Goal: Task Accomplishment & Management: Use online tool/utility

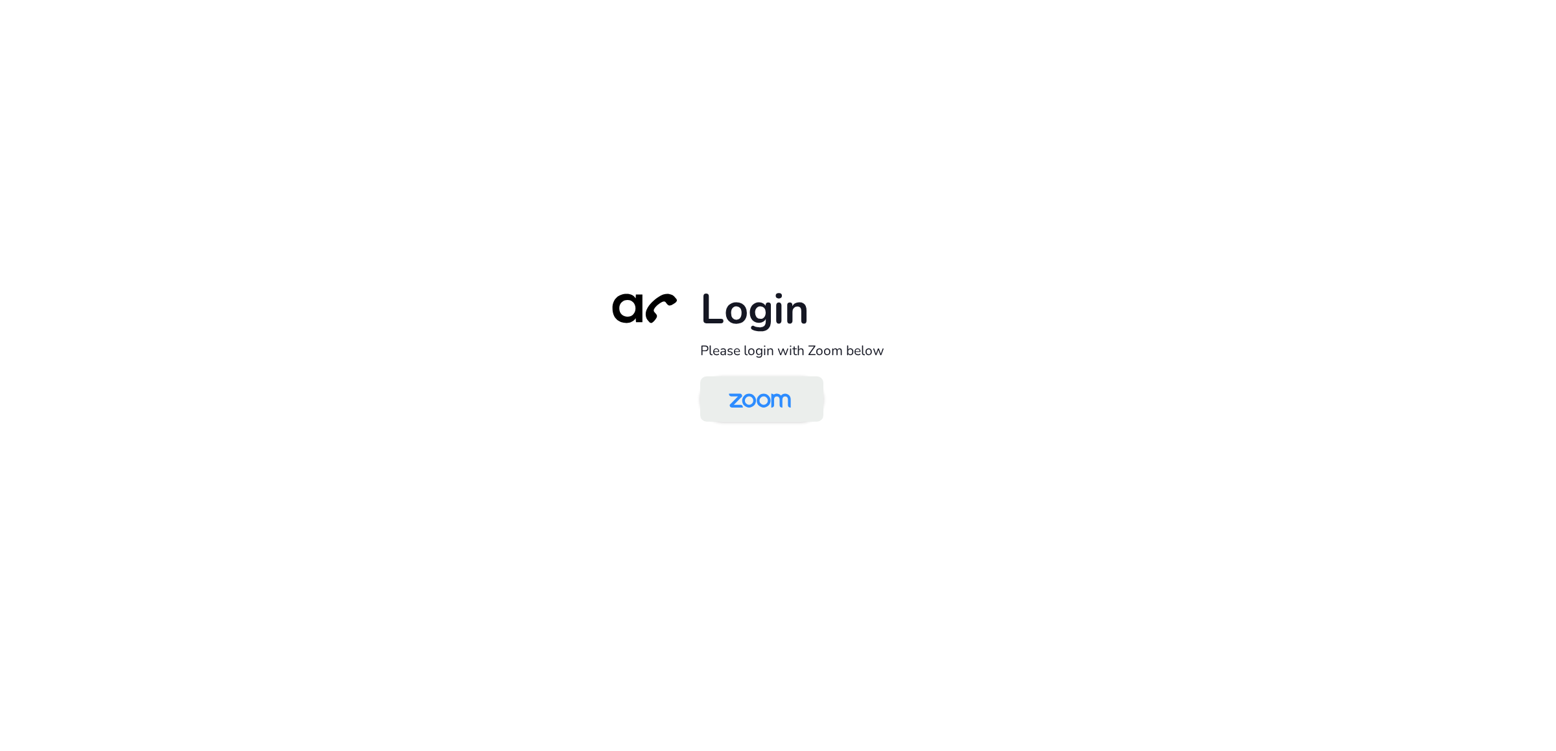
click at [759, 407] on img at bounding box center [759, 400] width 89 height 42
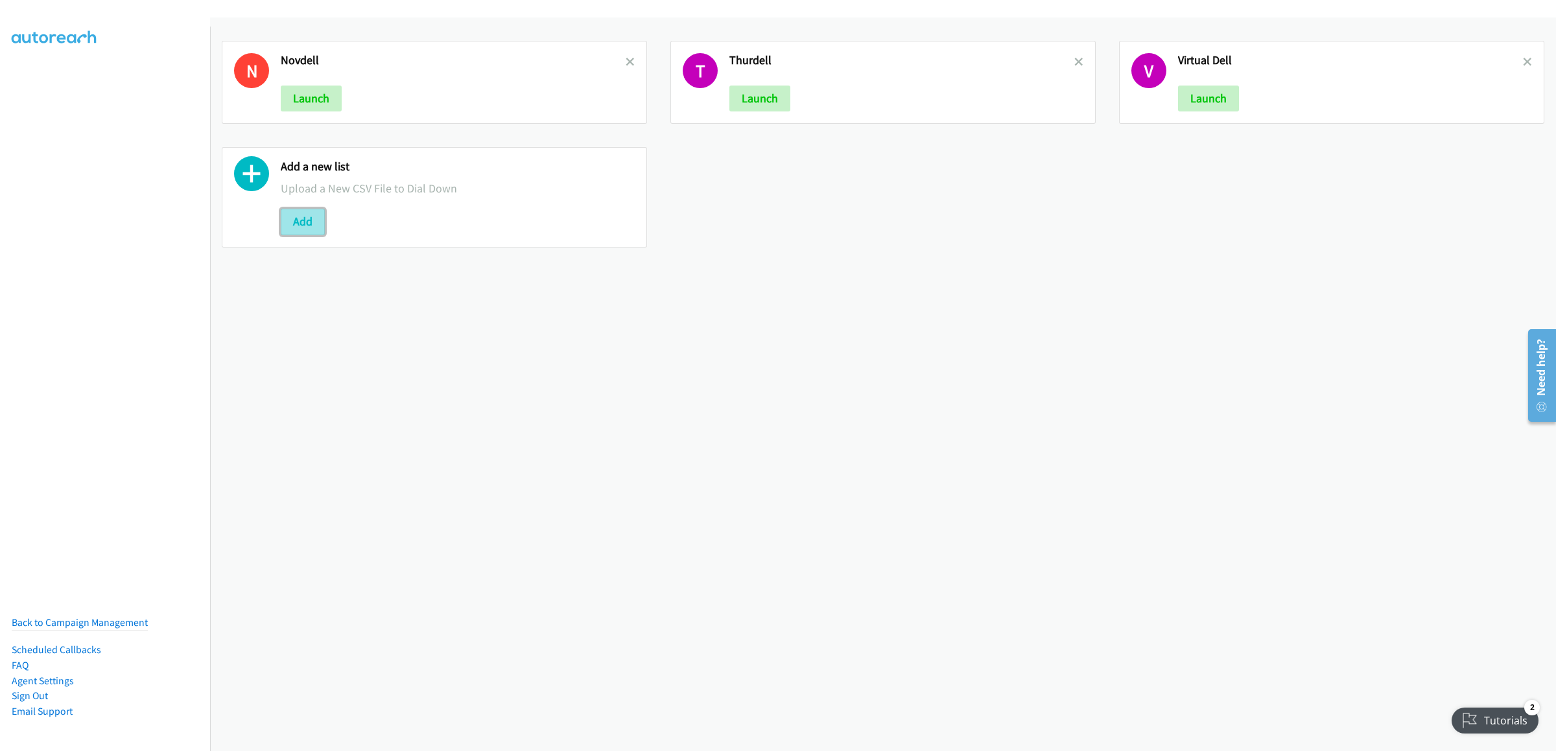
click at [306, 222] on button "Add" at bounding box center [303, 222] width 44 height 26
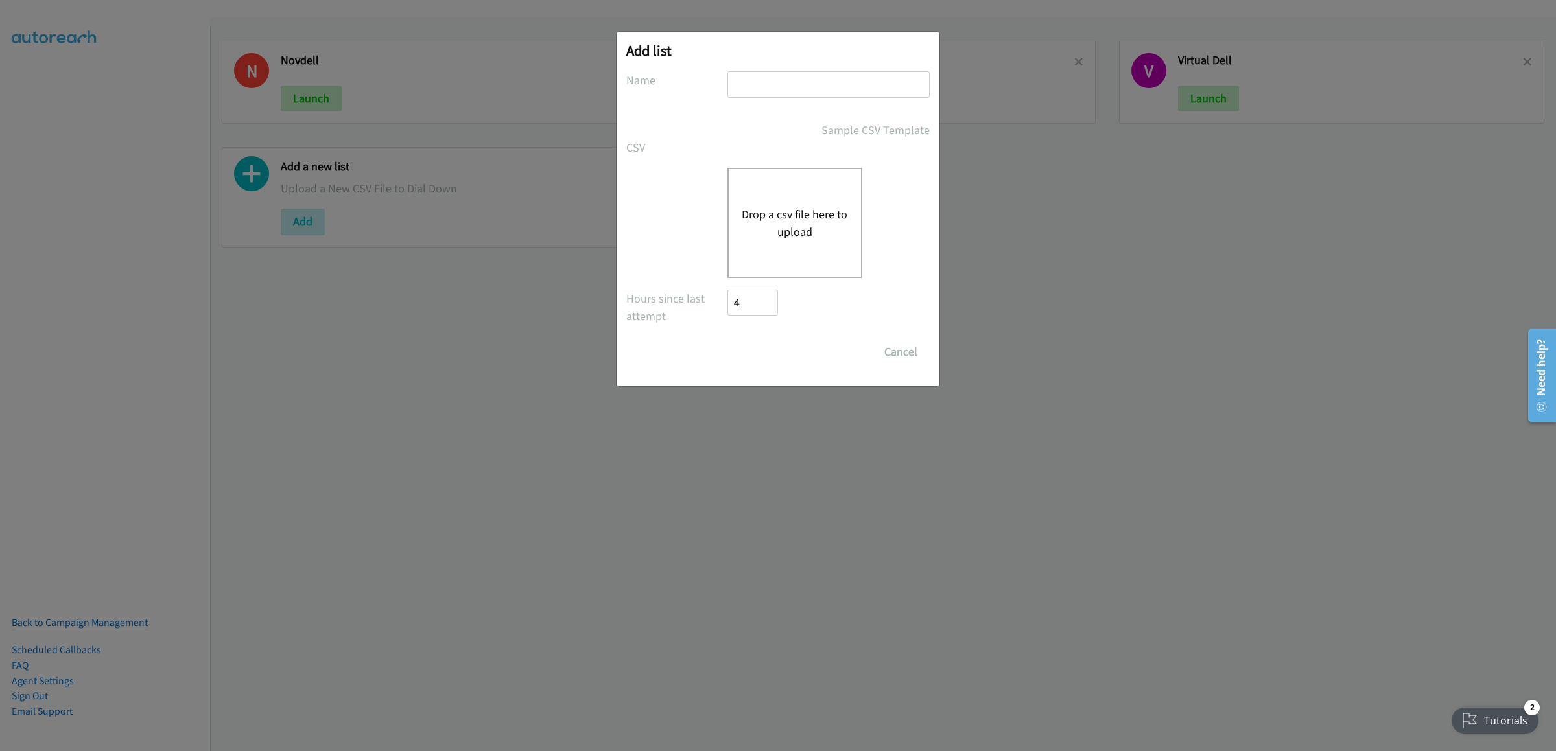
click at [788, 84] on input "text" at bounding box center [828, 84] width 202 height 27
type input "fridell 20 morning"
click at [761, 162] on form "No phone fields were returned for that Report or List View Please upload a csv …" at bounding box center [777, 218] width 303 height 294
click at [759, 183] on div "Drop a csv file here to upload" at bounding box center [794, 223] width 135 height 110
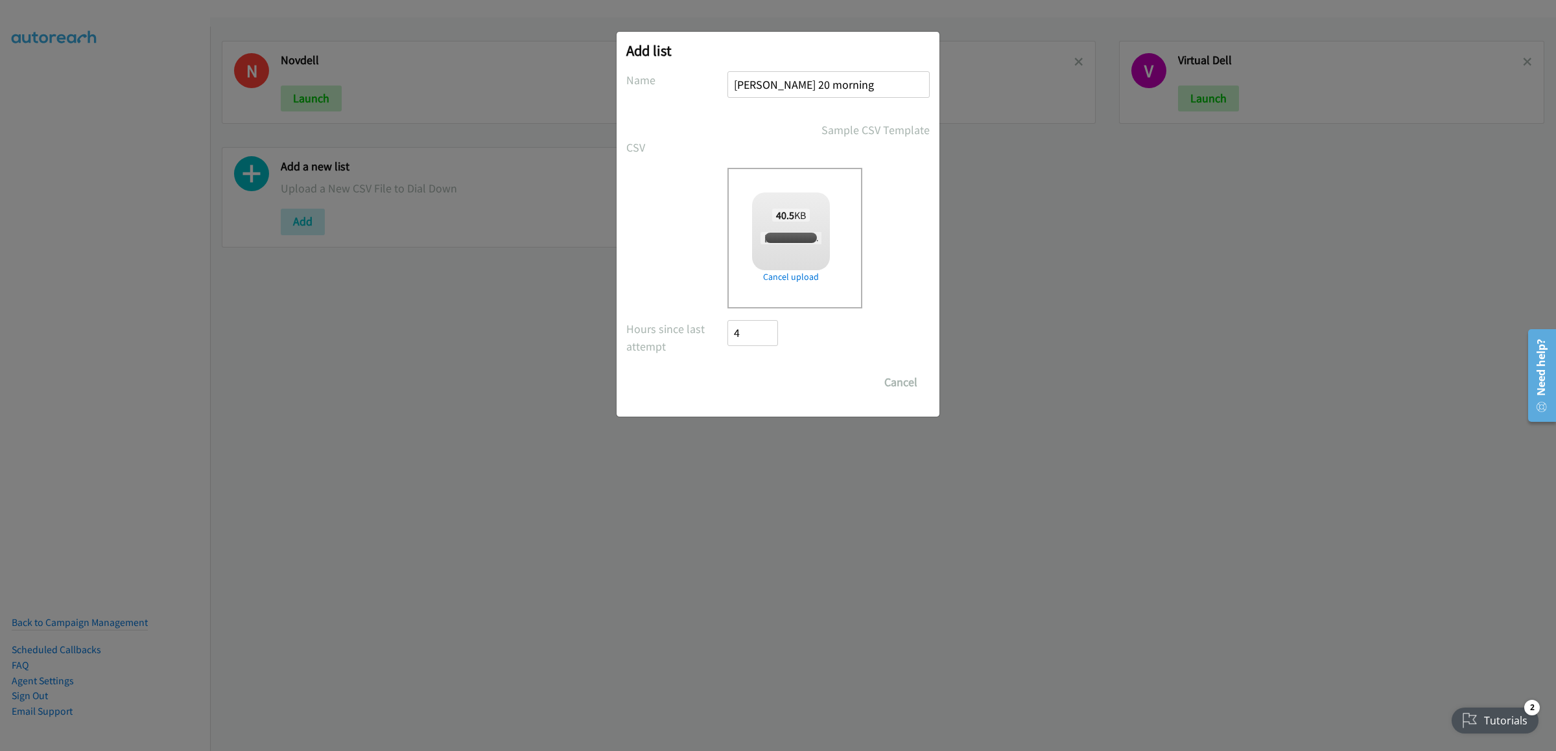
checkbox input "true"
drag, startPoint x: 773, startPoint y: 385, endPoint x: 753, endPoint y: 401, distance: 25.3
click at [773, 387] on input "Save List" at bounding box center [761, 382] width 68 height 26
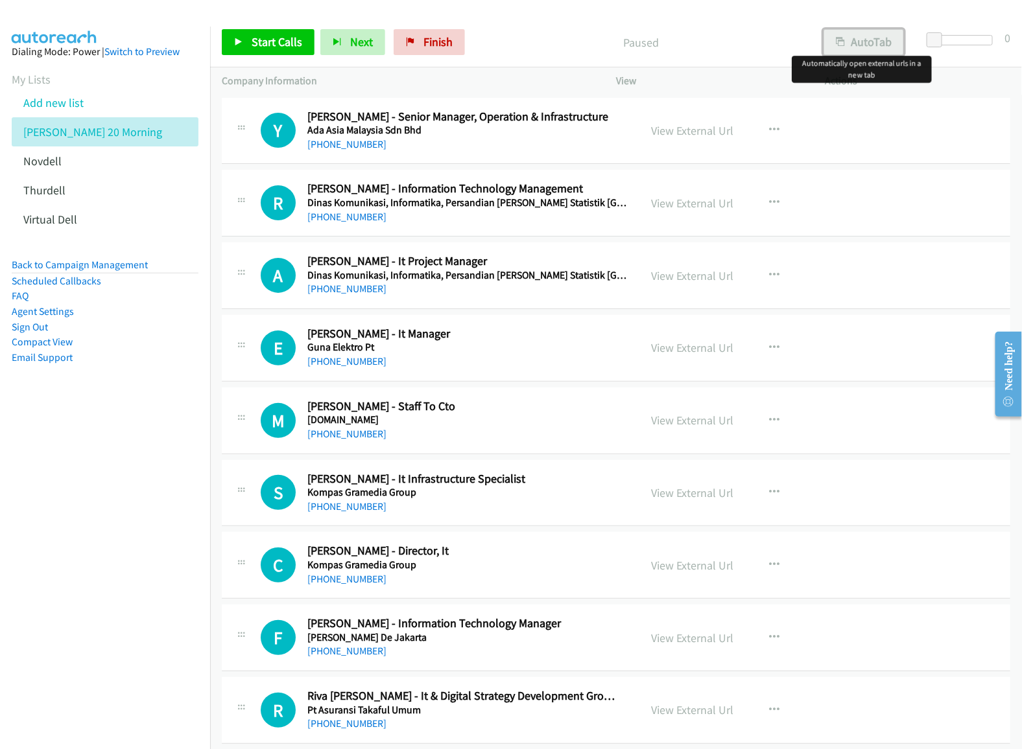
click at [845, 49] on button "AutoTab" at bounding box center [863, 42] width 80 height 26
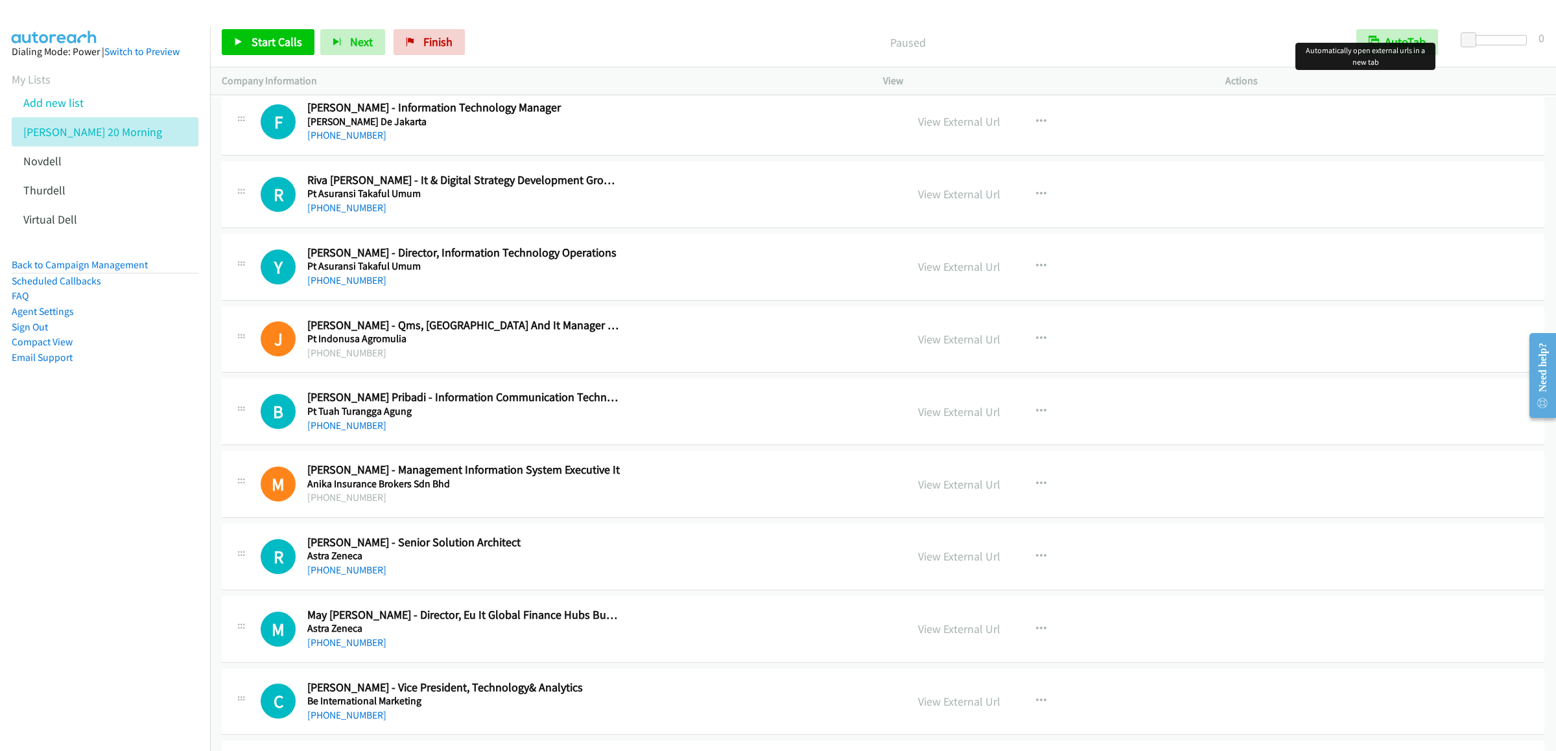
scroll to position [648, 0]
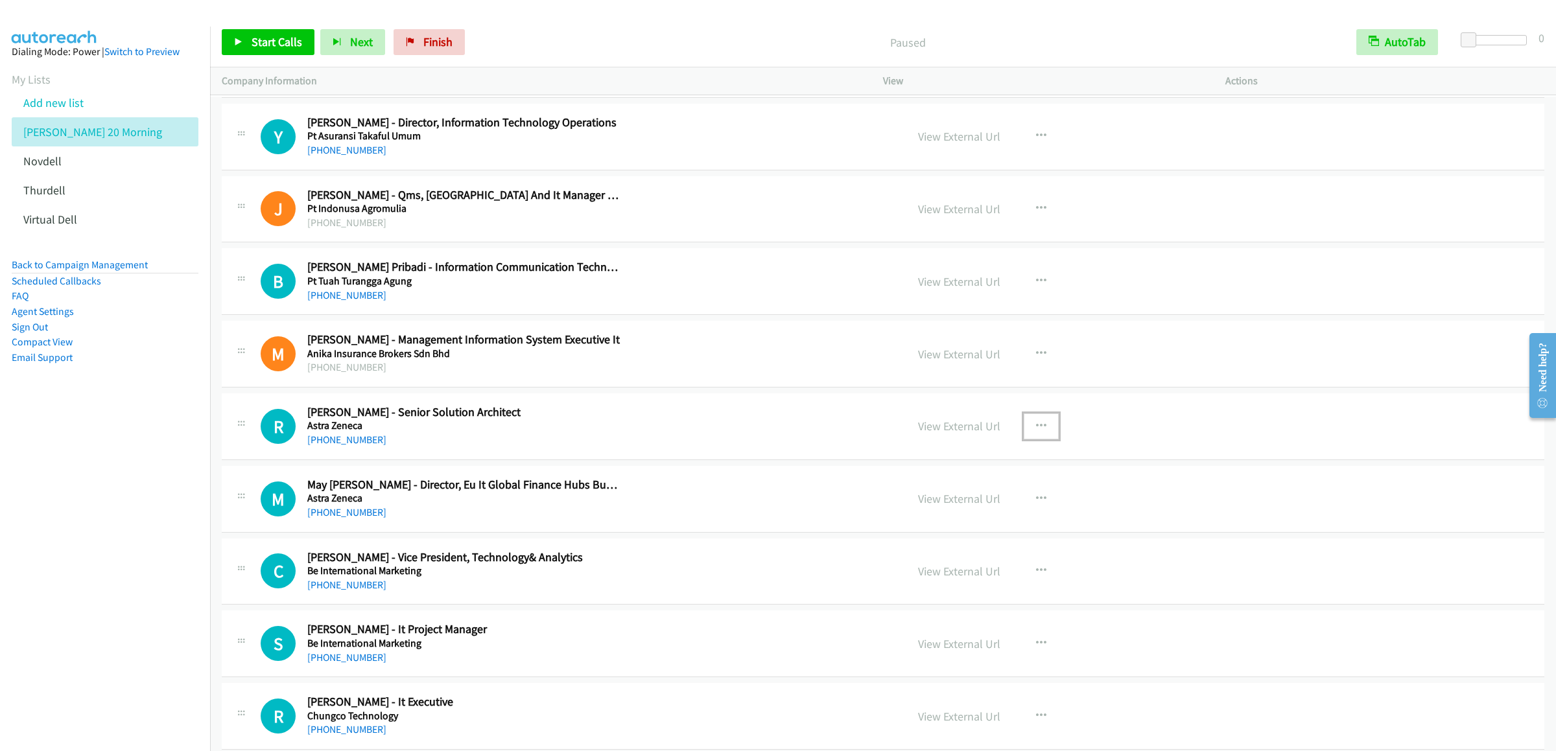
click at [1021, 428] on icon "button" at bounding box center [1041, 426] width 10 height 10
click at [953, 519] on link "Start Calls Here" at bounding box center [971, 511] width 172 height 26
click at [1021, 426] on icon "button" at bounding box center [1041, 426] width 10 height 10
click at [968, 515] on link "Start Calls Here" at bounding box center [971, 511] width 172 height 26
click at [253, 43] on span "Start Calls" at bounding box center [276, 41] width 51 height 15
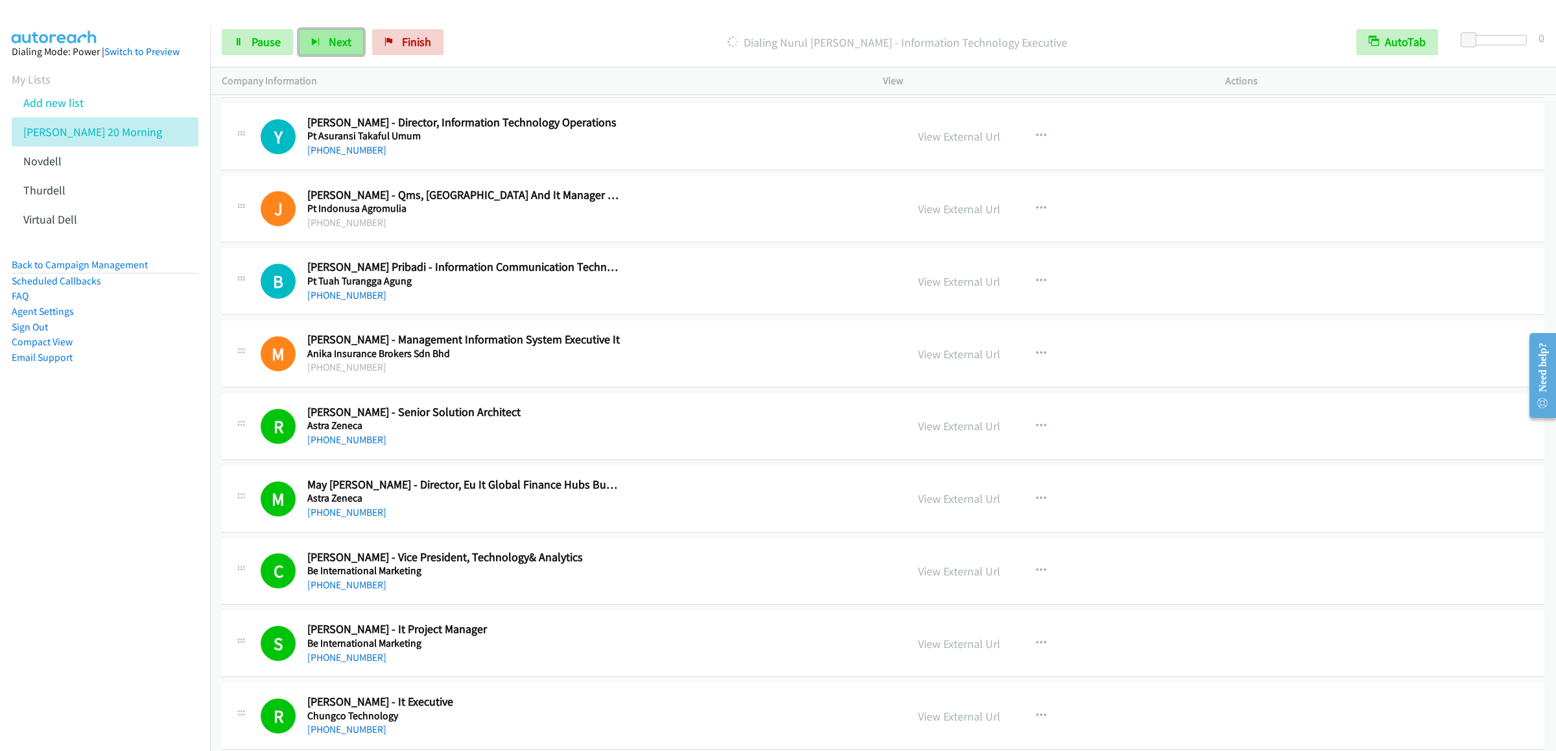
click at [301, 37] on button "Next" at bounding box center [331, 42] width 65 height 26
click at [251, 43] on span "Pause" at bounding box center [265, 41] width 29 height 15
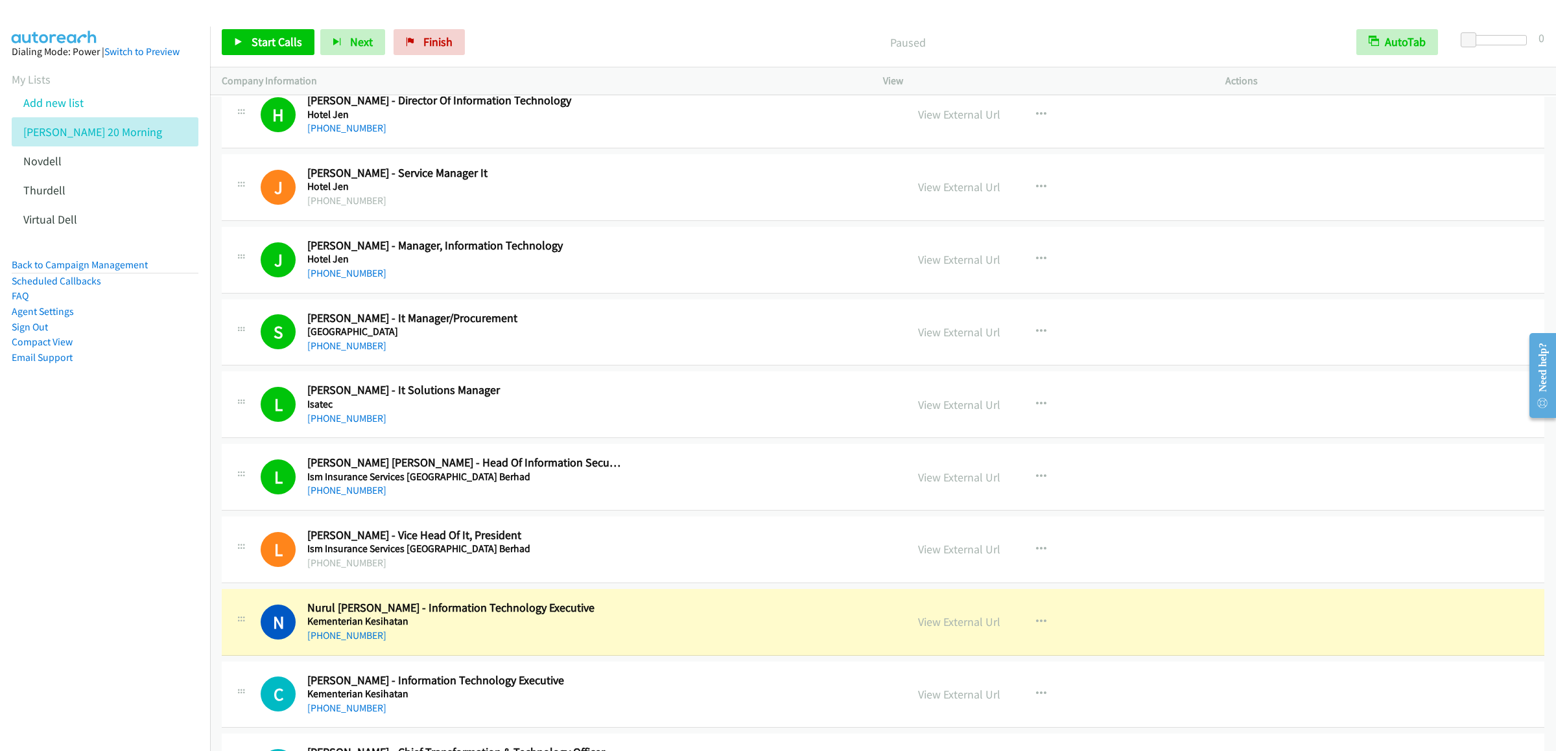
scroll to position [2074, 0]
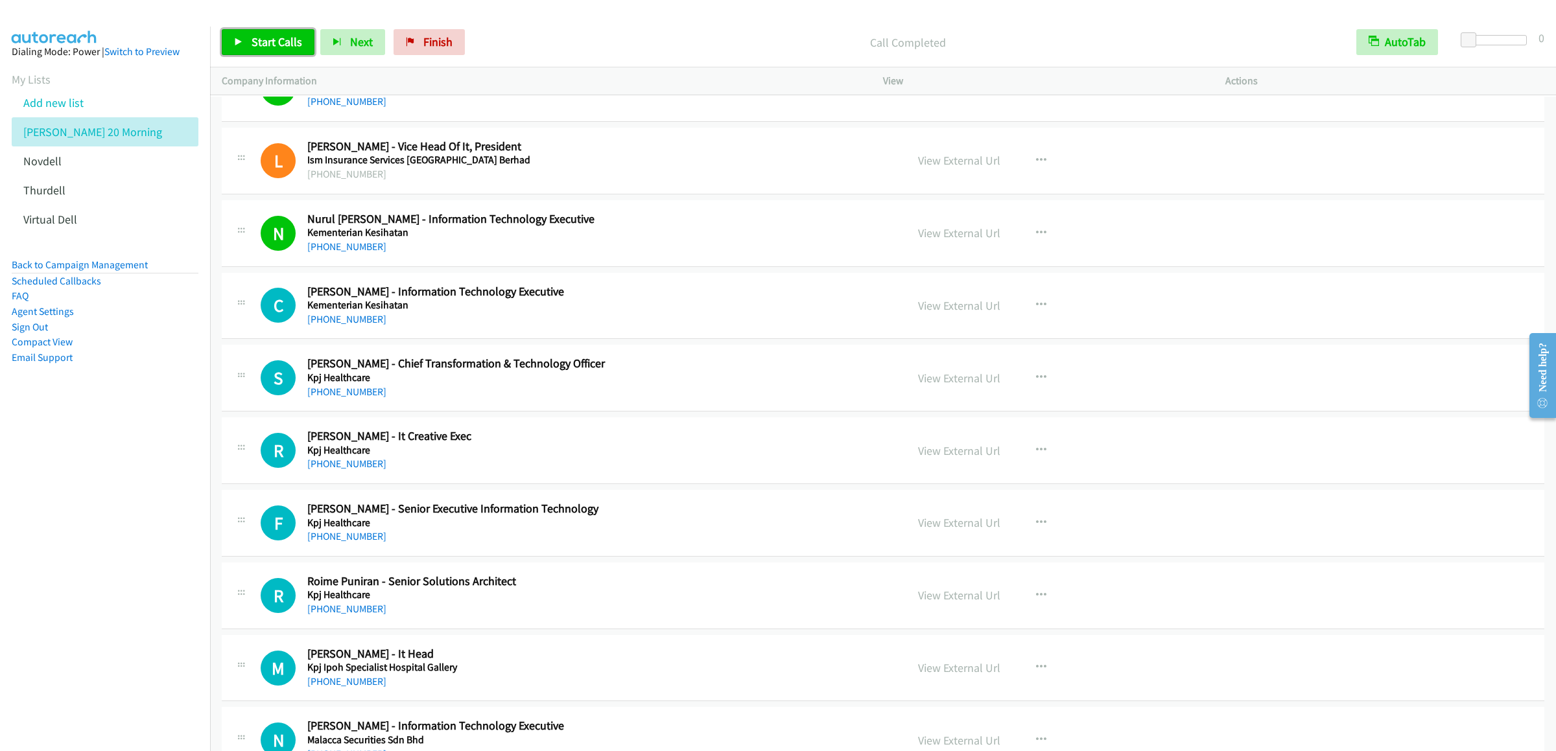
click at [255, 39] on span "Start Calls" at bounding box center [276, 41] width 51 height 15
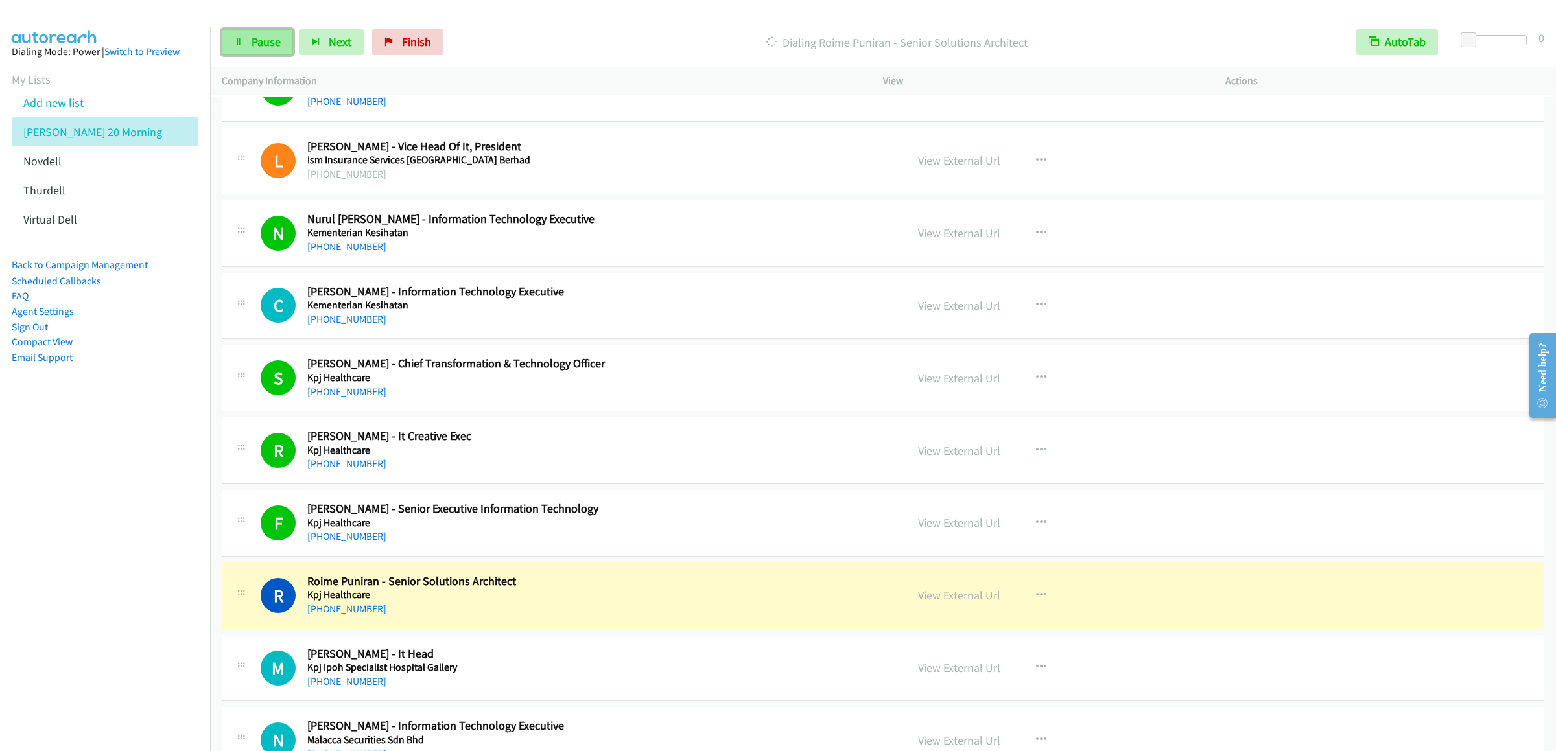
click at [251, 41] on span "Pause" at bounding box center [265, 41] width 29 height 15
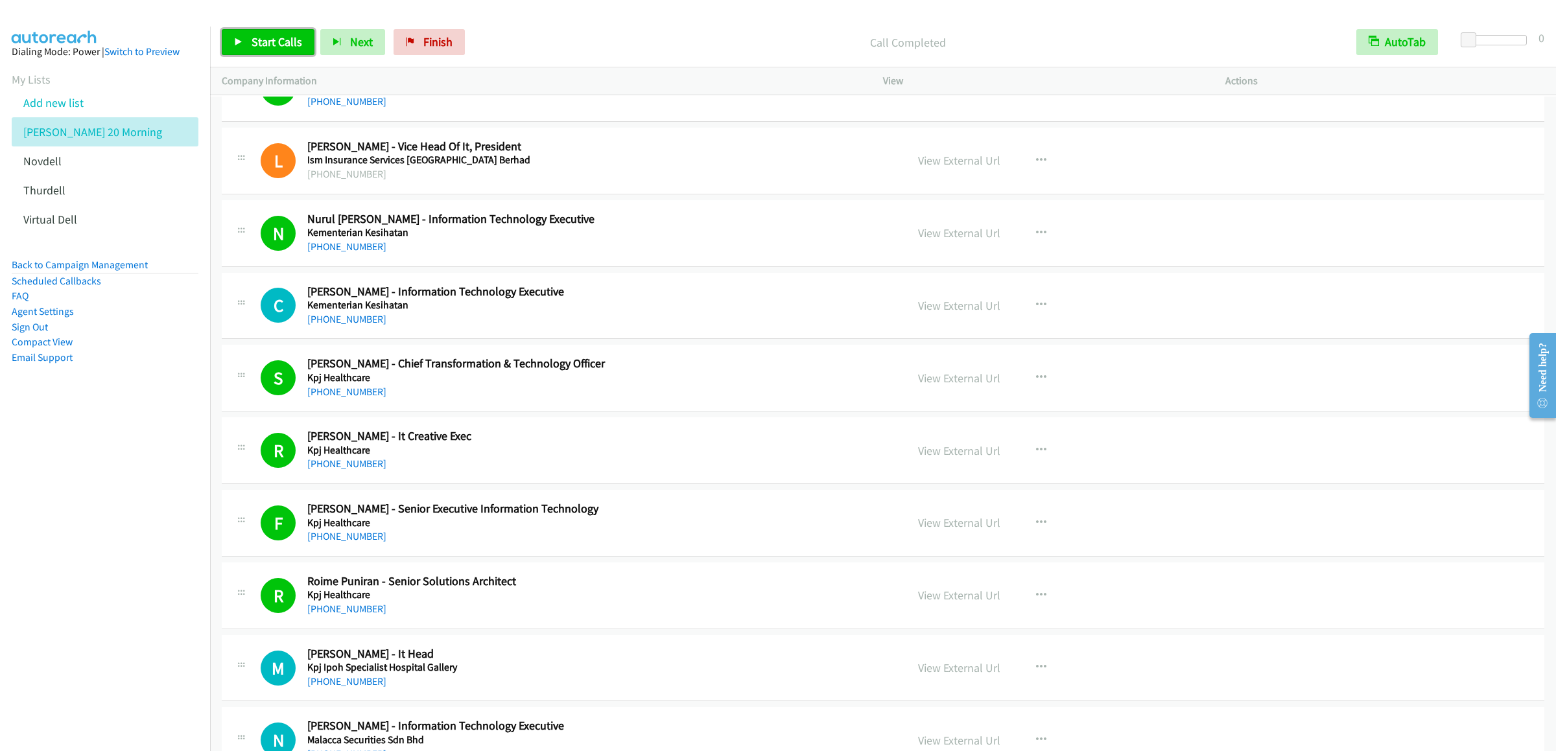
click at [283, 38] on span "Start Calls" at bounding box center [276, 41] width 51 height 15
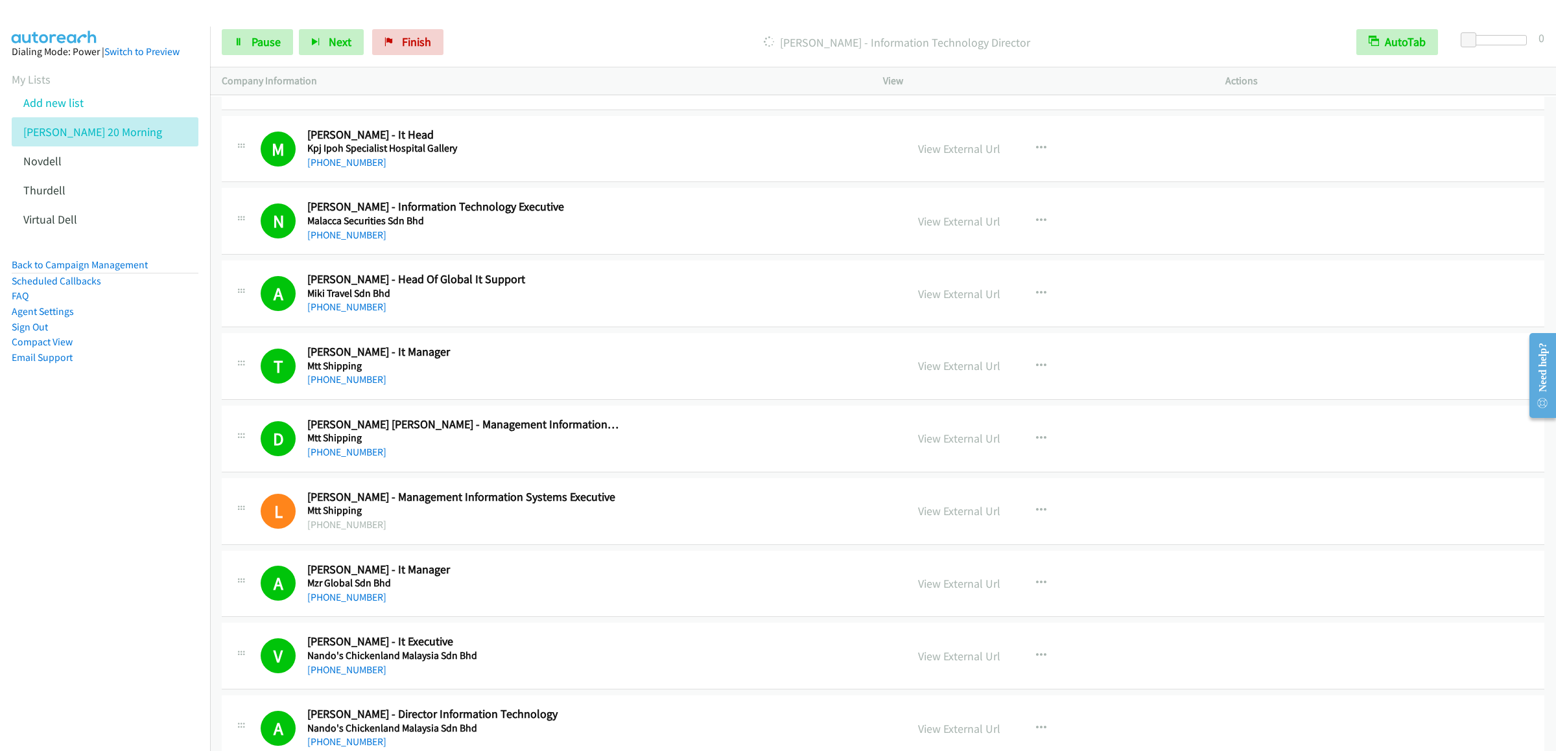
scroll to position [3111, 0]
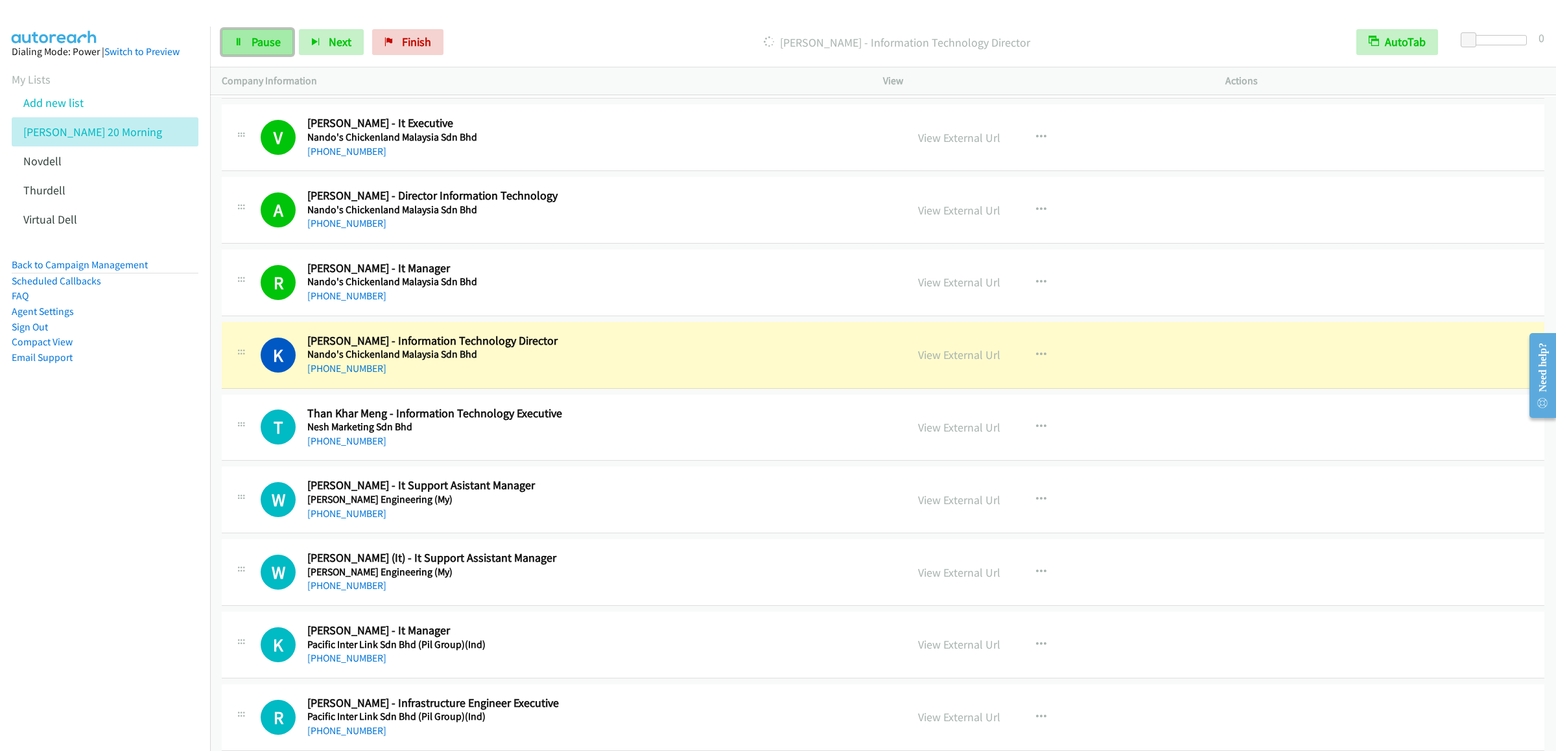
drag, startPoint x: 250, startPoint y: 32, endPoint x: 253, endPoint y: 41, distance: 10.5
click at [250, 32] on link "Pause" at bounding box center [257, 42] width 71 height 26
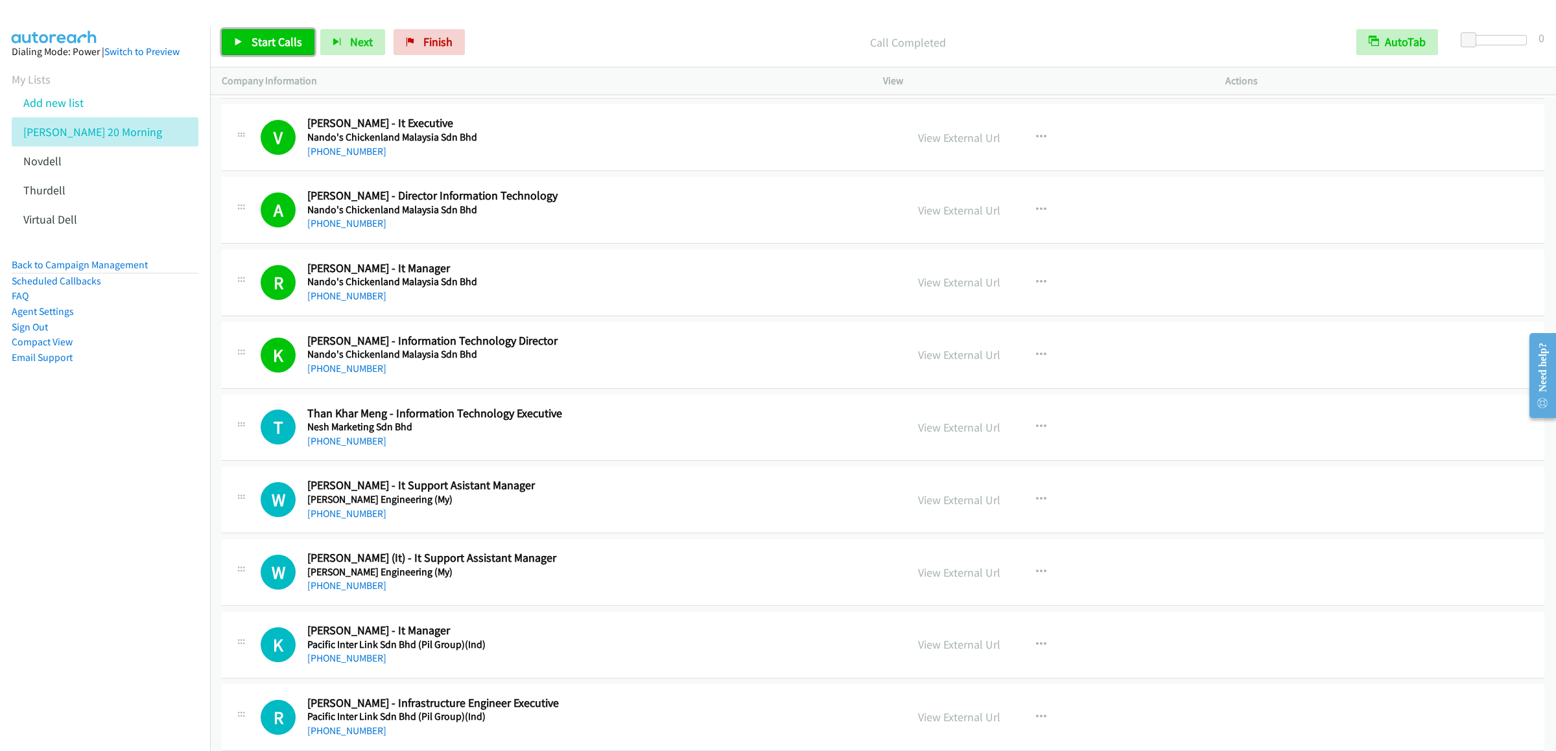
click at [259, 37] on span "Start Calls" at bounding box center [276, 41] width 51 height 15
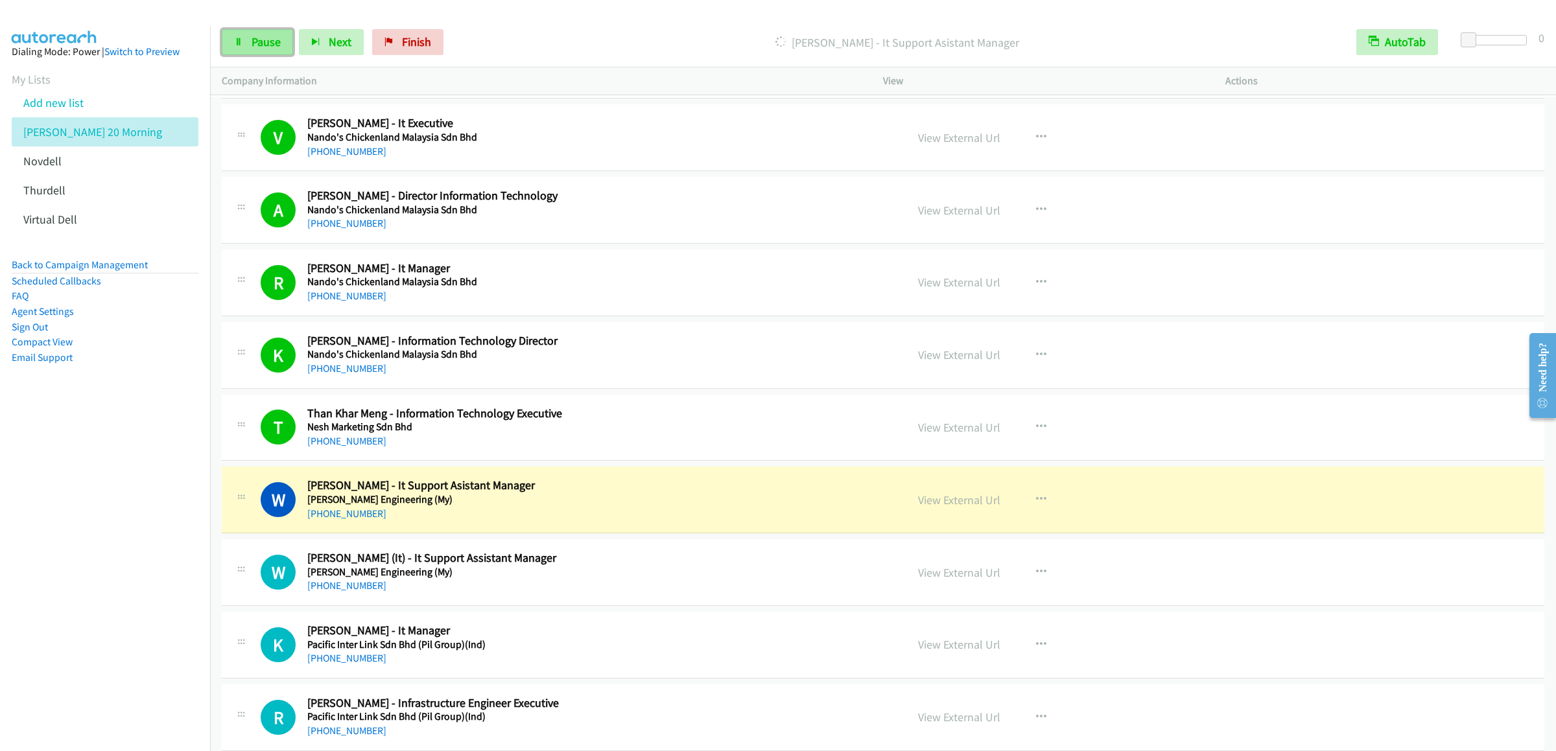
click at [251, 43] on span "Pause" at bounding box center [265, 41] width 29 height 15
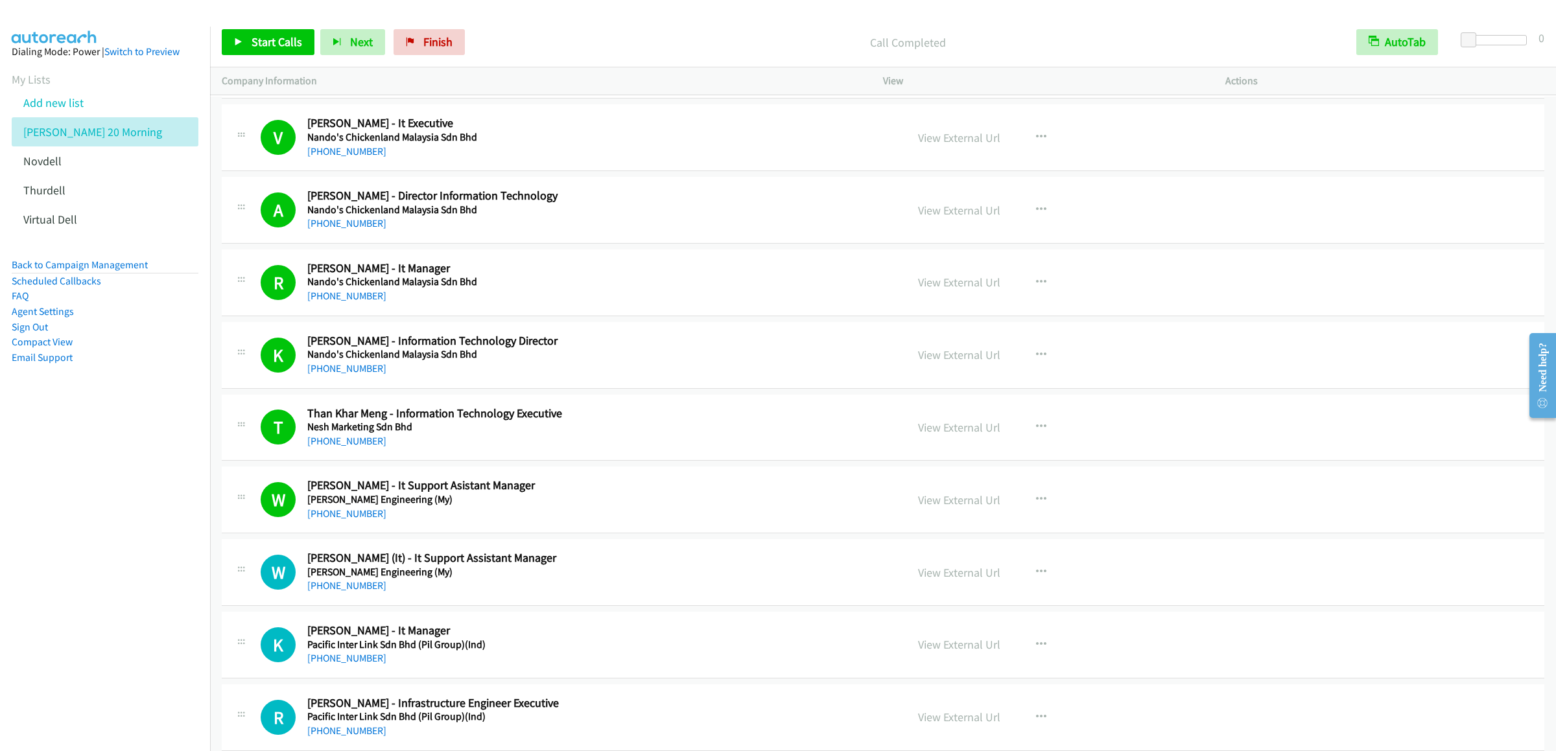
scroll to position [3371, 0]
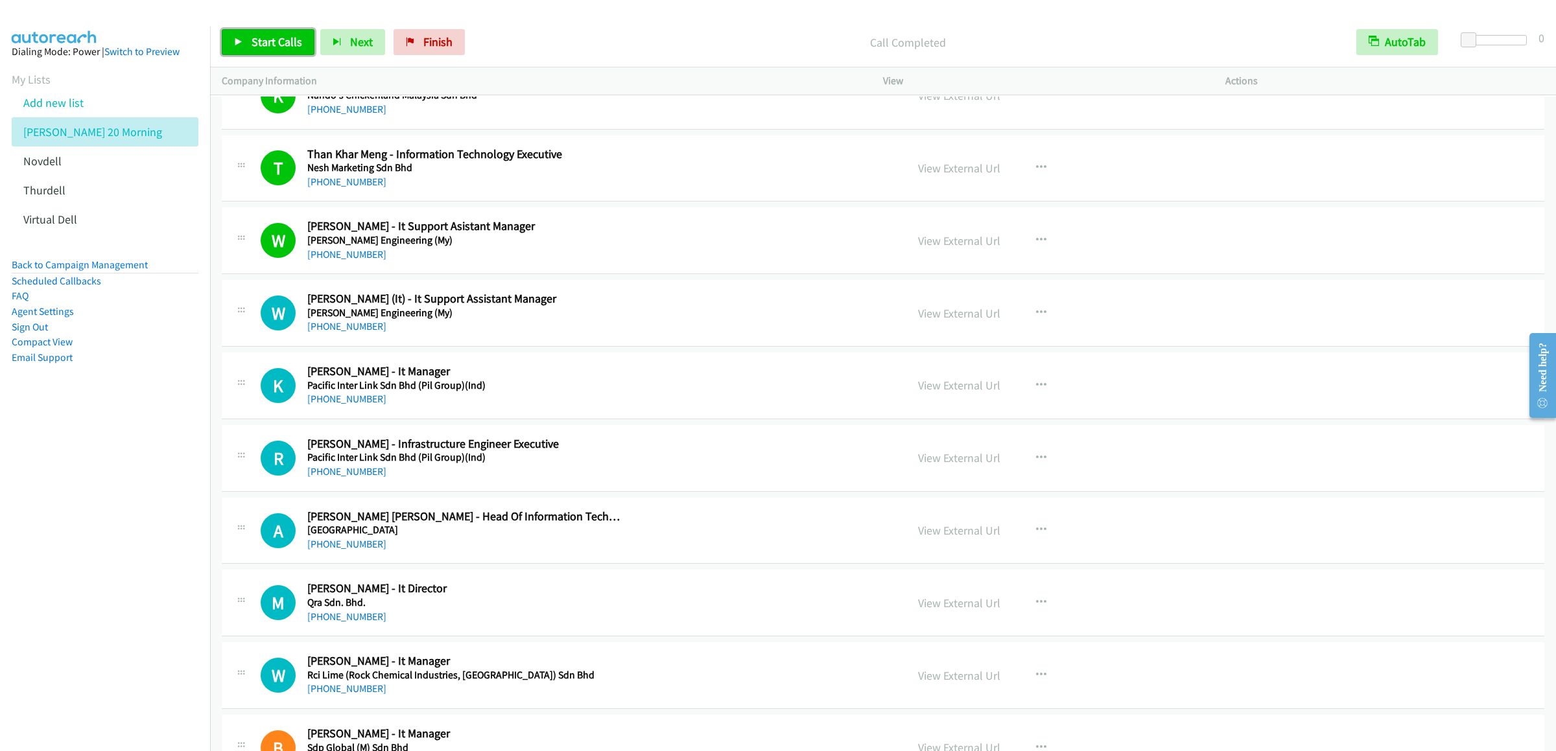
click at [290, 47] on span "Start Calls" at bounding box center [276, 41] width 51 height 15
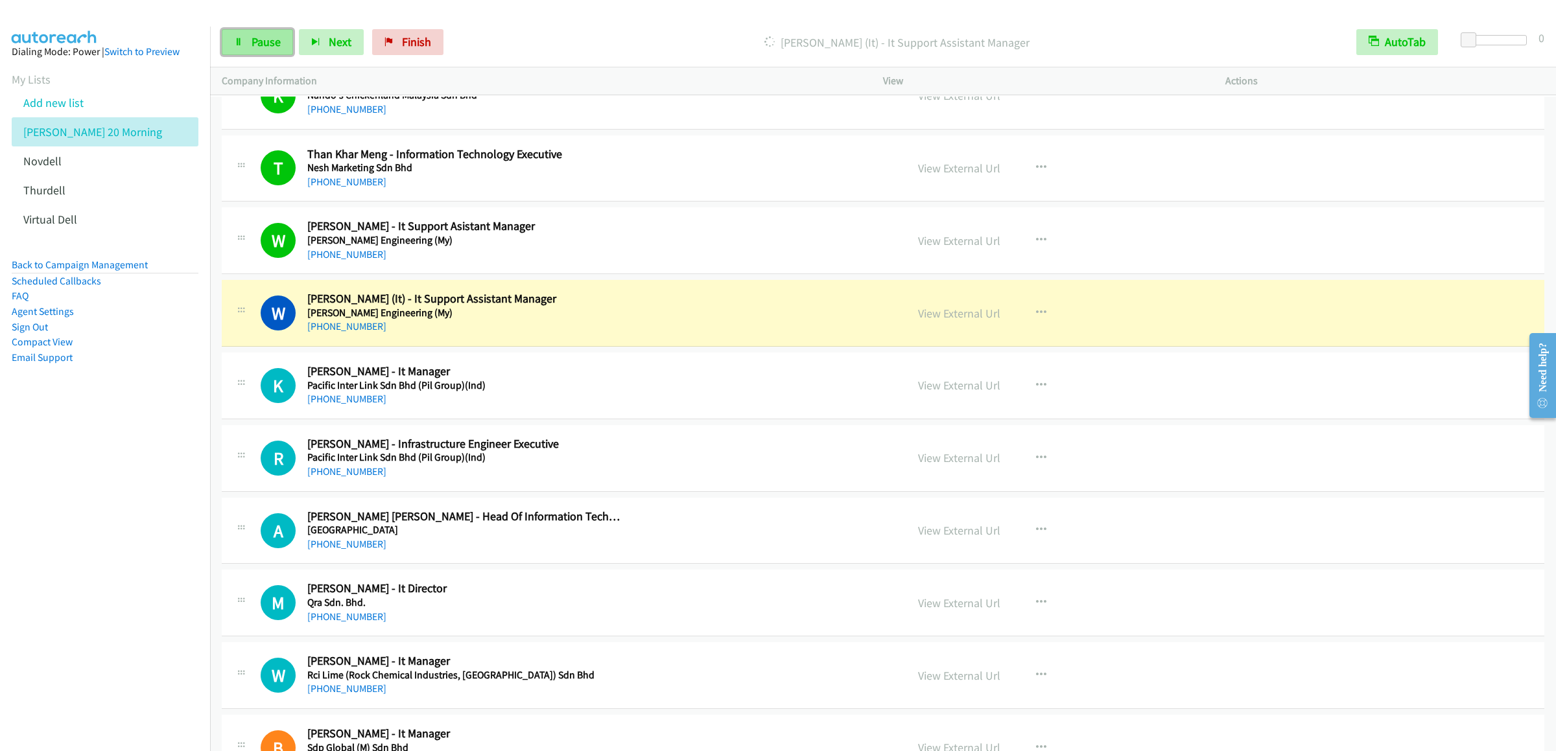
click at [259, 31] on link "Pause" at bounding box center [257, 42] width 71 height 26
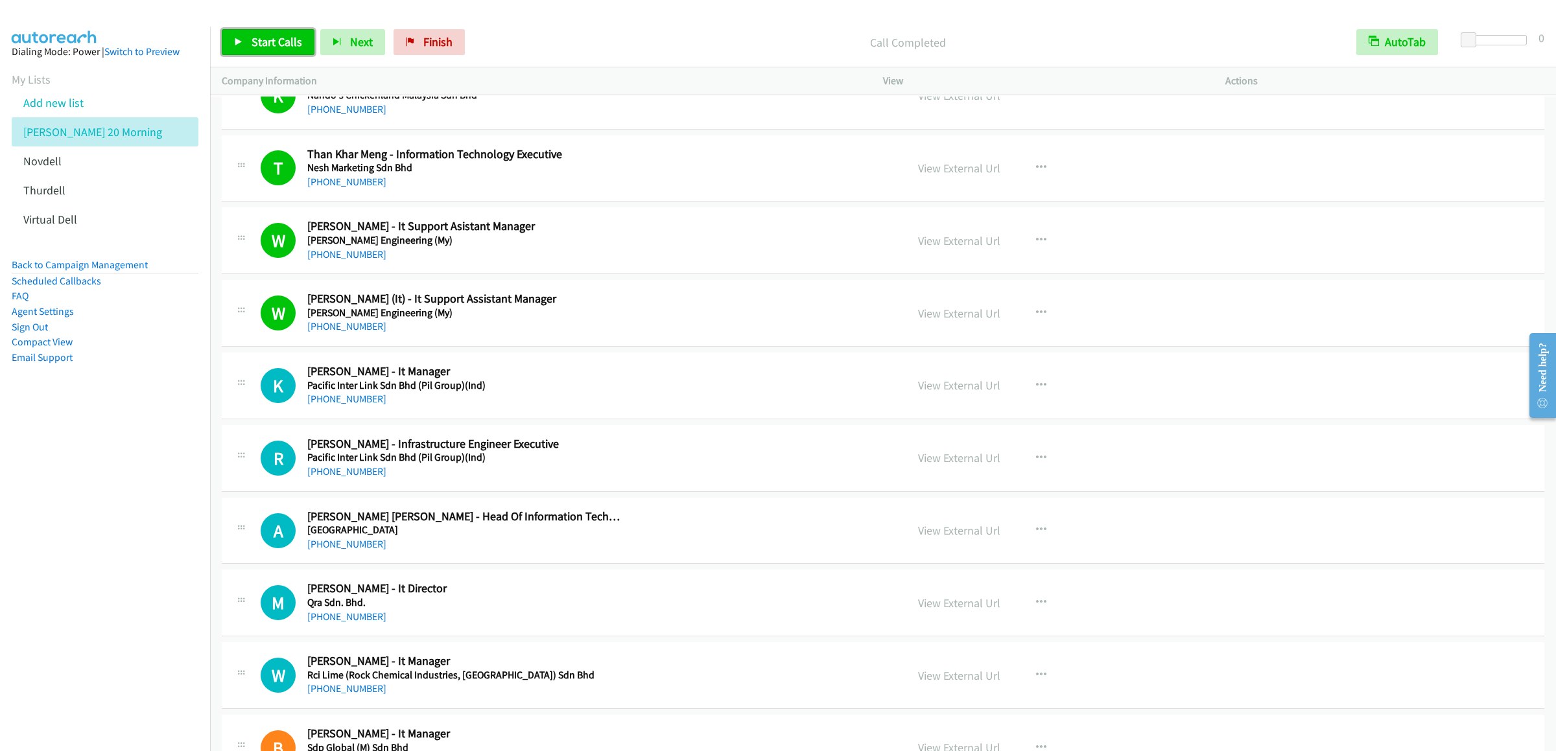
click at [280, 43] on span "Start Calls" at bounding box center [276, 41] width 51 height 15
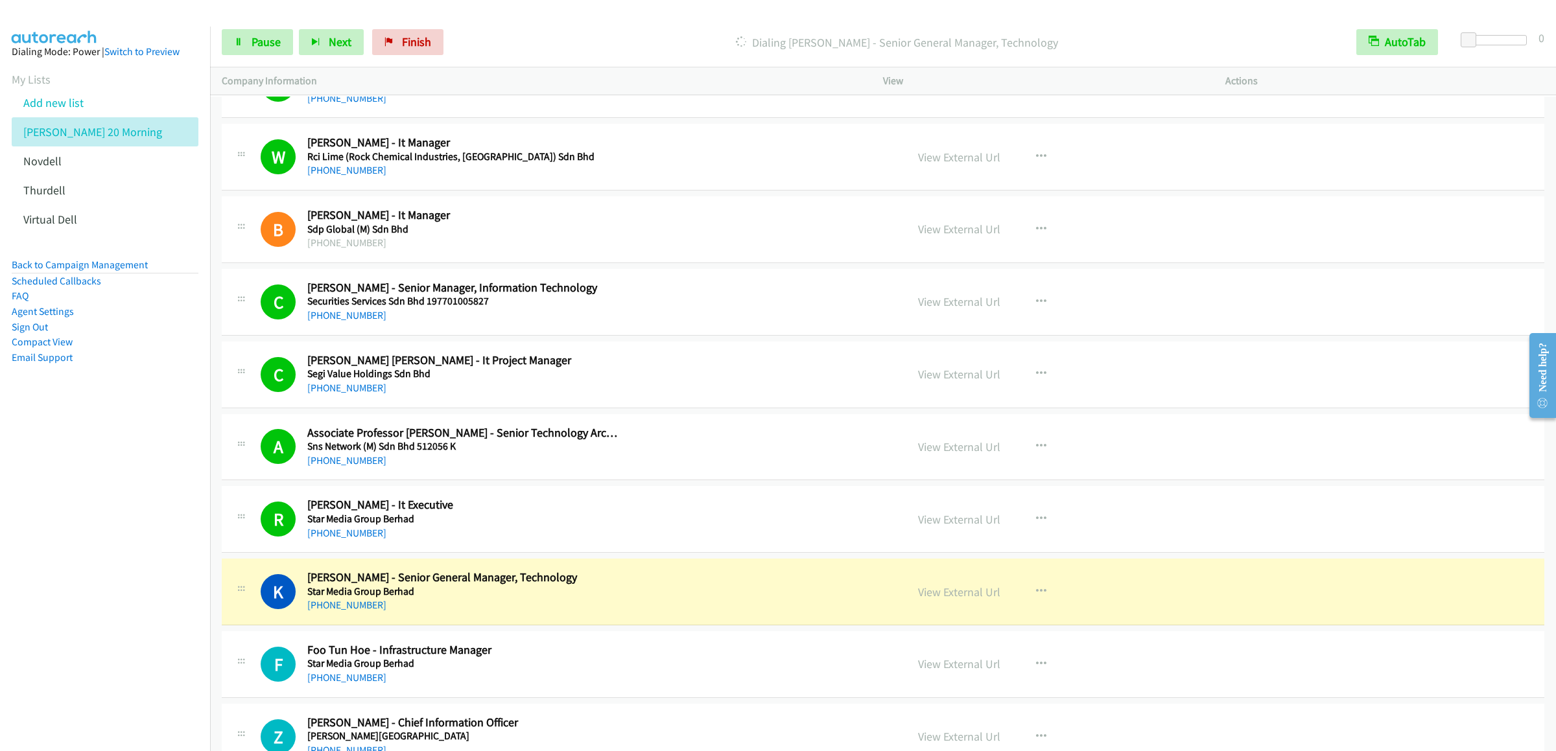
scroll to position [4148, 0]
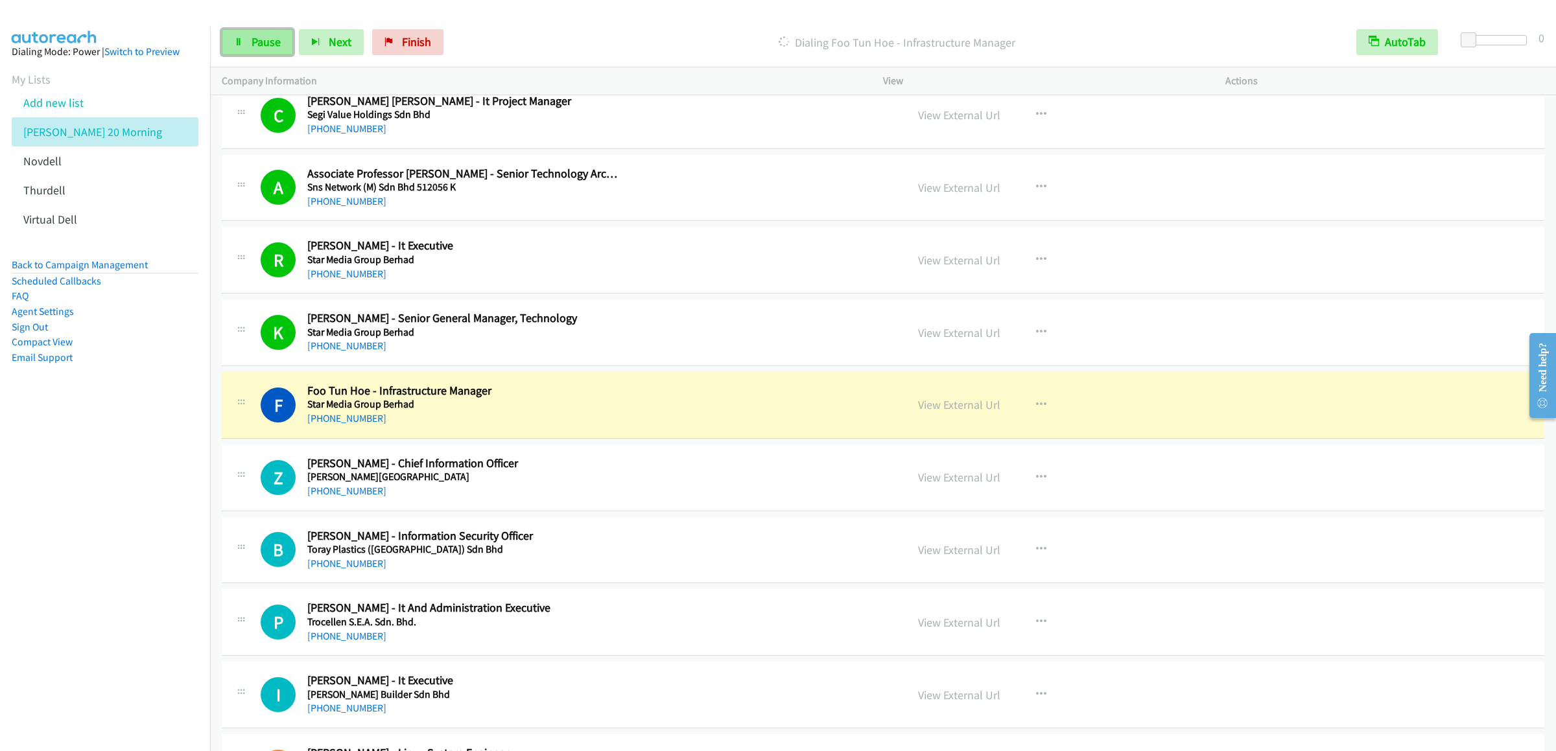
click at [266, 47] on span "Pause" at bounding box center [265, 41] width 29 height 15
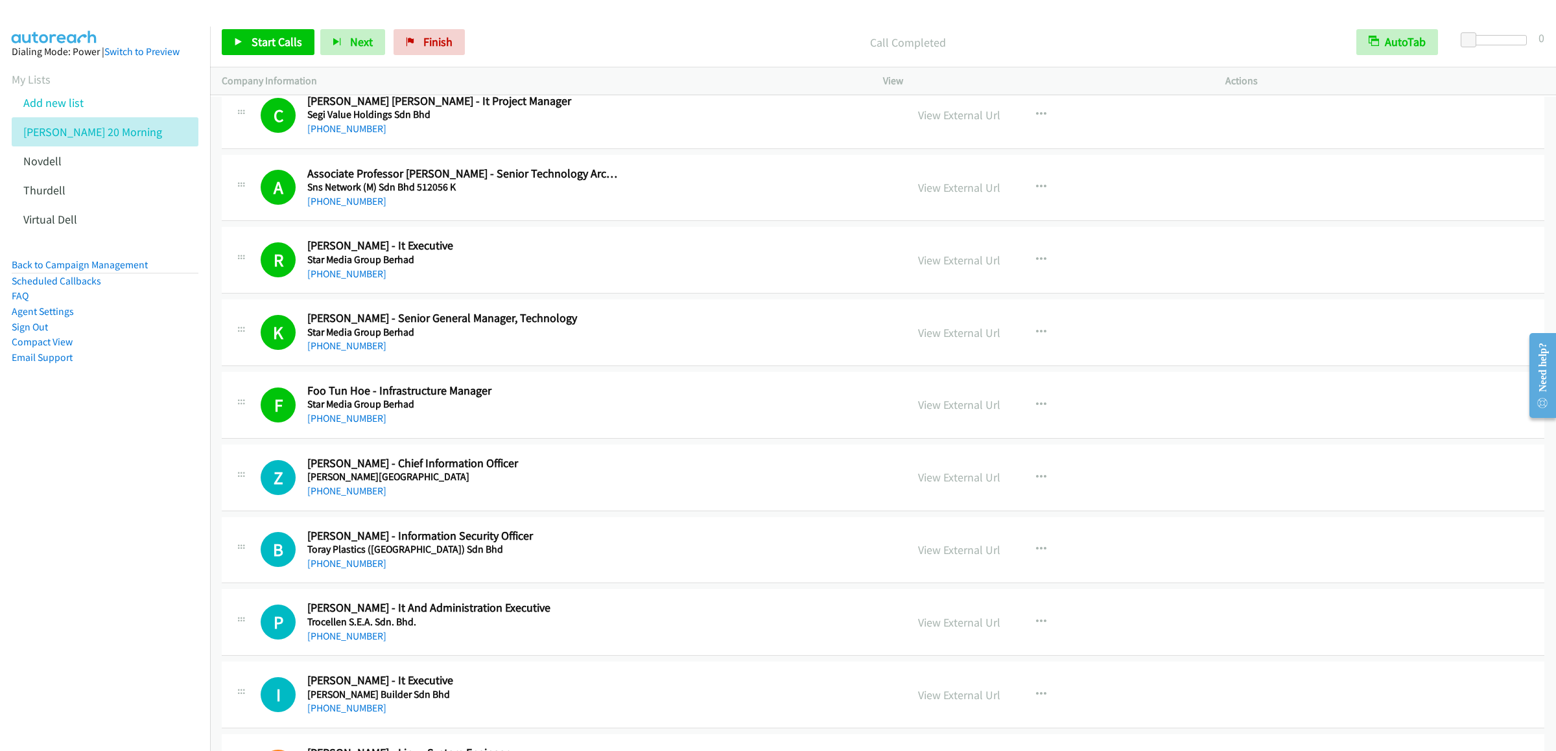
scroll to position [4407, 0]
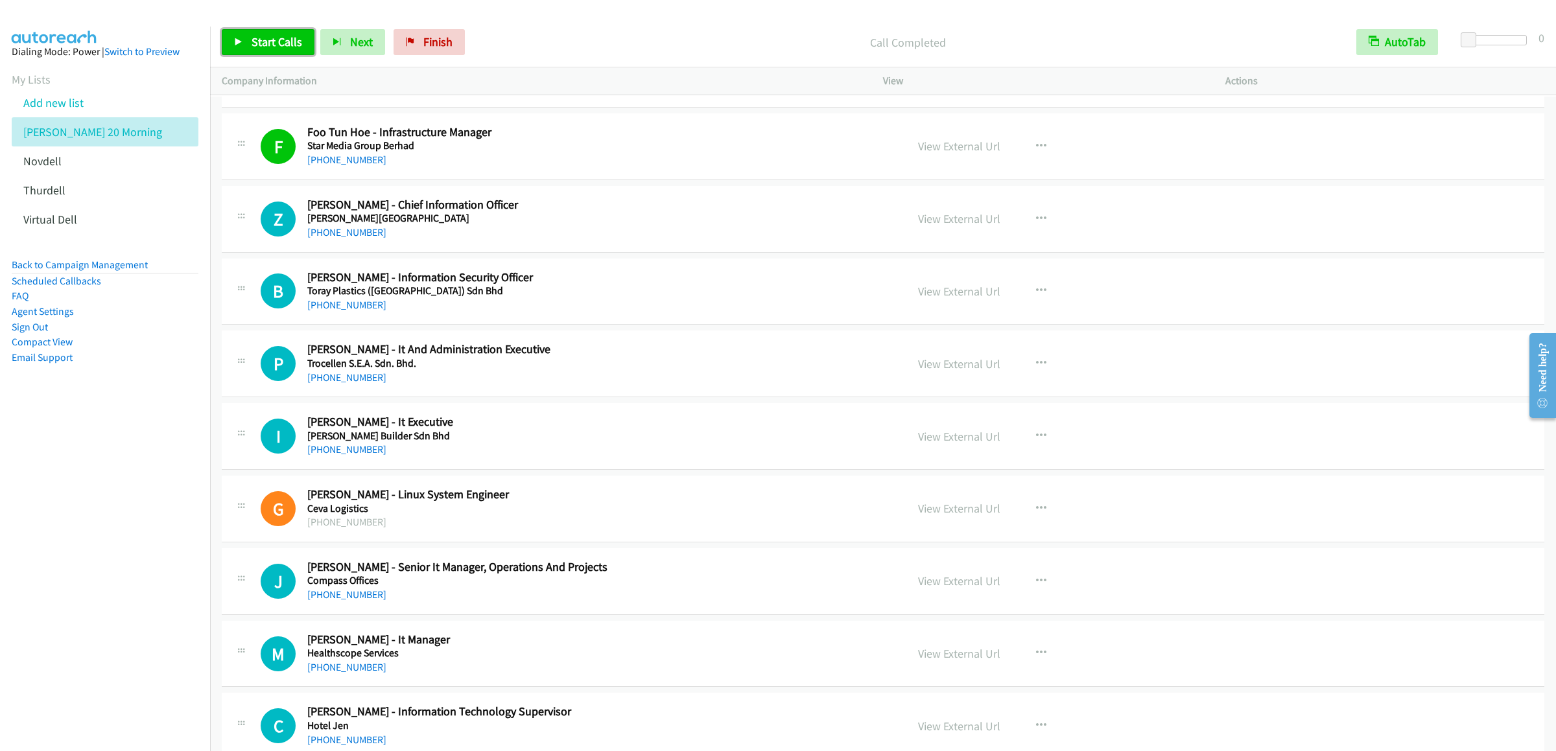
click at [274, 45] on span "Start Calls" at bounding box center [276, 41] width 51 height 15
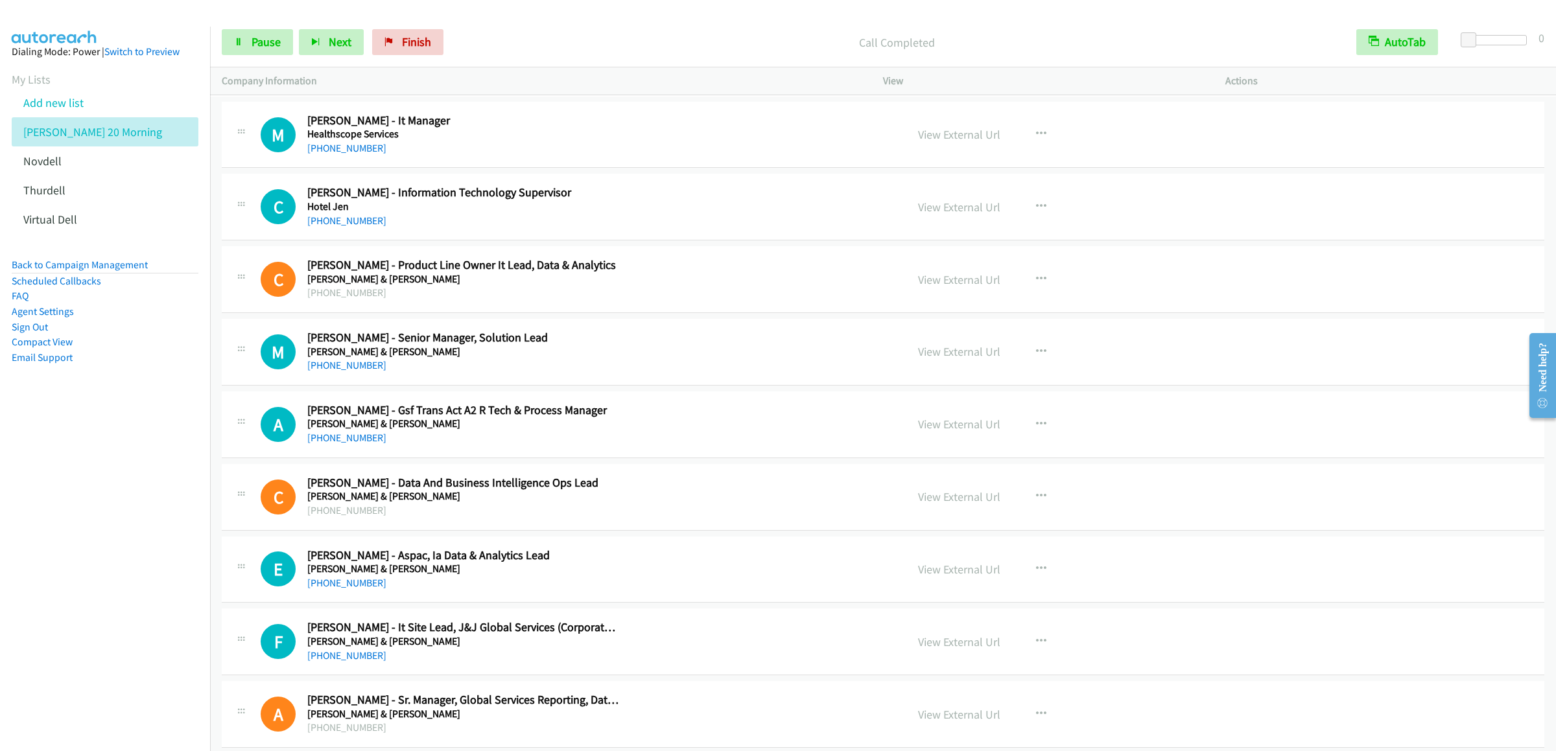
scroll to position [4796, 0]
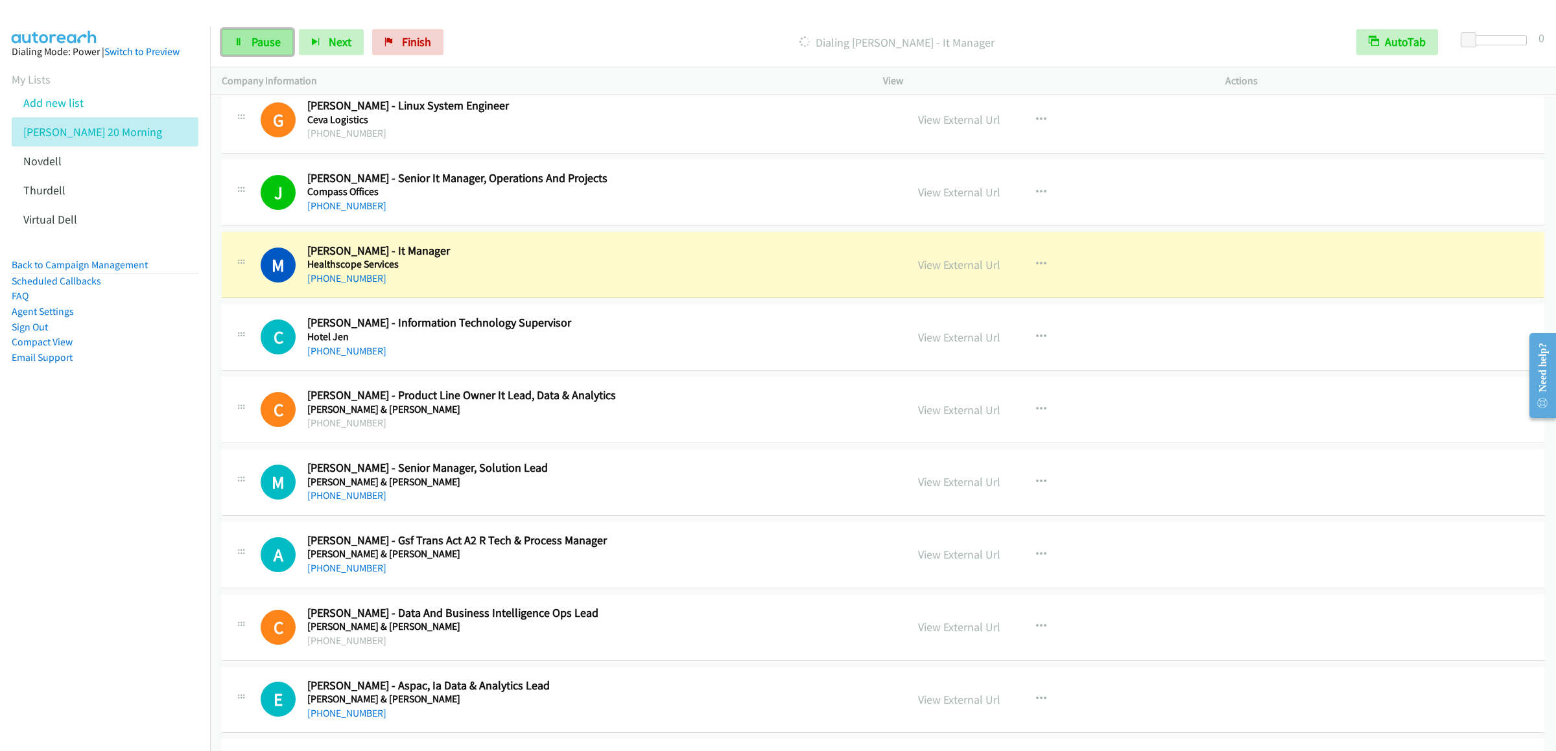
click at [257, 49] on link "Pause" at bounding box center [257, 42] width 71 height 26
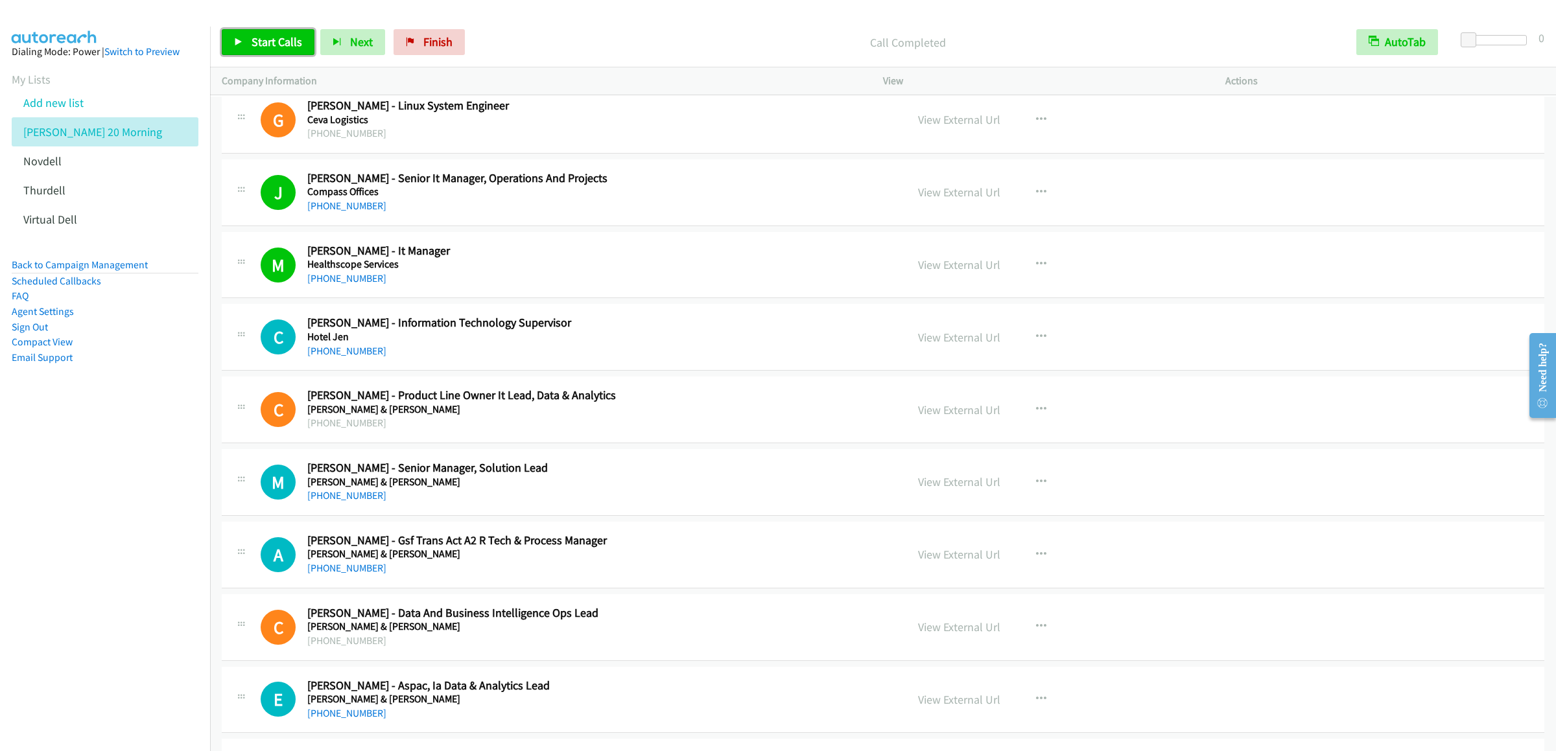
click at [246, 45] on link "Start Calls" at bounding box center [268, 42] width 93 height 26
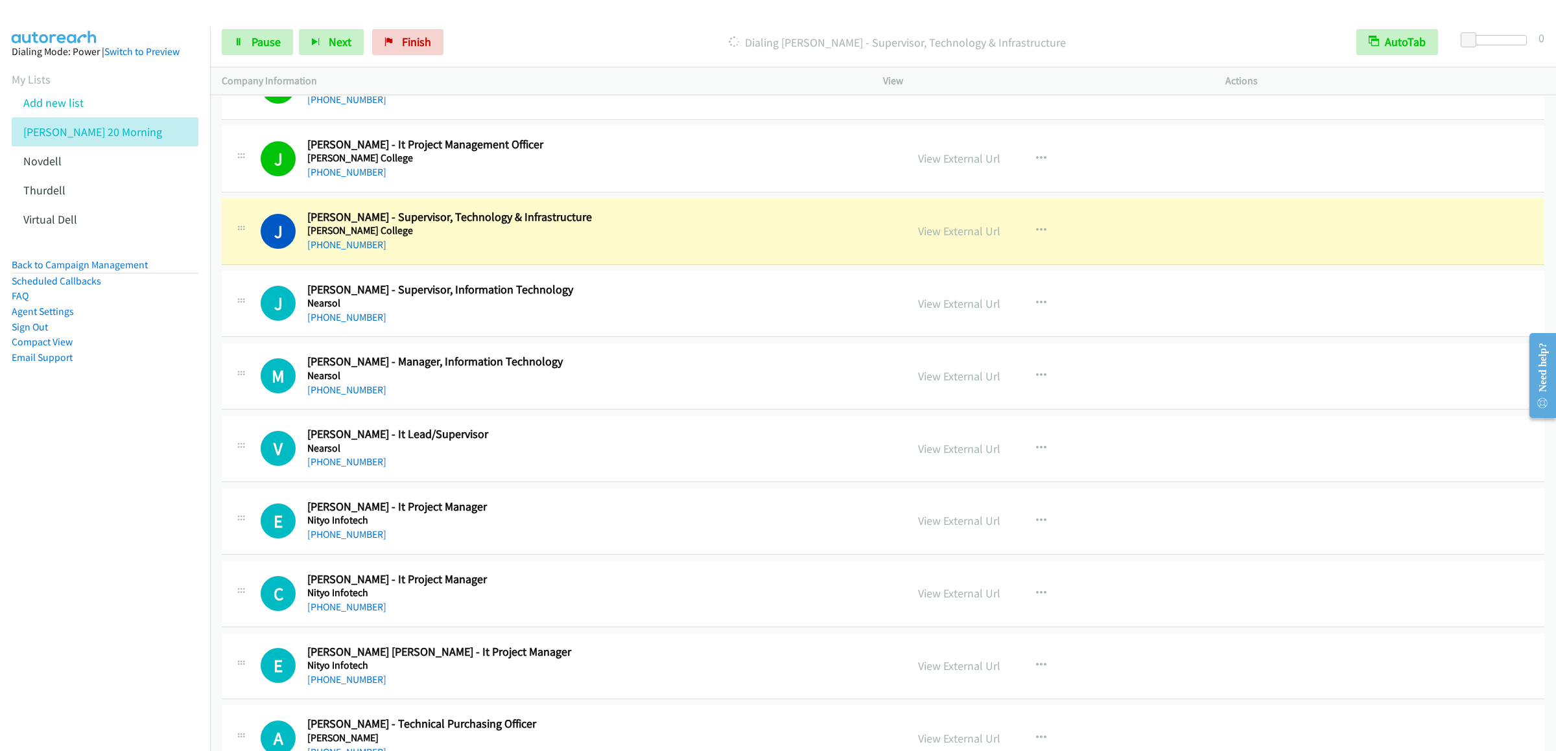
scroll to position [6482, 0]
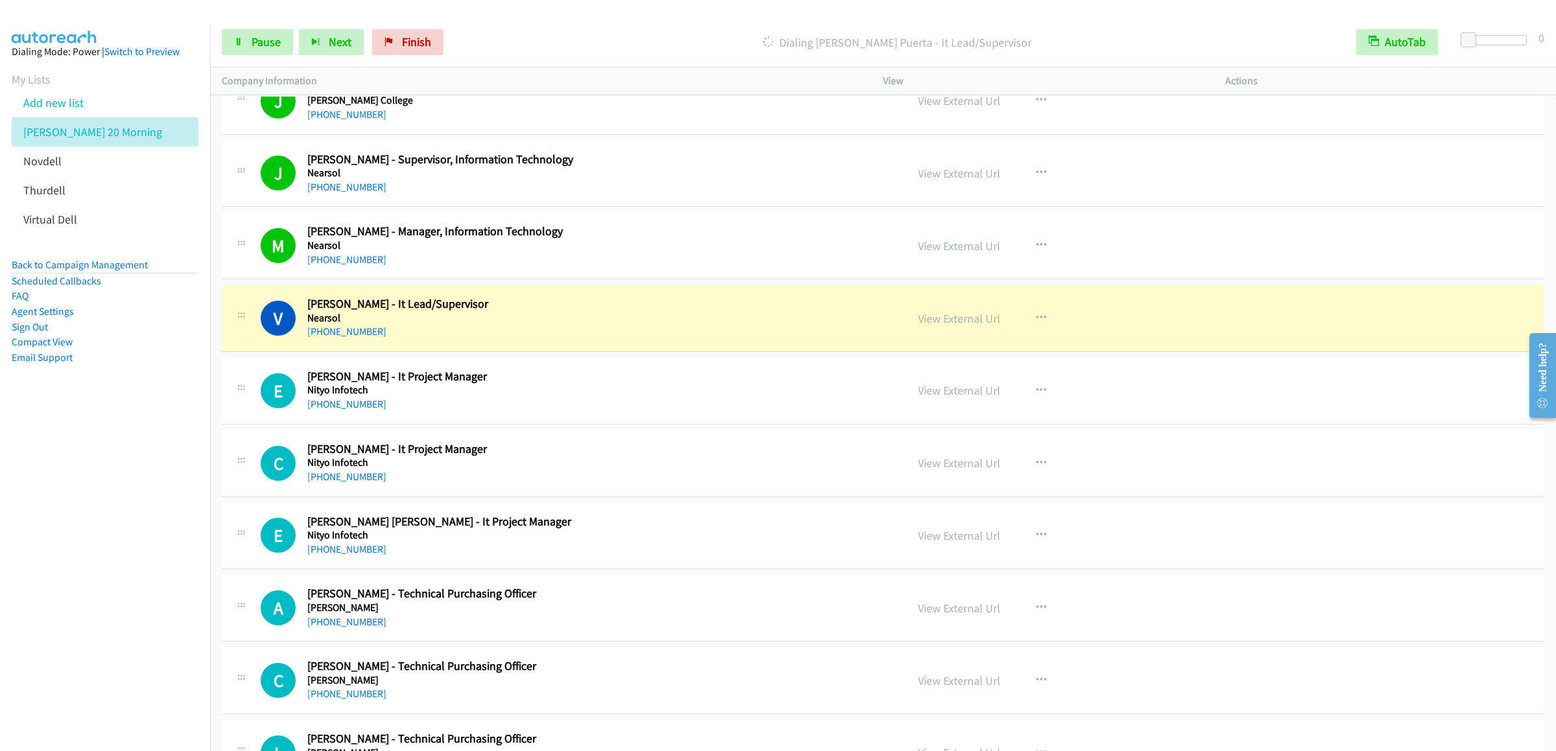
click at [270, 60] on div "Start Calls Pause Next Finish Dialing [PERSON_NAME] Puerta - It Lead/Supervisor…" at bounding box center [883, 43] width 1346 height 50
click at [267, 40] on span "Pause" at bounding box center [265, 41] width 29 height 15
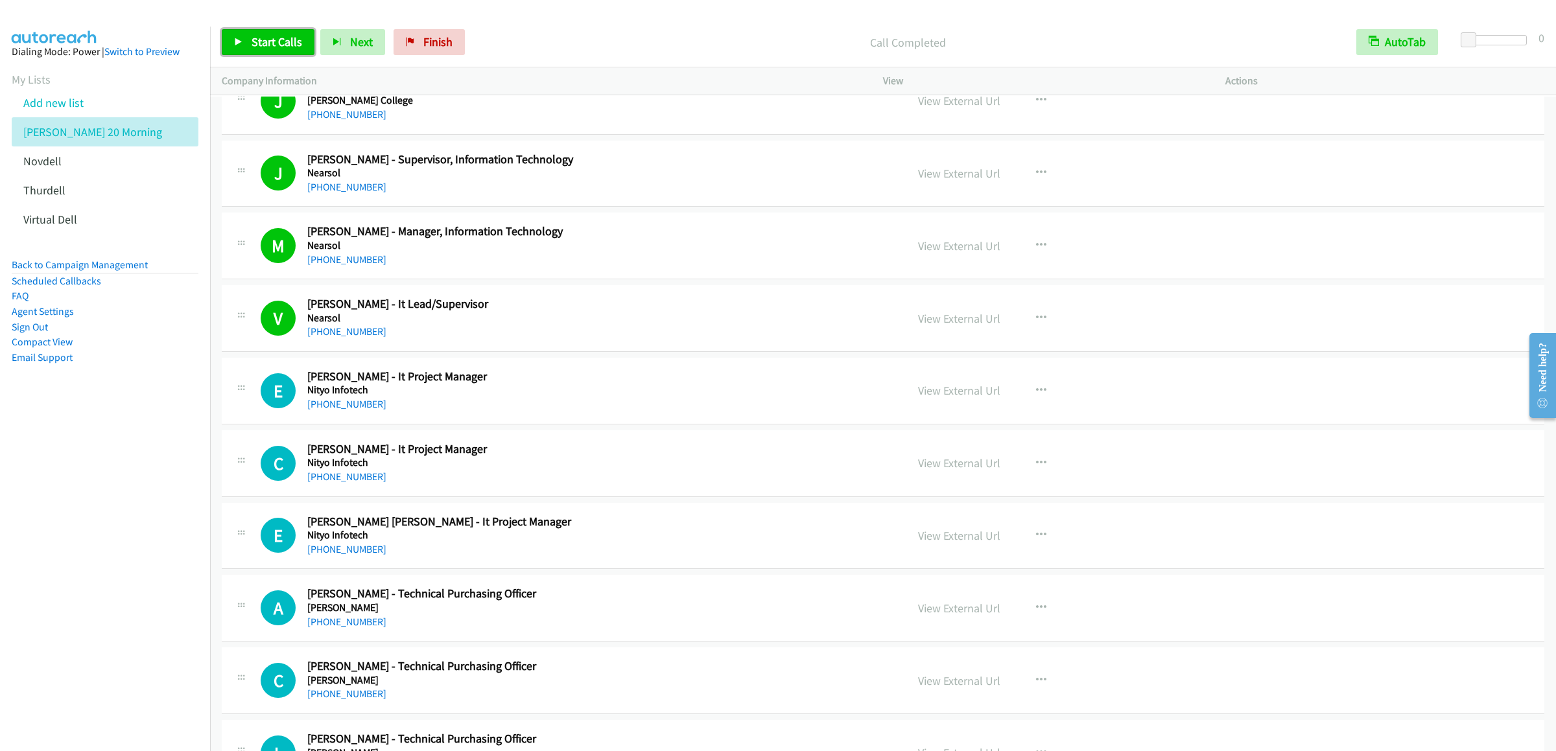
click at [279, 43] on span "Start Calls" at bounding box center [276, 41] width 51 height 15
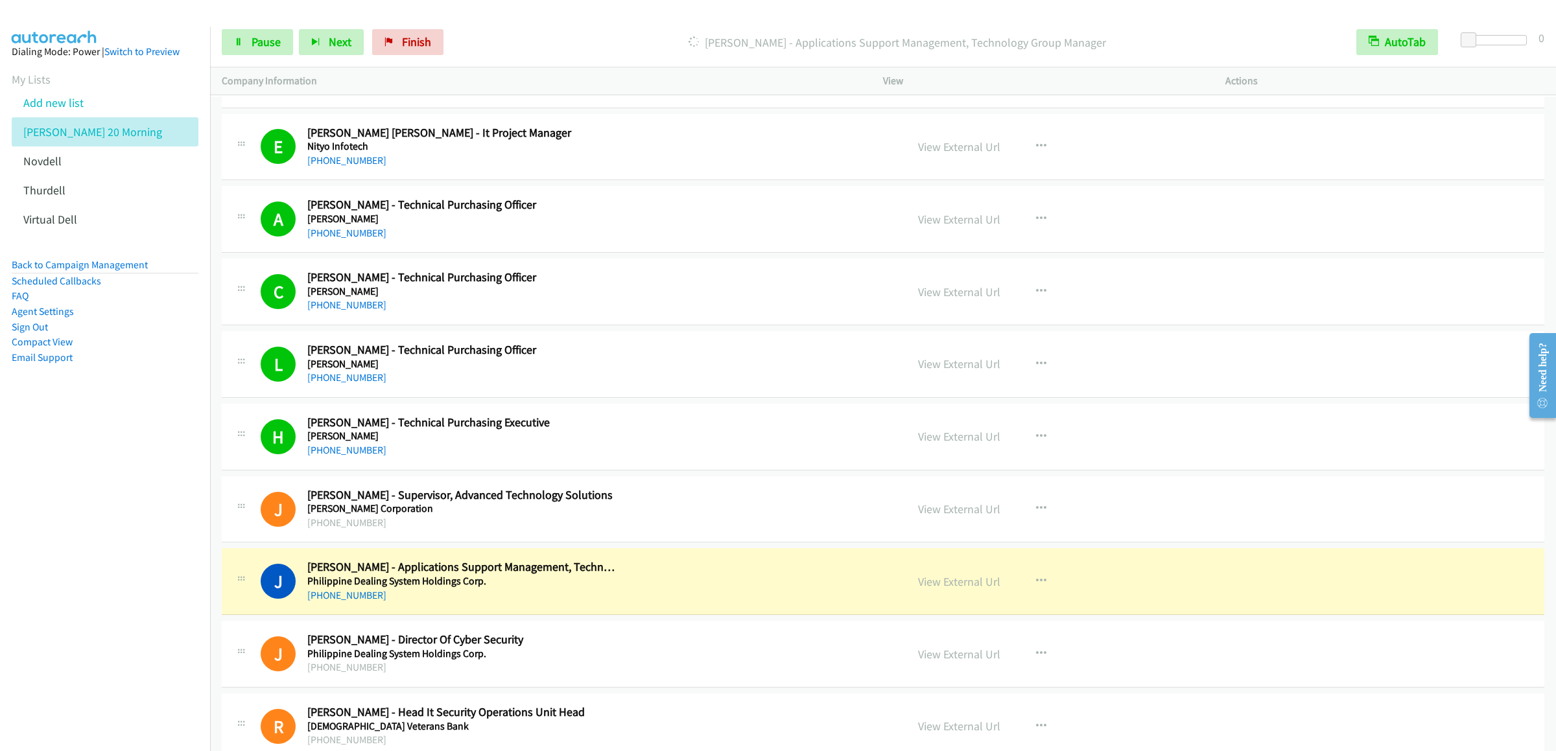
scroll to position [7260, 0]
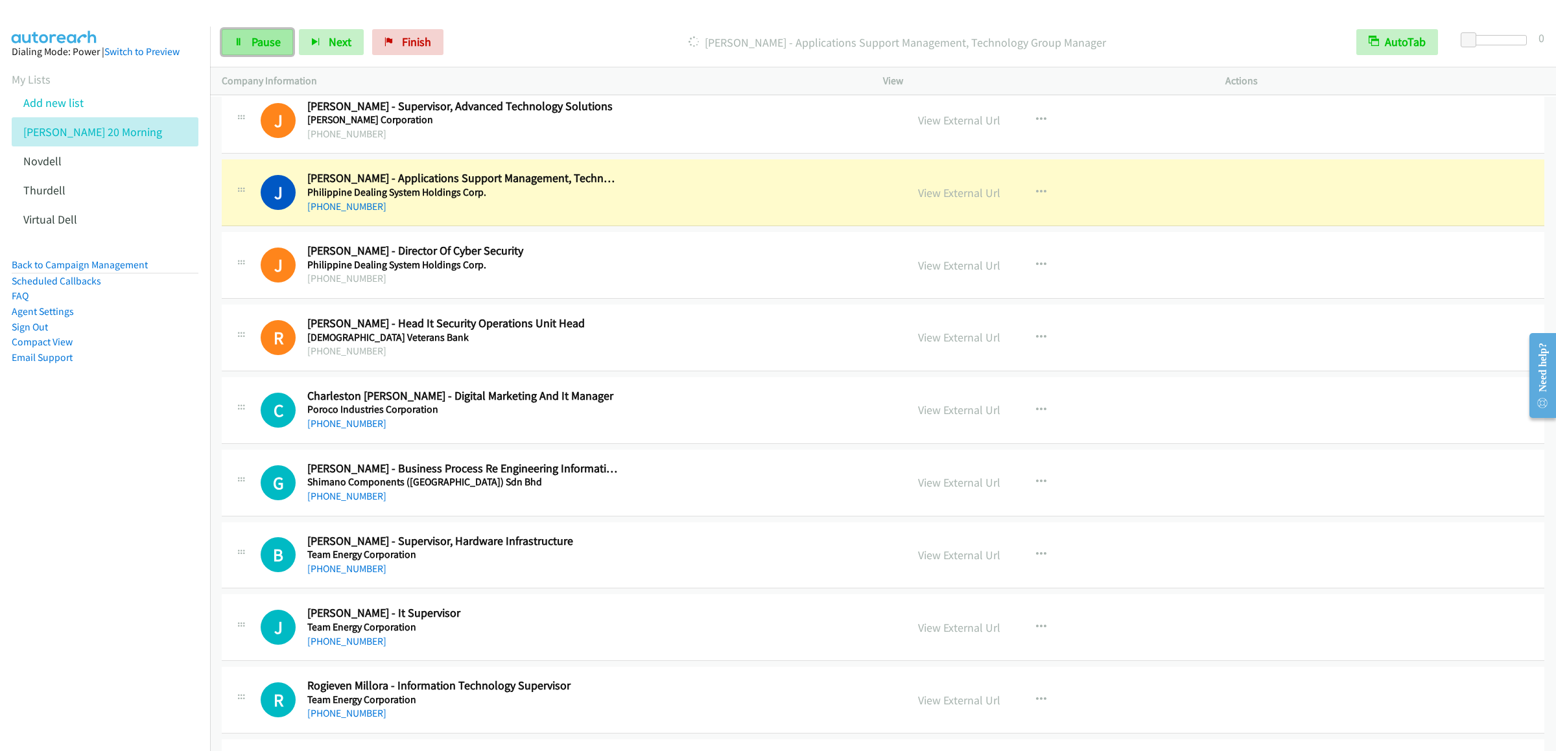
click at [246, 43] on link "Pause" at bounding box center [257, 42] width 71 height 26
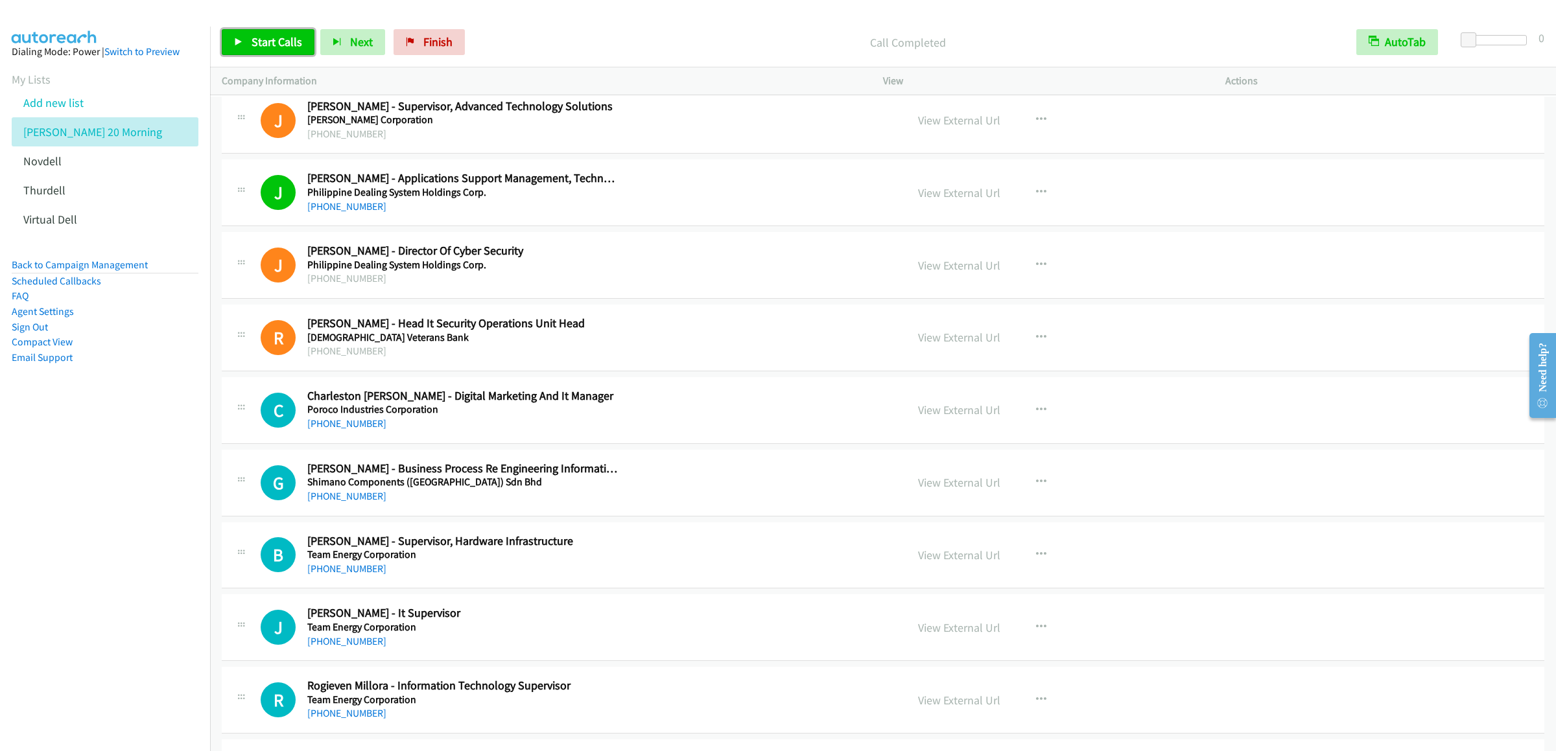
click at [248, 39] on link "Start Calls" at bounding box center [268, 42] width 93 height 26
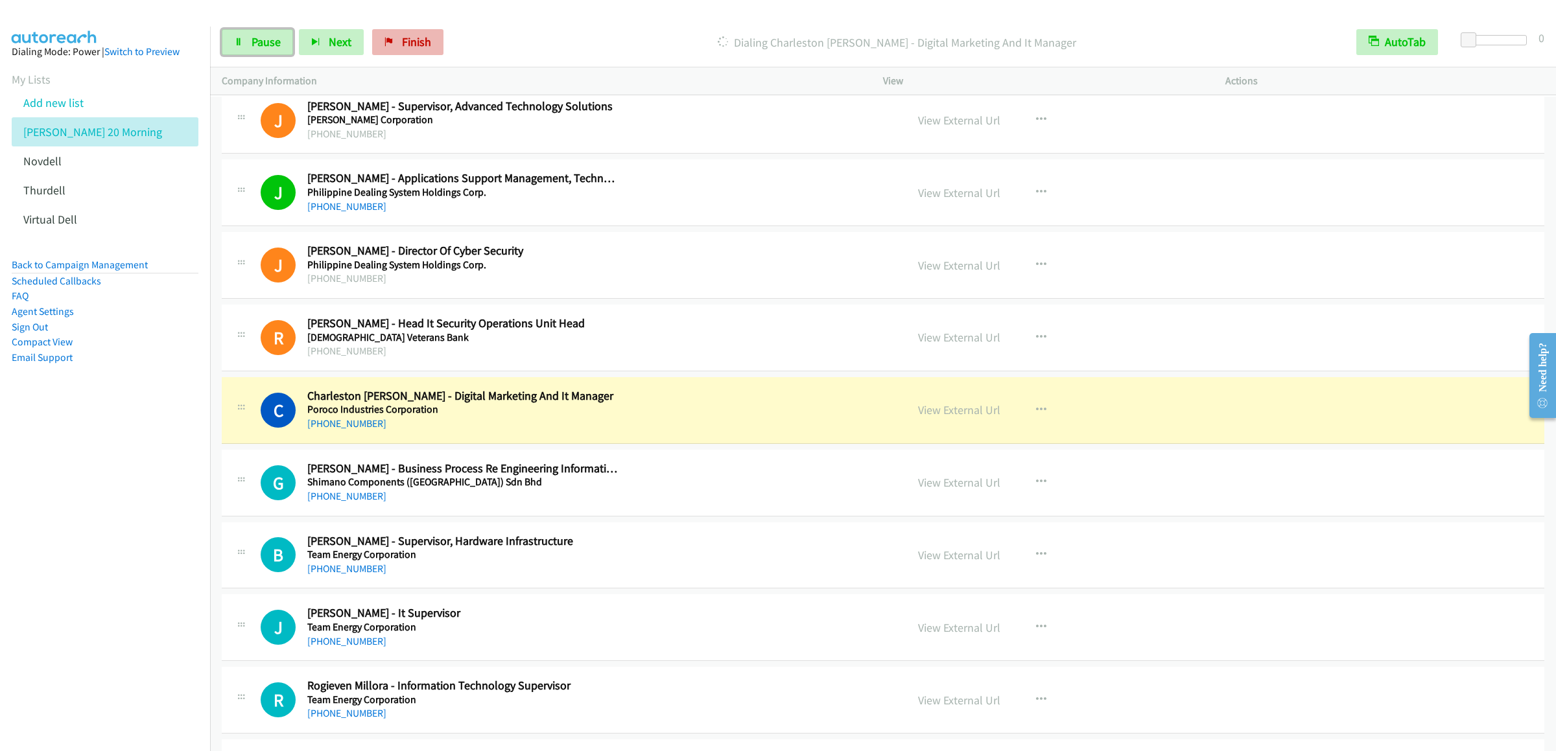
drag, startPoint x: 257, startPoint y: 51, endPoint x: 375, endPoint y: 32, distance: 119.5
click at [257, 51] on link "Pause" at bounding box center [257, 42] width 71 height 26
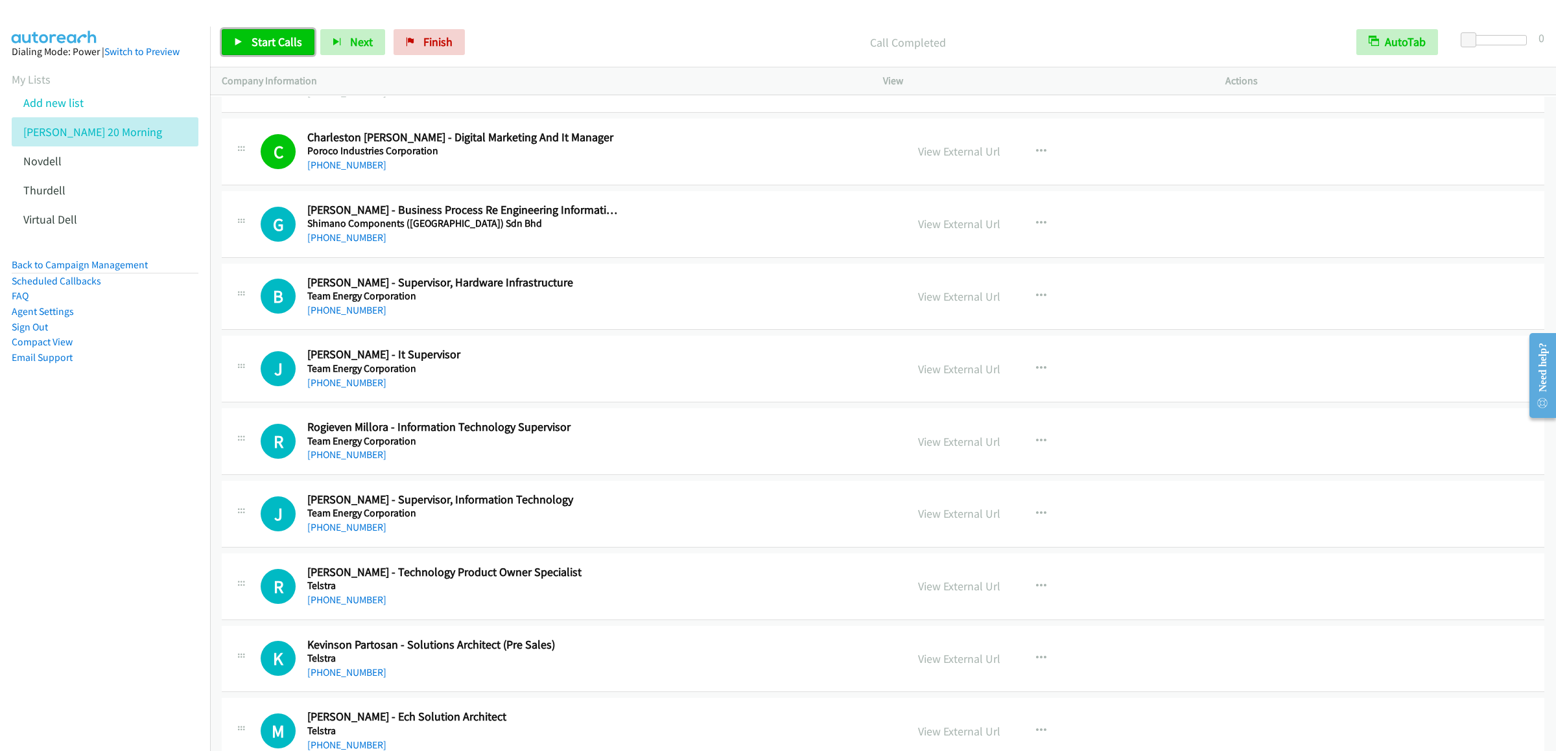
click at [271, 43] on span "Start Calls" at bounding box center [276, 41] width 51 height 15
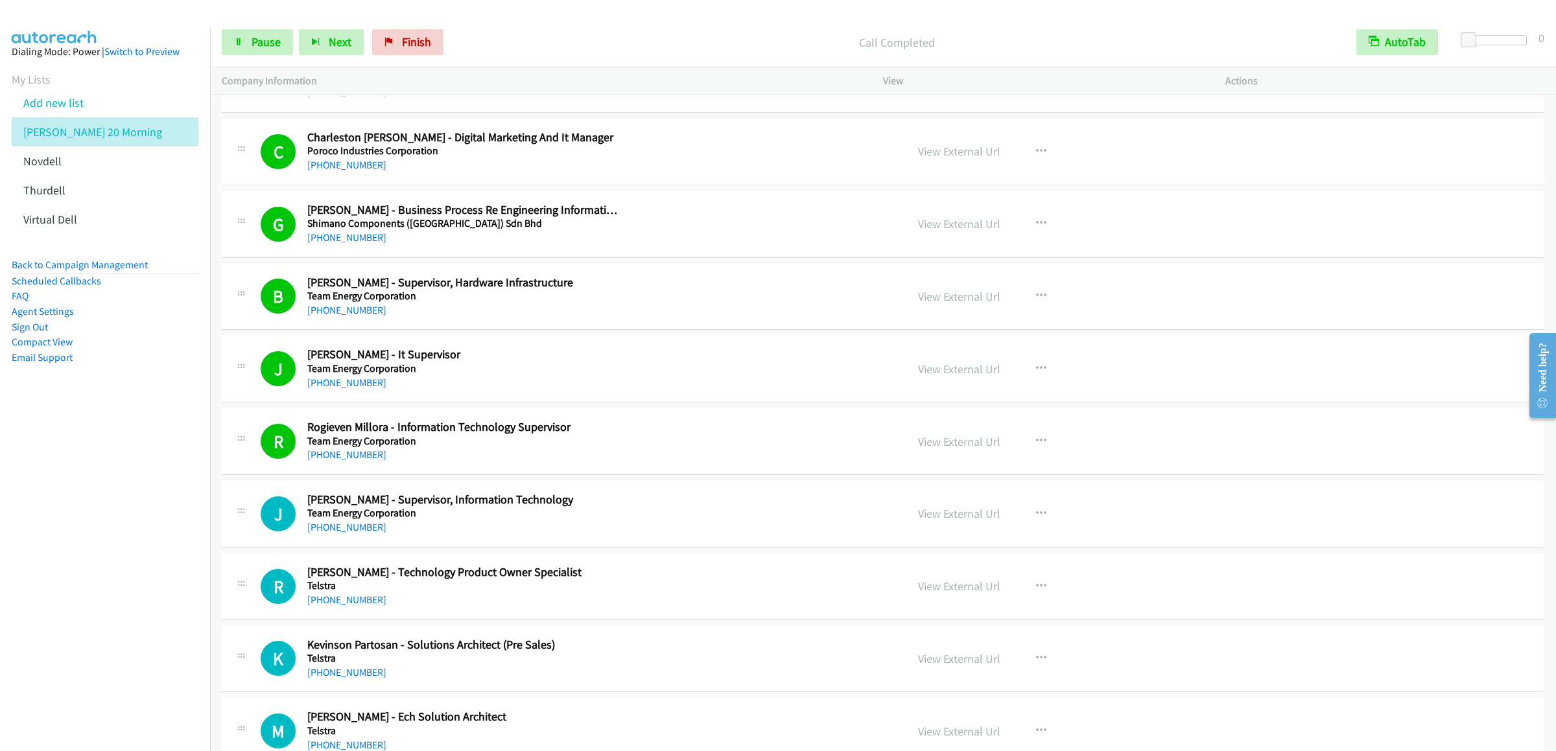
scroll to position [7778, 0]
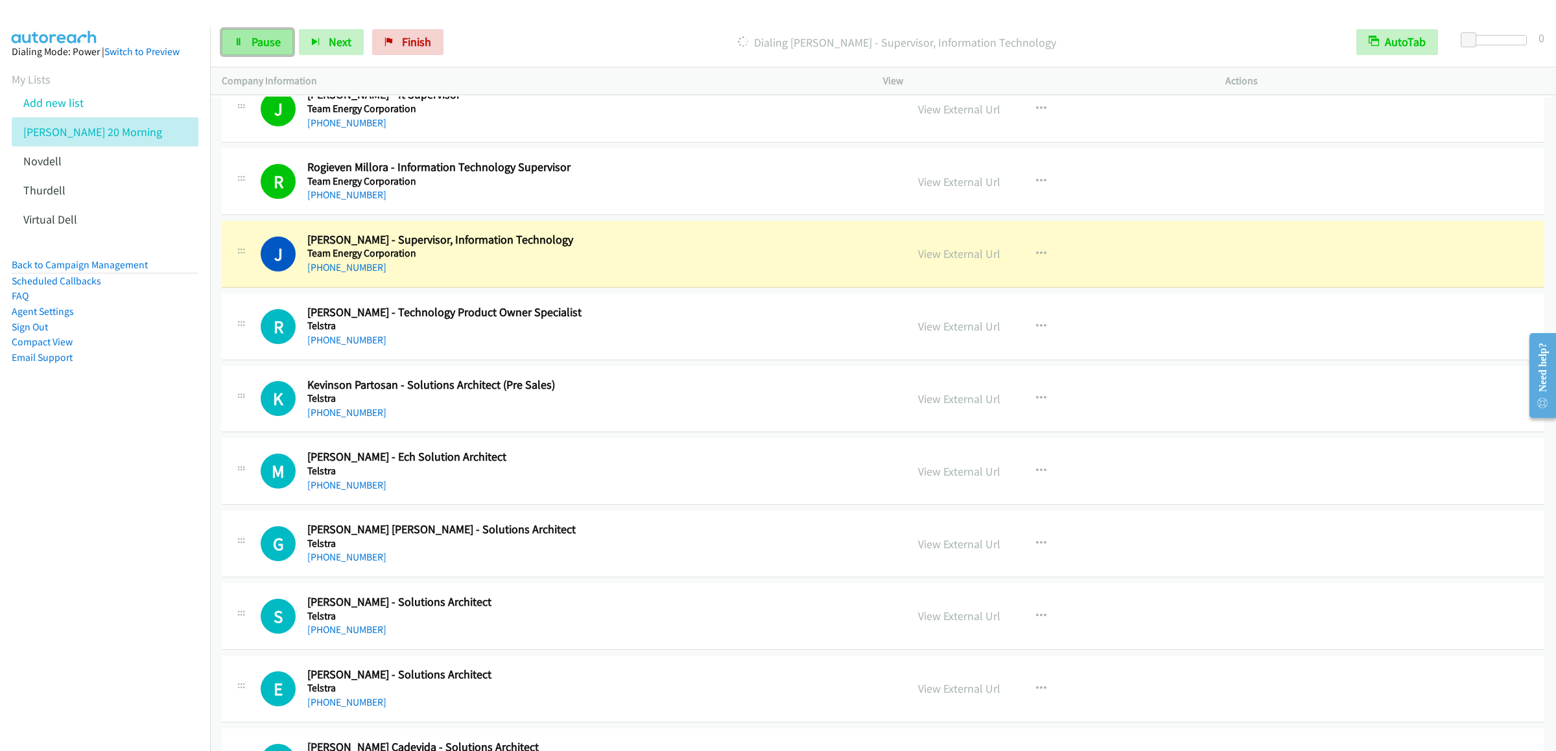
click at [259, 40] on span "Pause" at bounding box center [265, 41] width 29 height 15
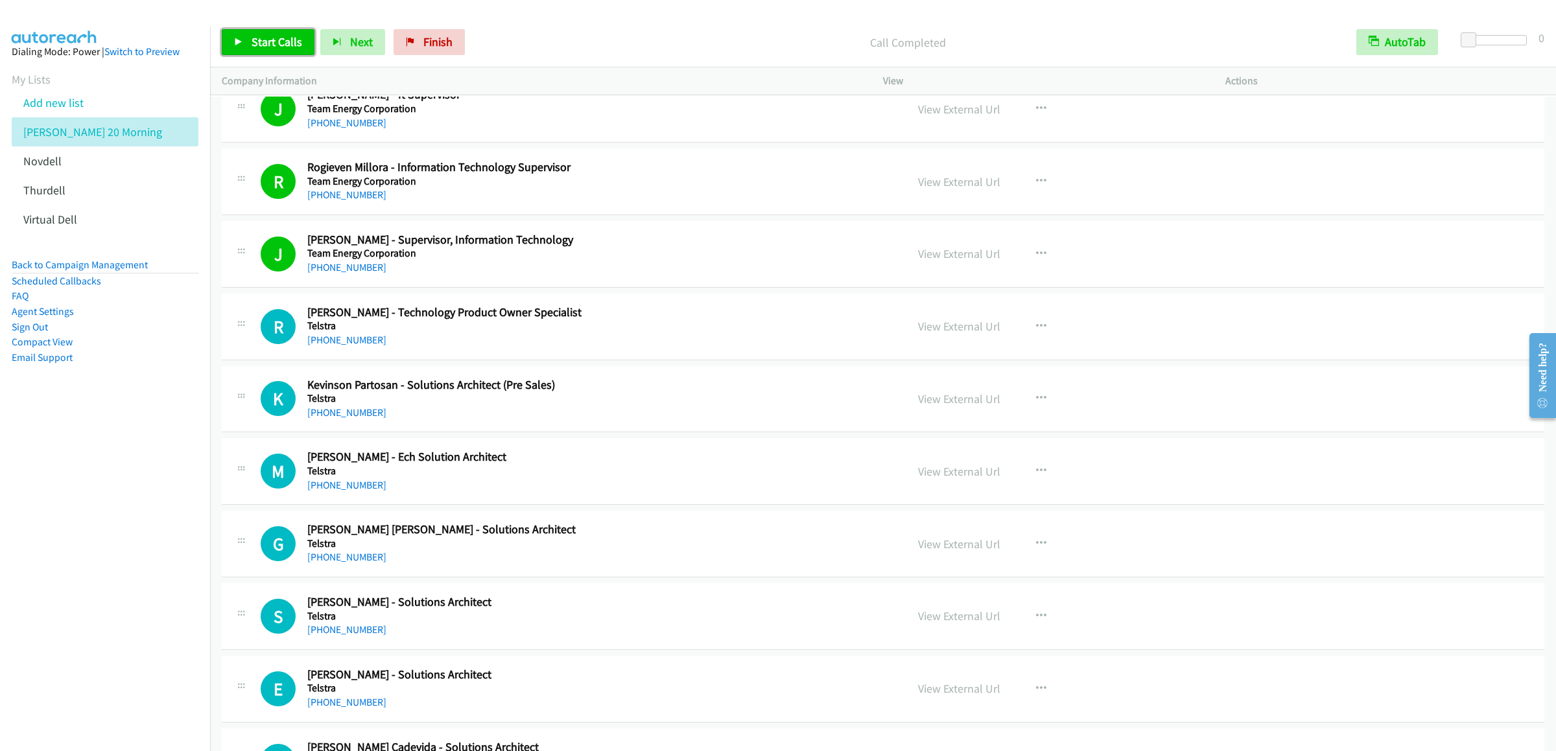
click at [284, 41] on span "Start Calls" at bounding box center [276, 41] width 51 height 15
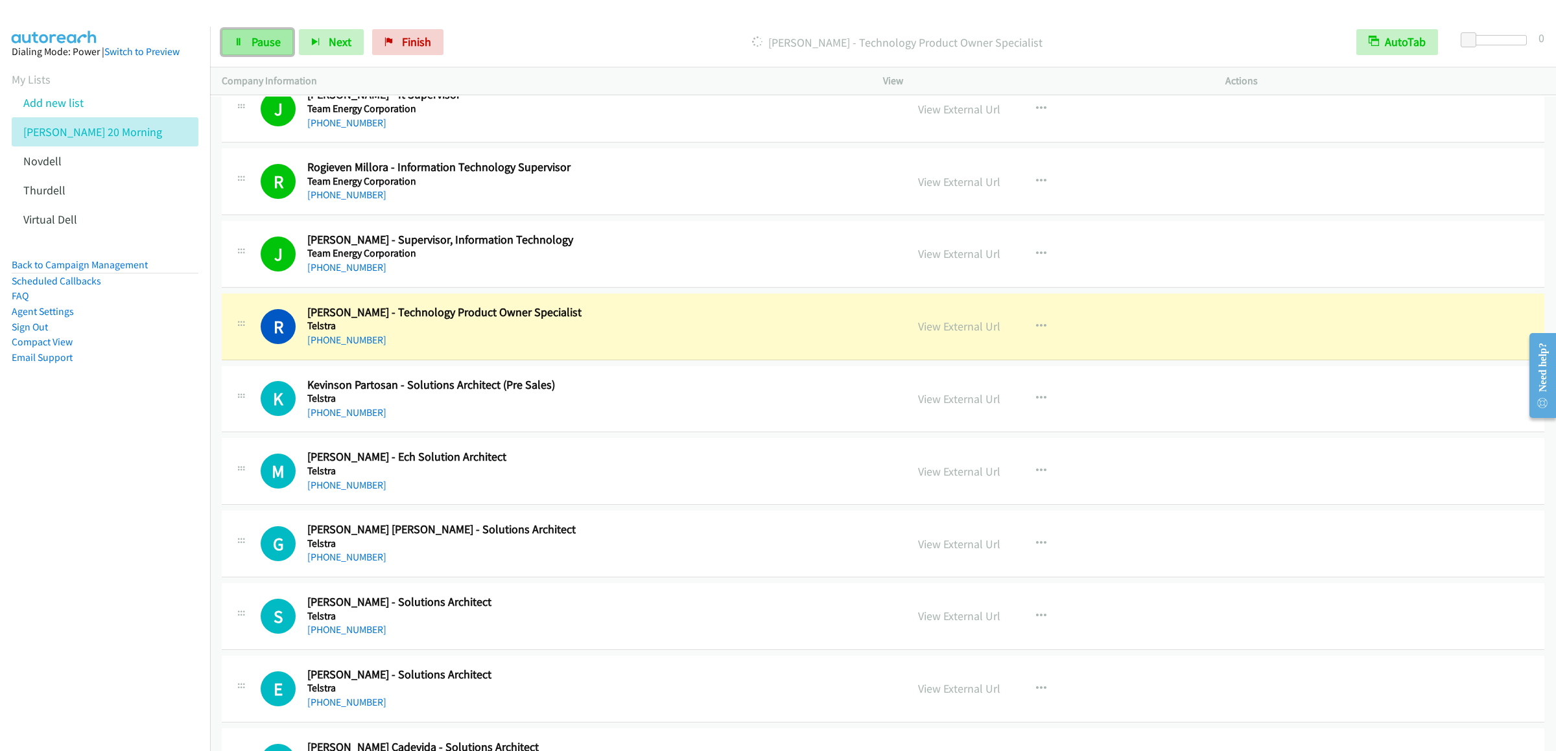
click at [263, 49] on span "Pause" at bounding box center [265, 41] width 29 height 15
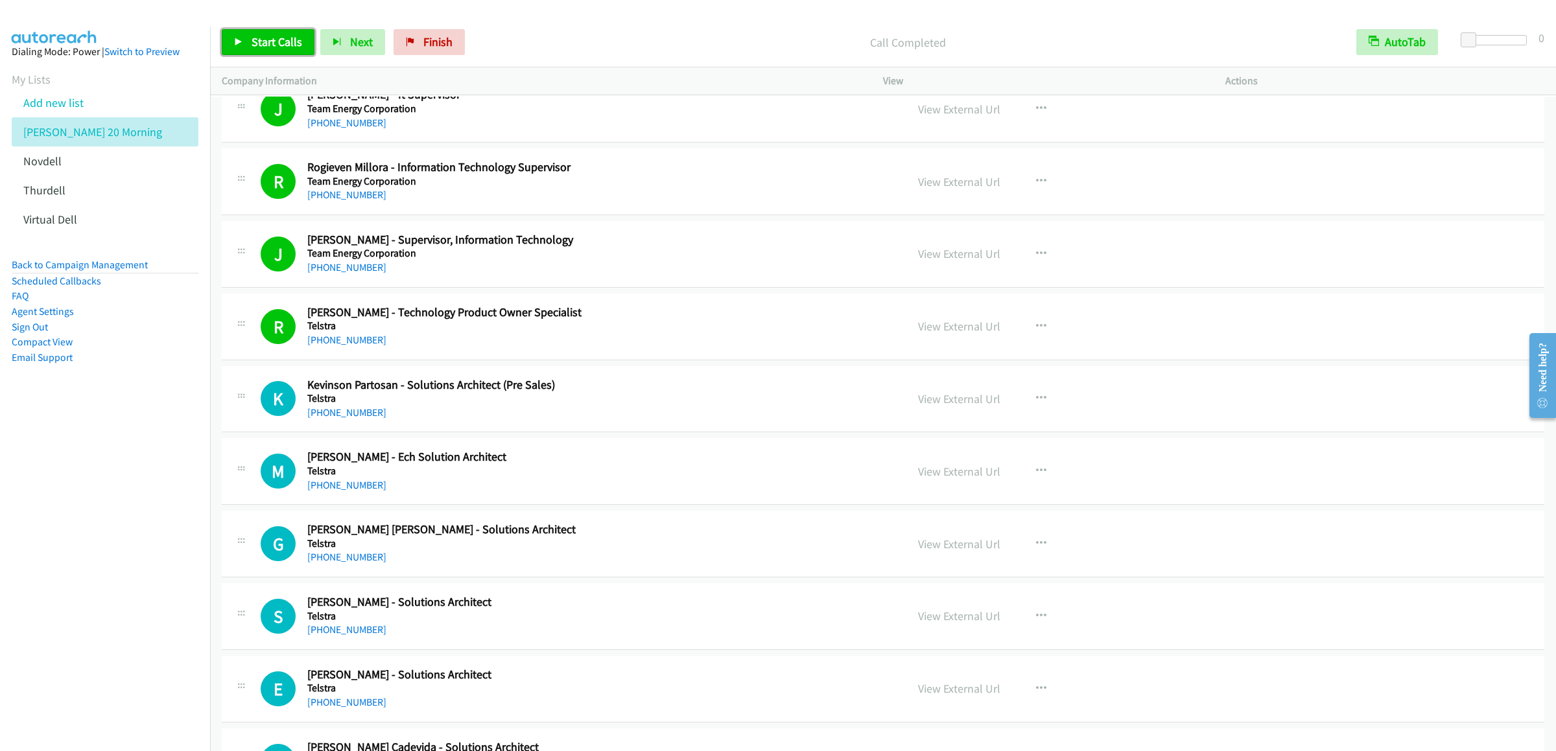
click at [279, 51] on link "Start Calls" at bounding box center [268, 42] width 93 height 26
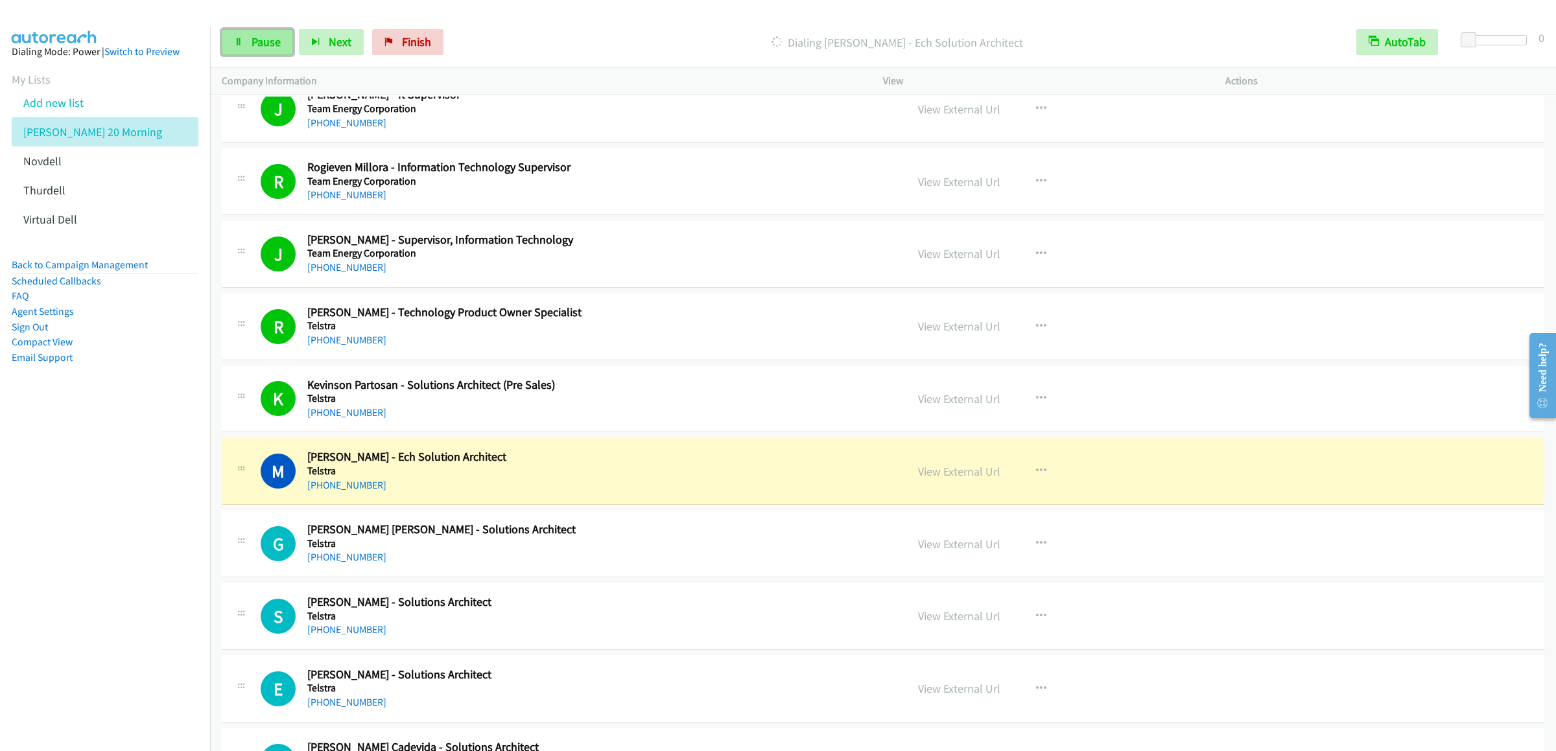
click at [279, 37] on span "Pause" at bounding box center [265, 41] width 29 height 15
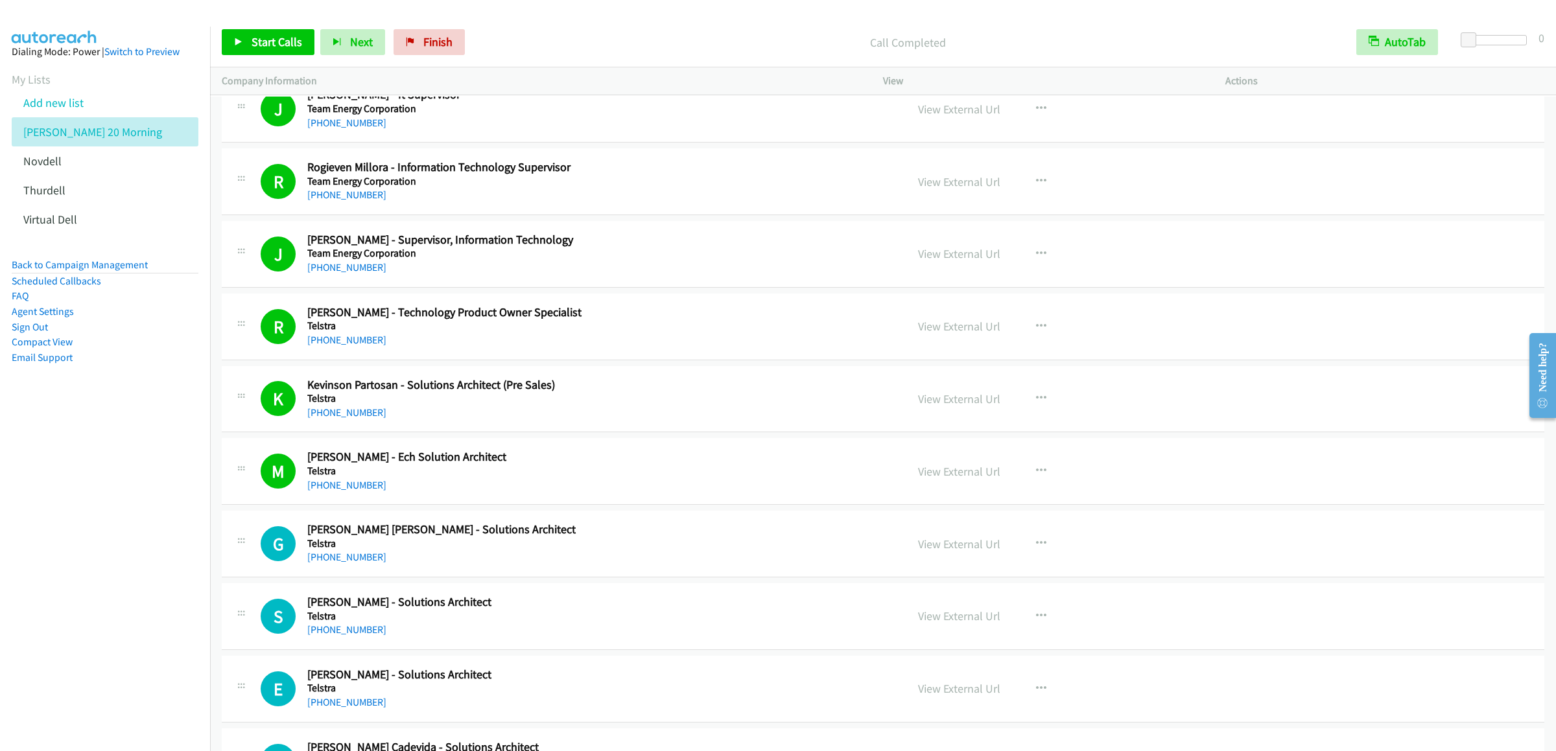
scroll to position [8037, 0]
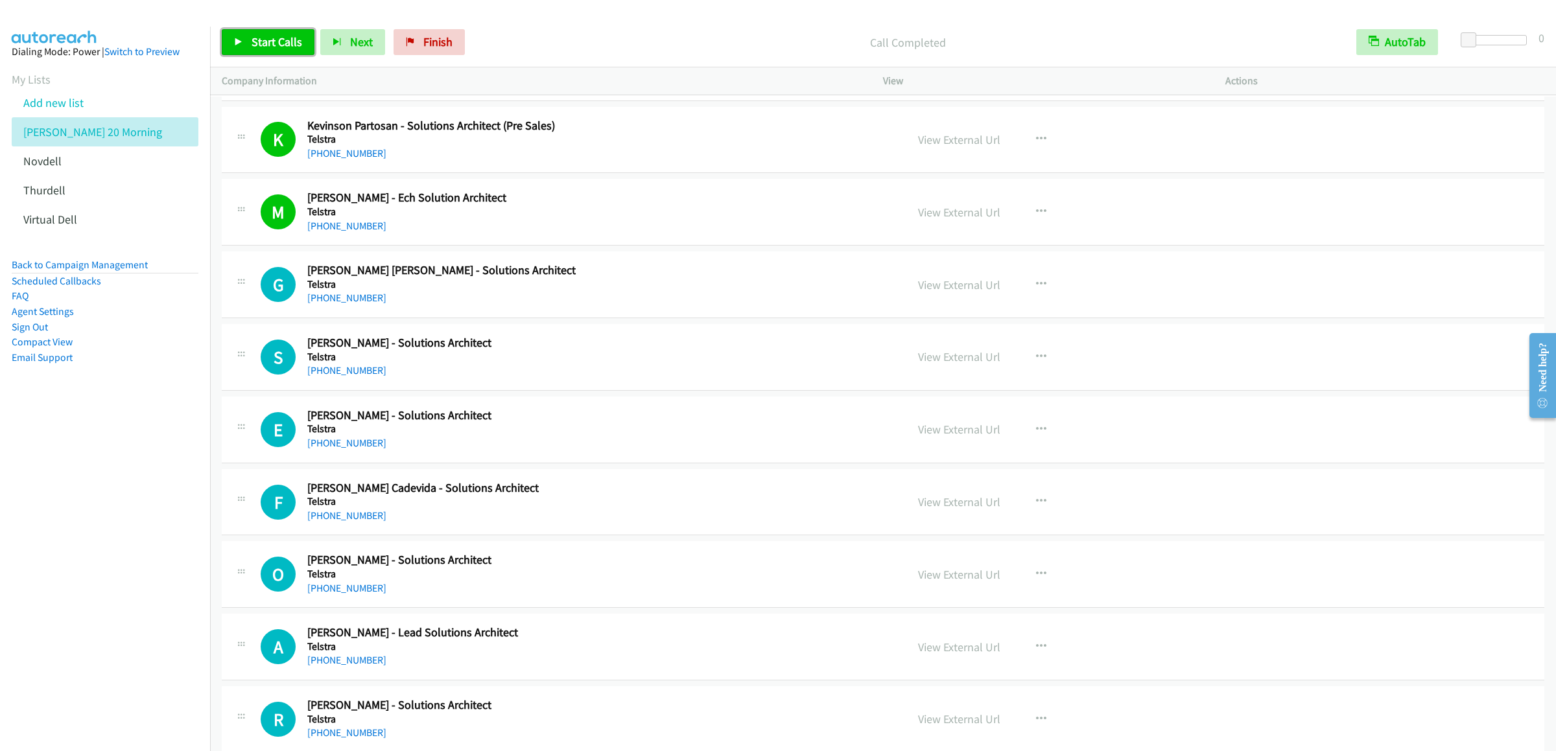
click at [261, 47] on span "Start Calls" at bounding box center [276, 41] width 51 height 15
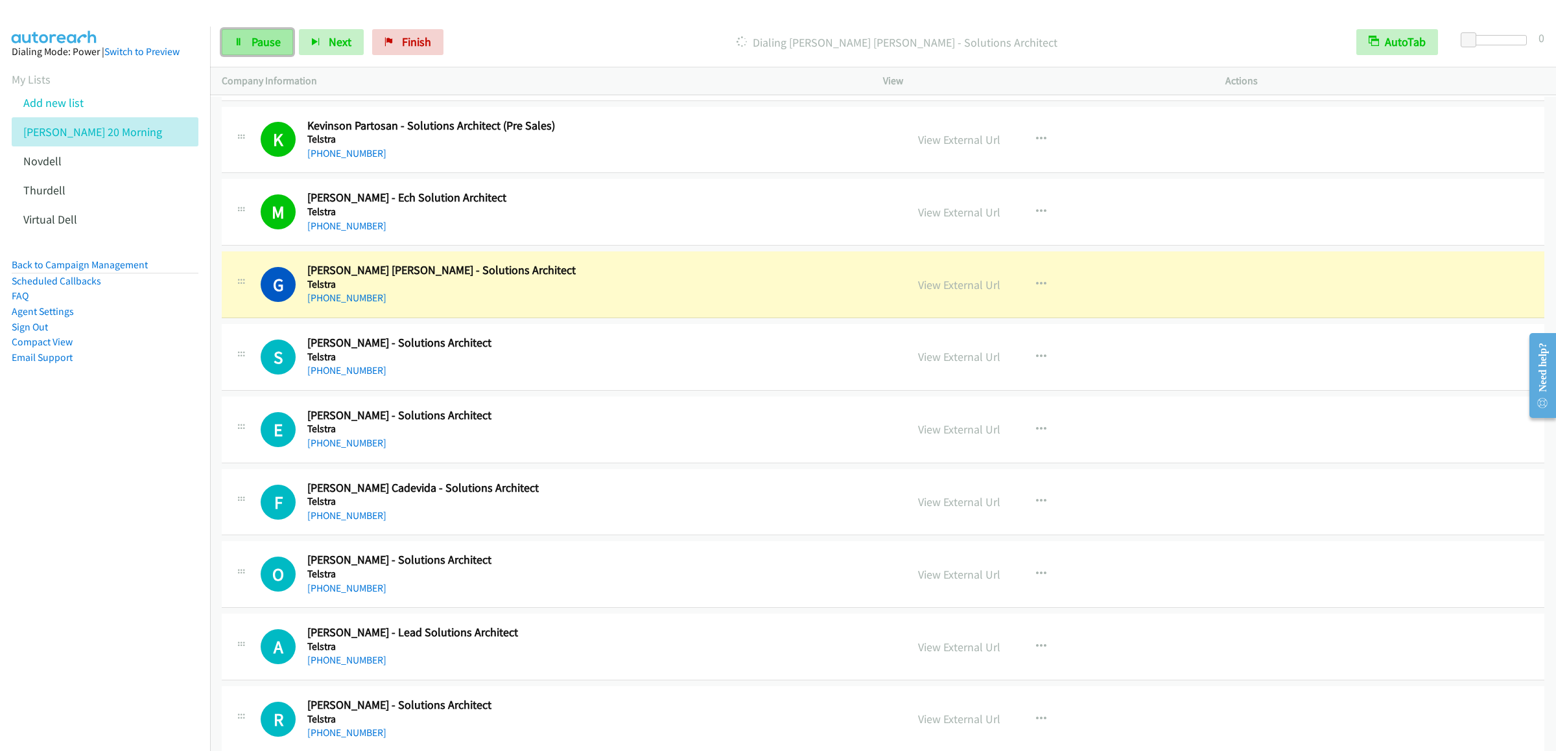
click at [237, 41] on icon at bounding box center [238, 42] width 9 height 9
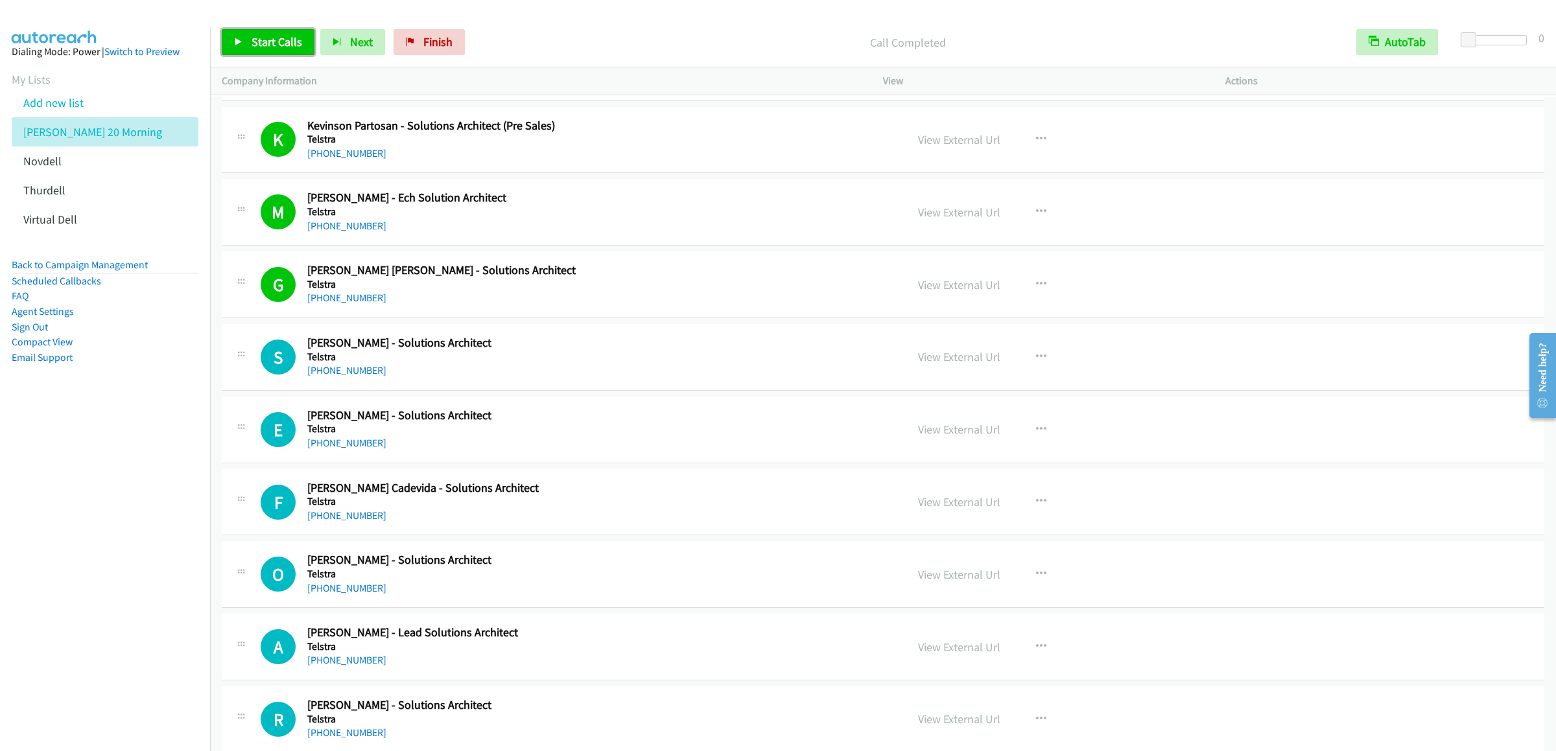
click at [290, 35] on span "Start Calls" at bounding box center [276, 41] width 51 height 15
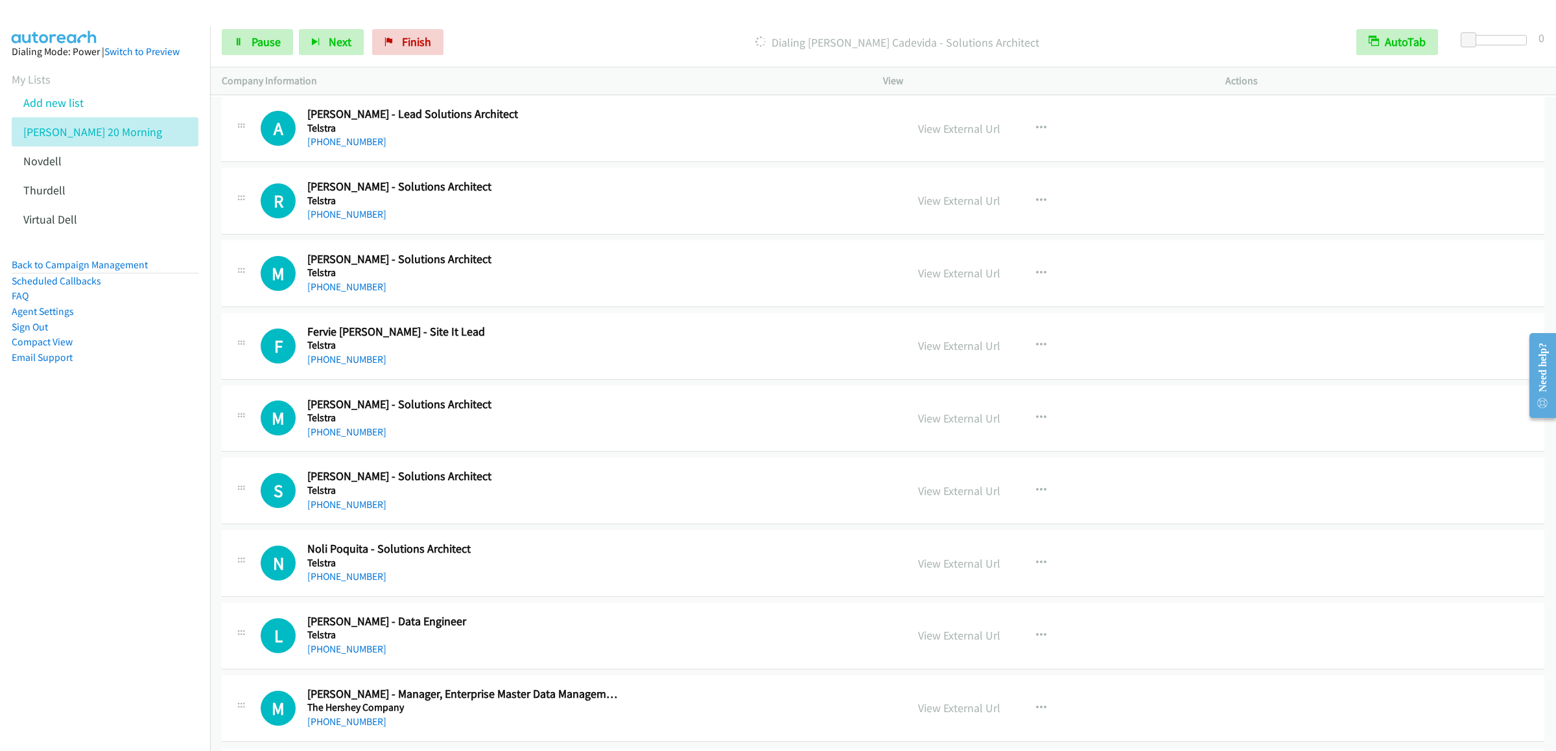
scroll to position [8296, 0]
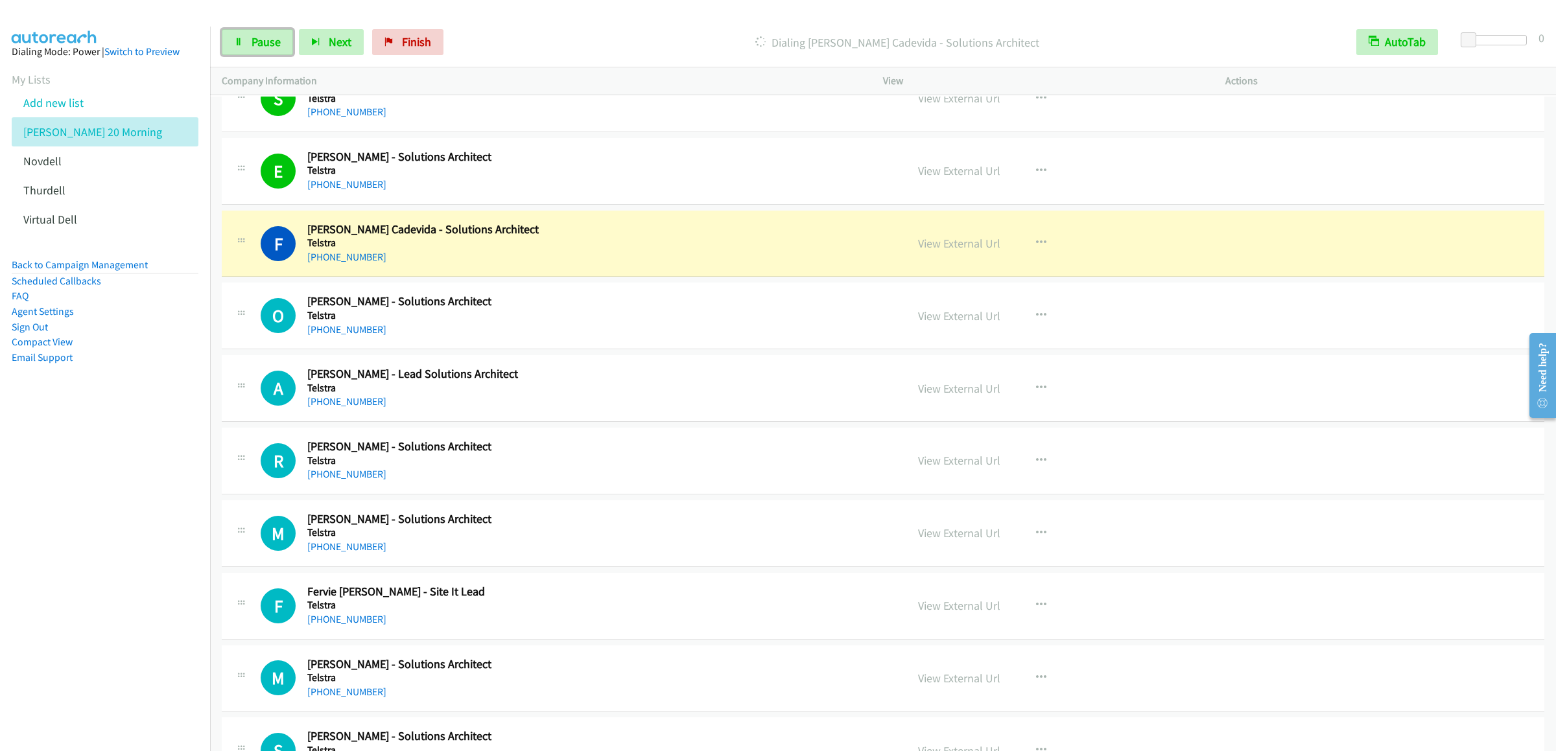
drag, startPoint x: 257, startPoint y: 40, endPoint x: 1342, endPoint y: 231, distance: 1101.9
click at [257, 40] on span "Pause" at bounding box center [265, 41] width 29 height 15
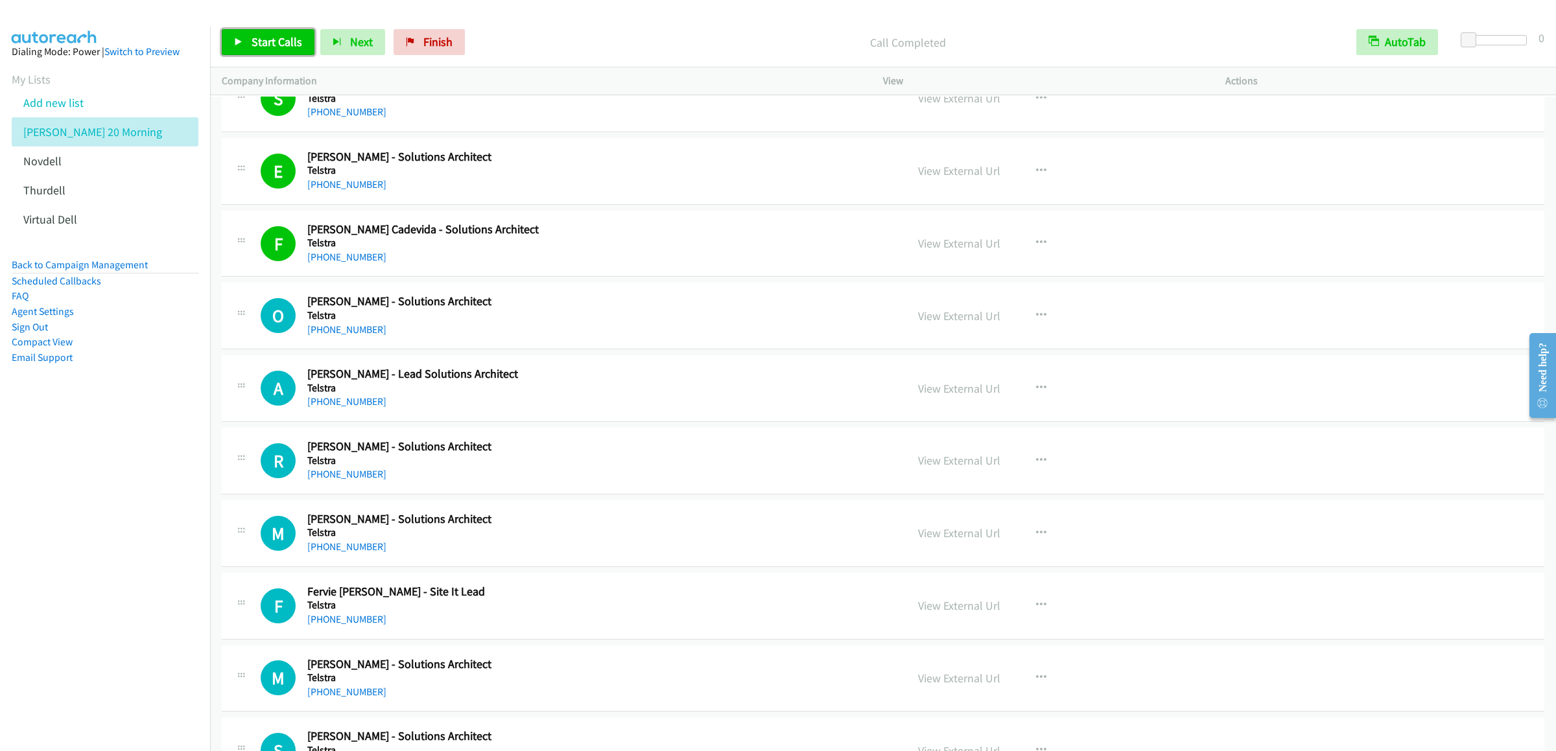
click at [270, 43] on span "Start Calls" at bounding box center [276, 41] width 51 height 15
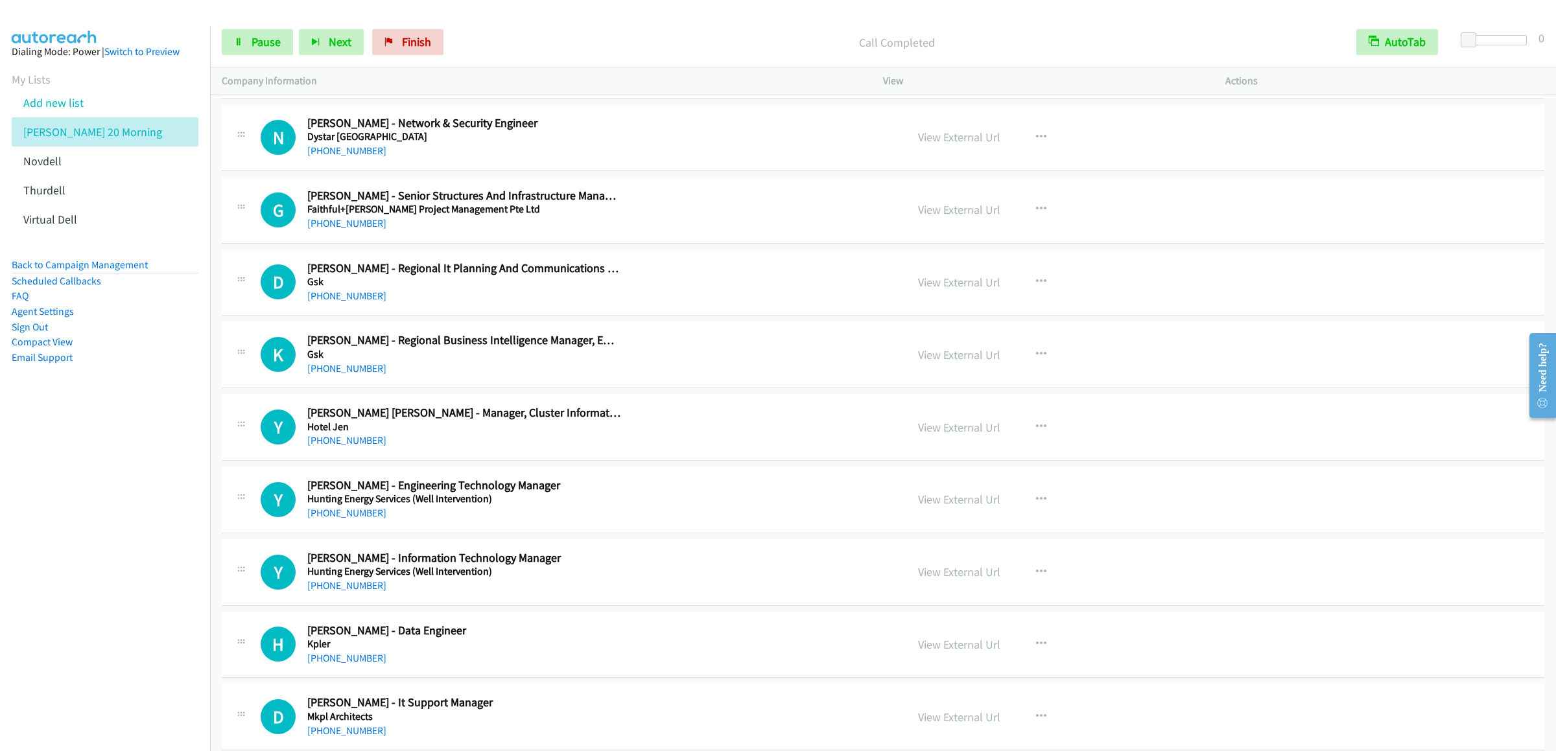
scroll to position [9593, 0]
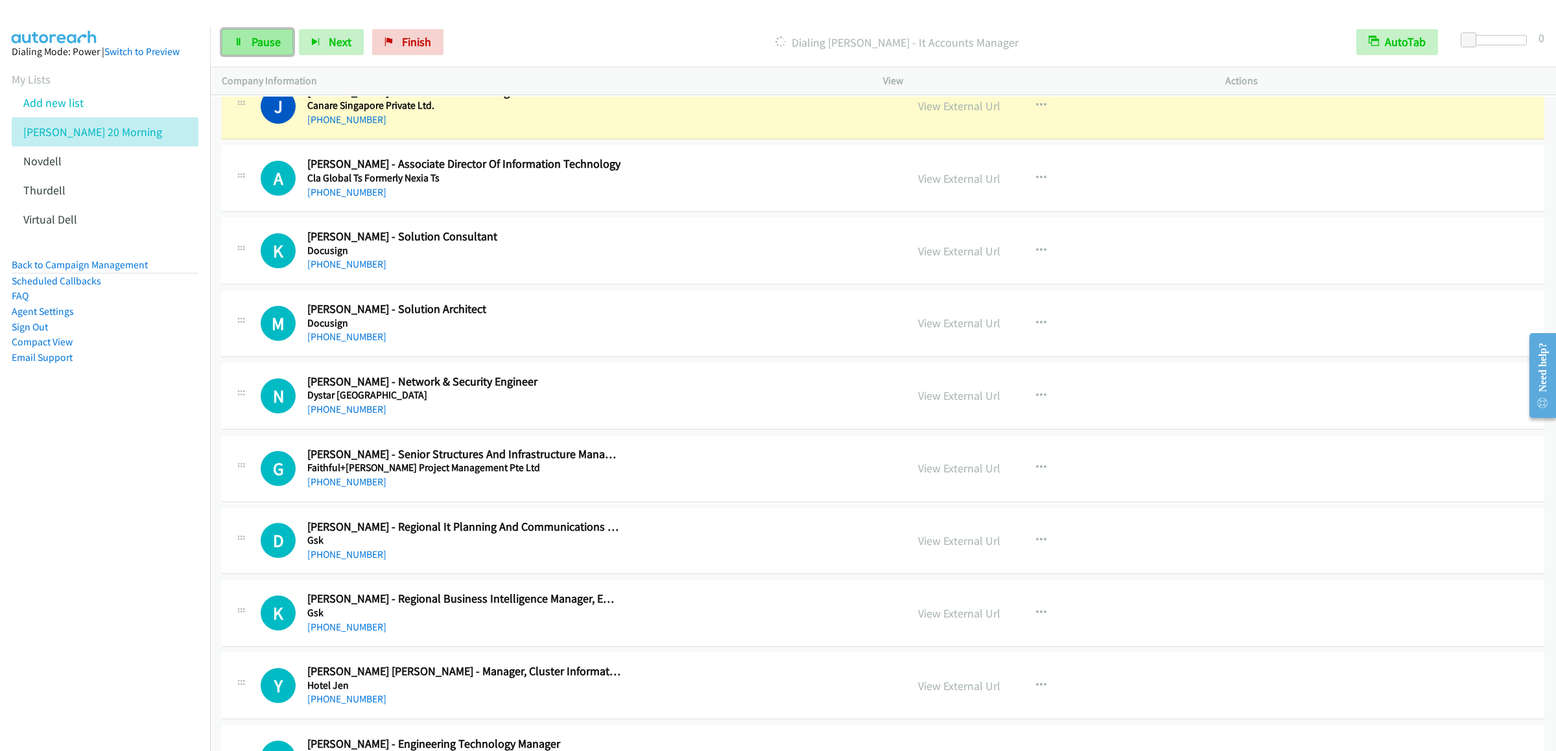
click at [268, 41] on span "Pause" at bounding box center [265, 41] width 29 height 15
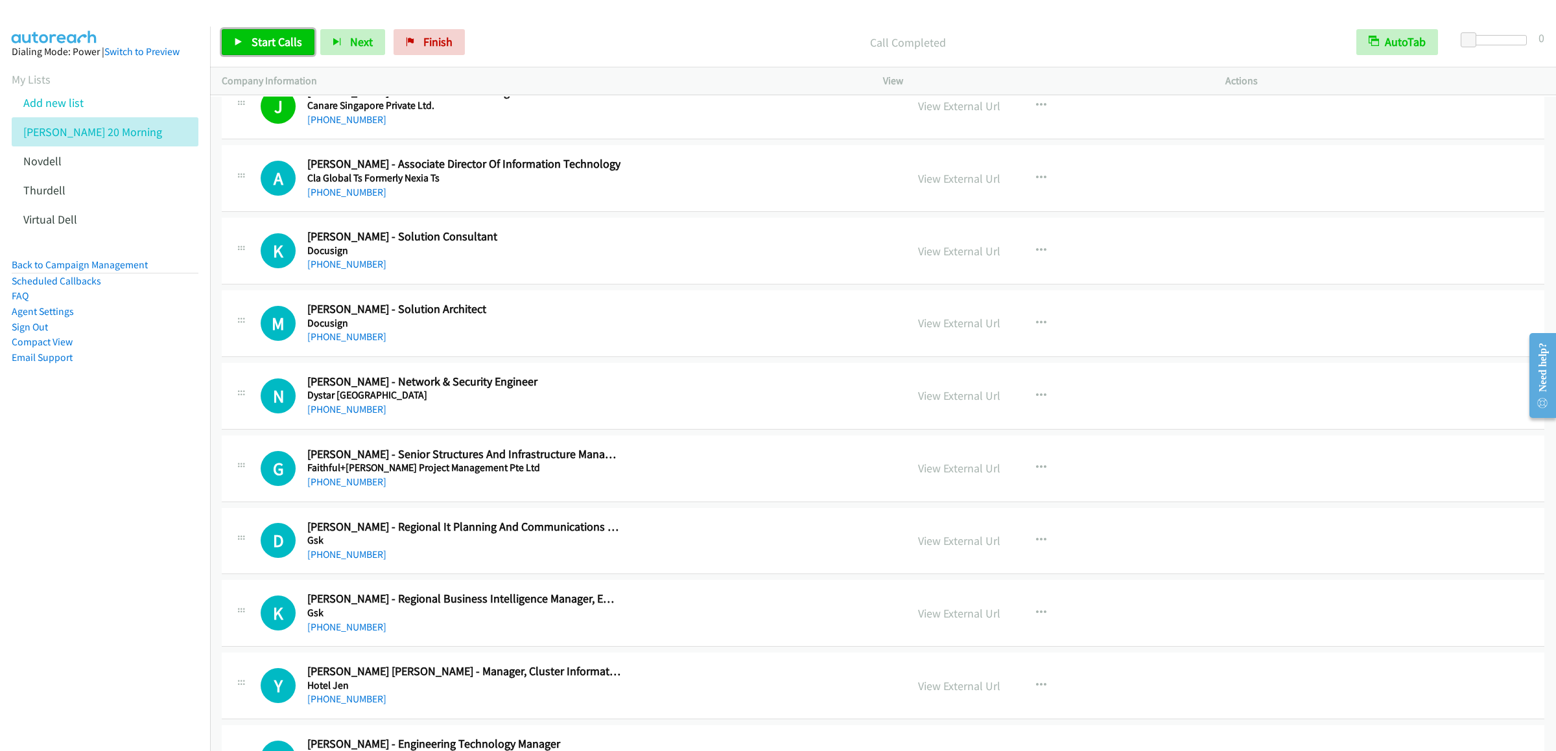
click at [275, 53] on link "Start Calls" at bounding box center [268, 42] width 93 height 26
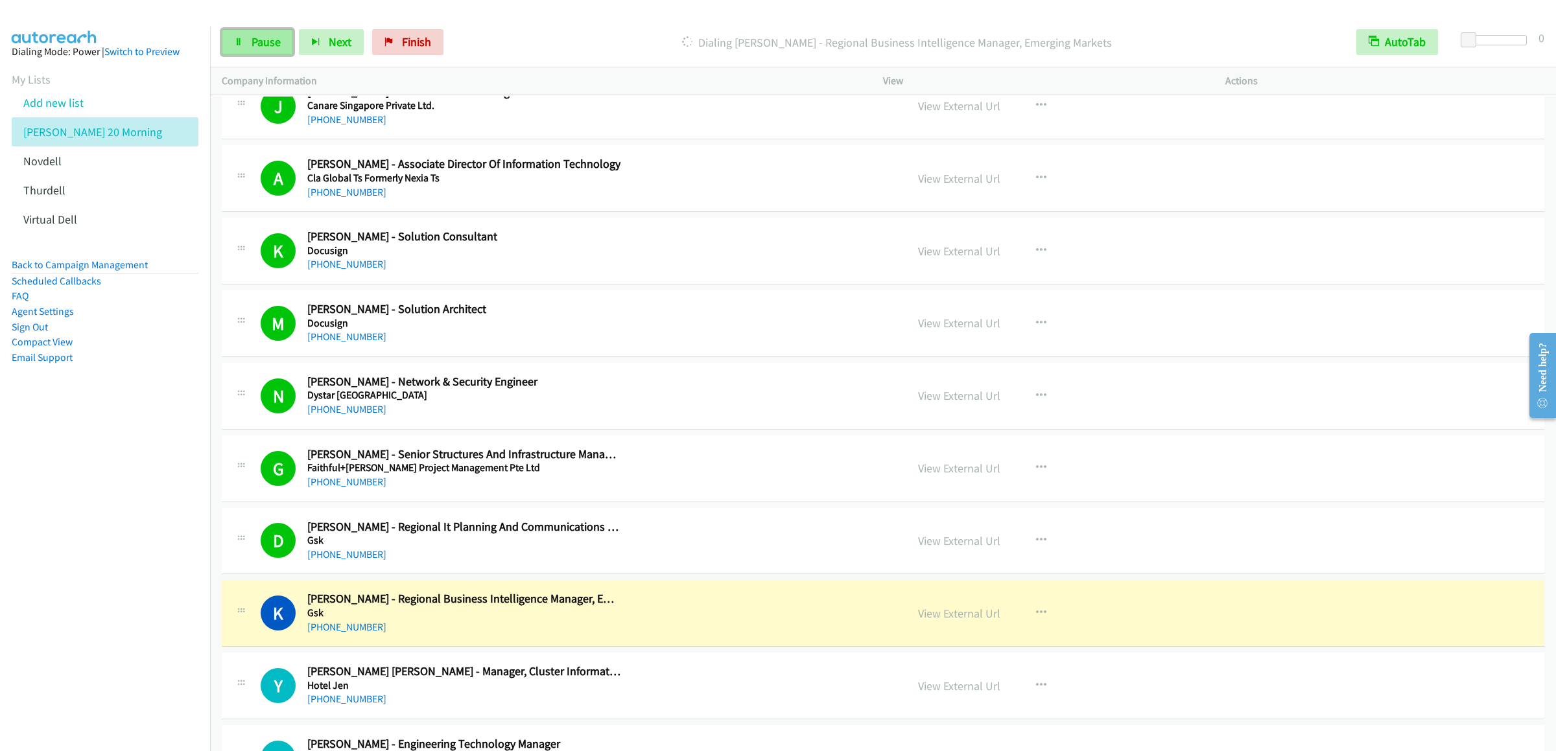
click at [253, 45] on span "Pause" at bounding box center [265, 41] width 29 height 15
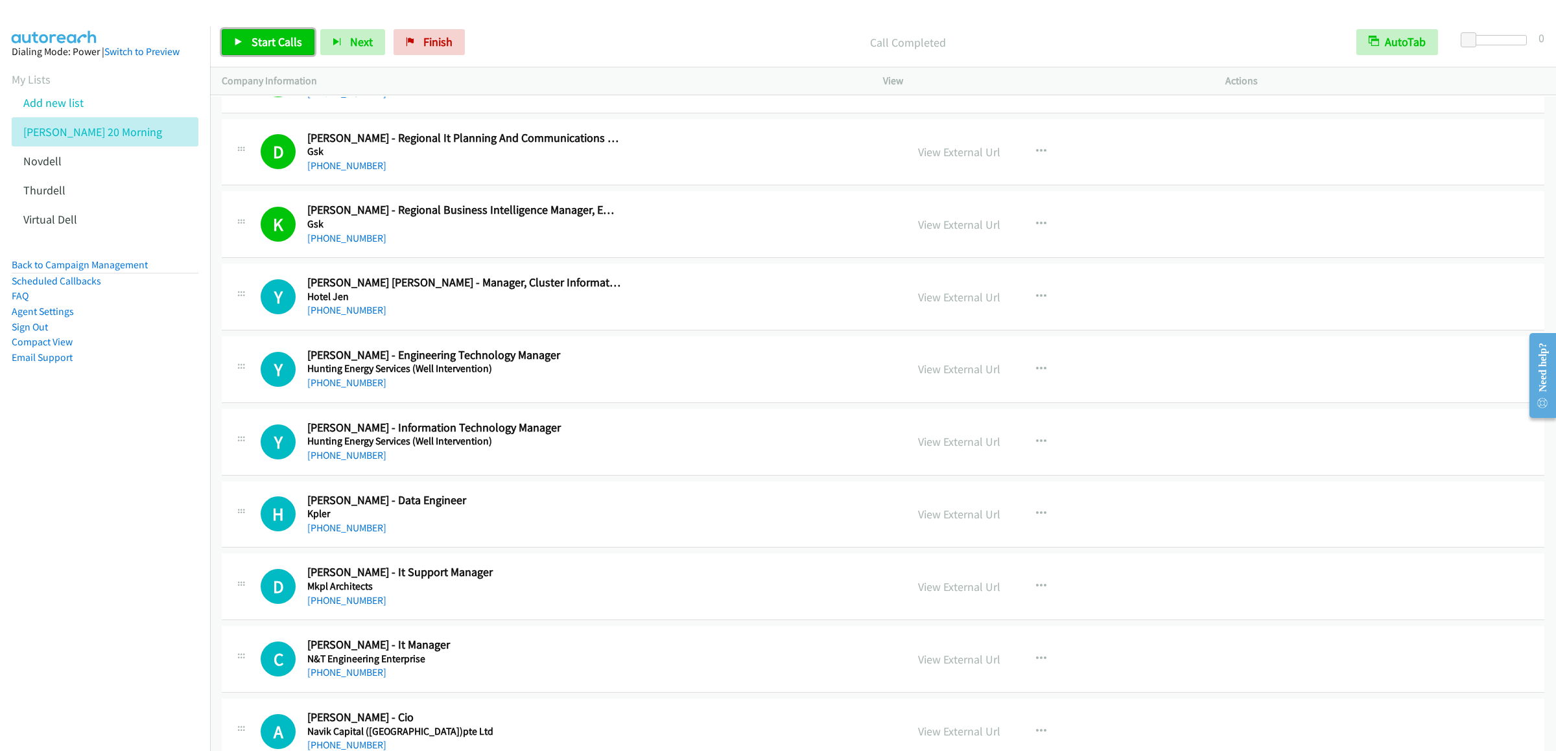
click at [226, 49] on link "Start Calls" at bounding box center [268, 42] width 93 height 26
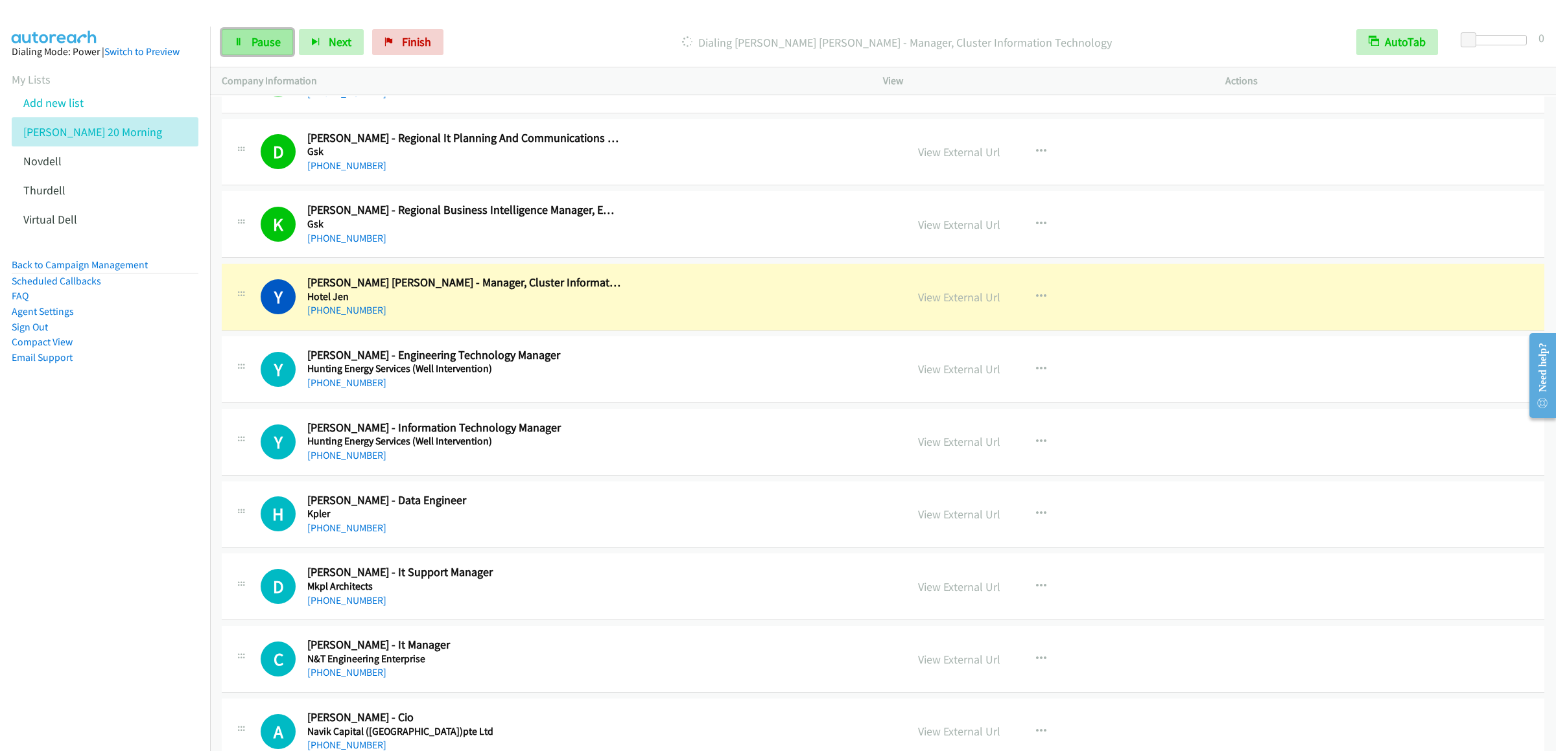
click at [241, 53] on link "Pause" at bounding box center [257, 42] width 71 height 26
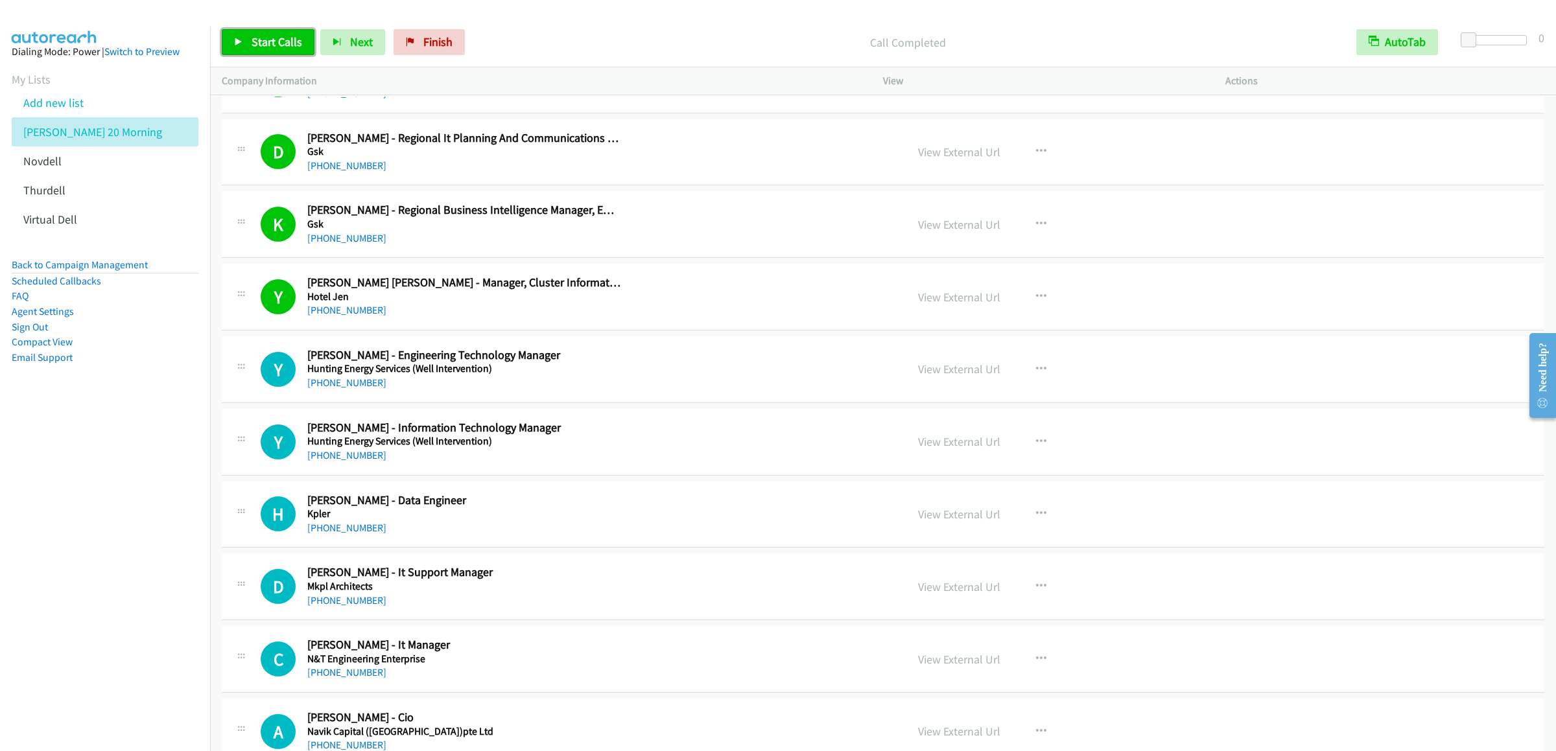
click at [245, 30] on link "Start Calls" at bounding box center [268, 42] width 93 height 26
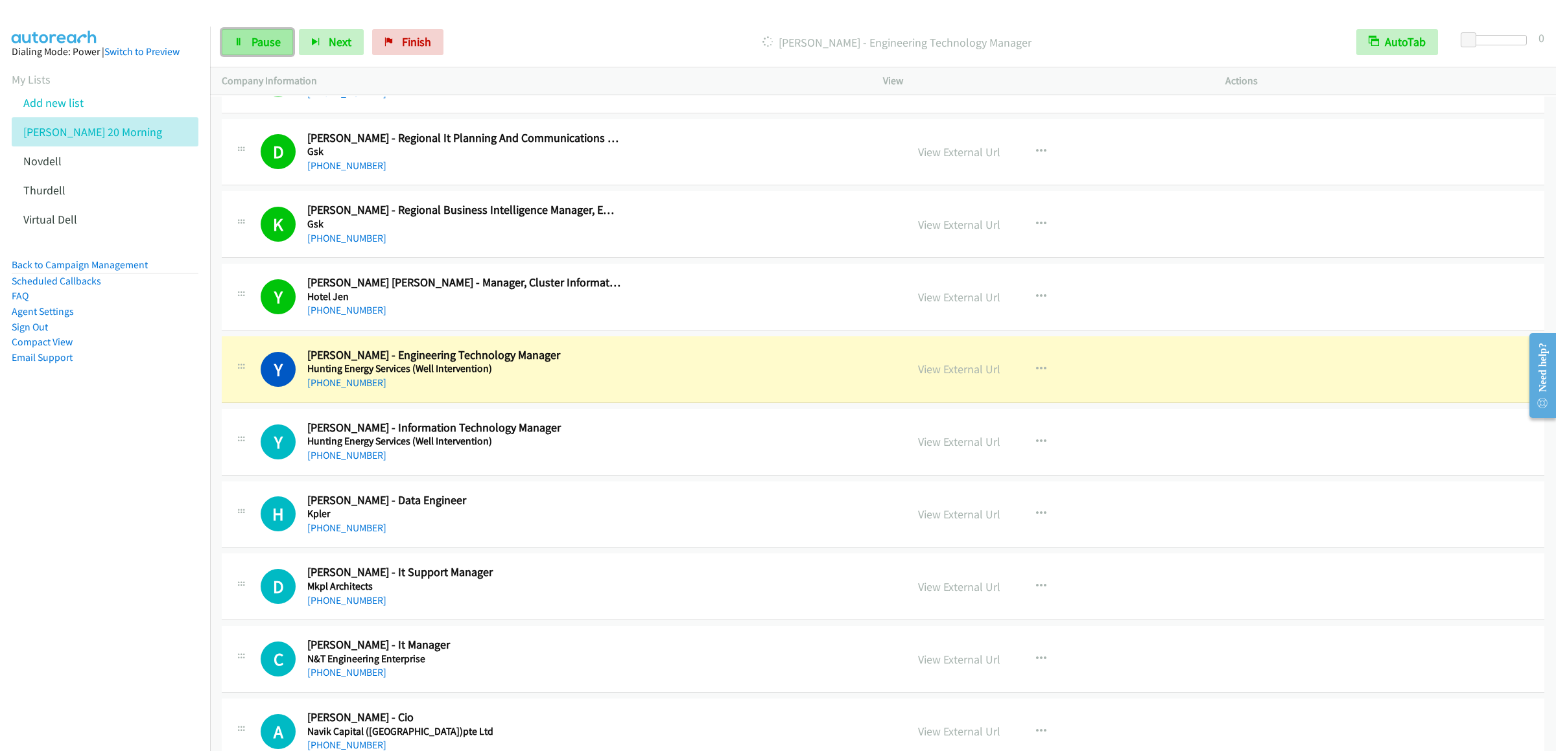
click at [255, 35] on span "Pause" at bounding box center [265, 41] width 29 height 15
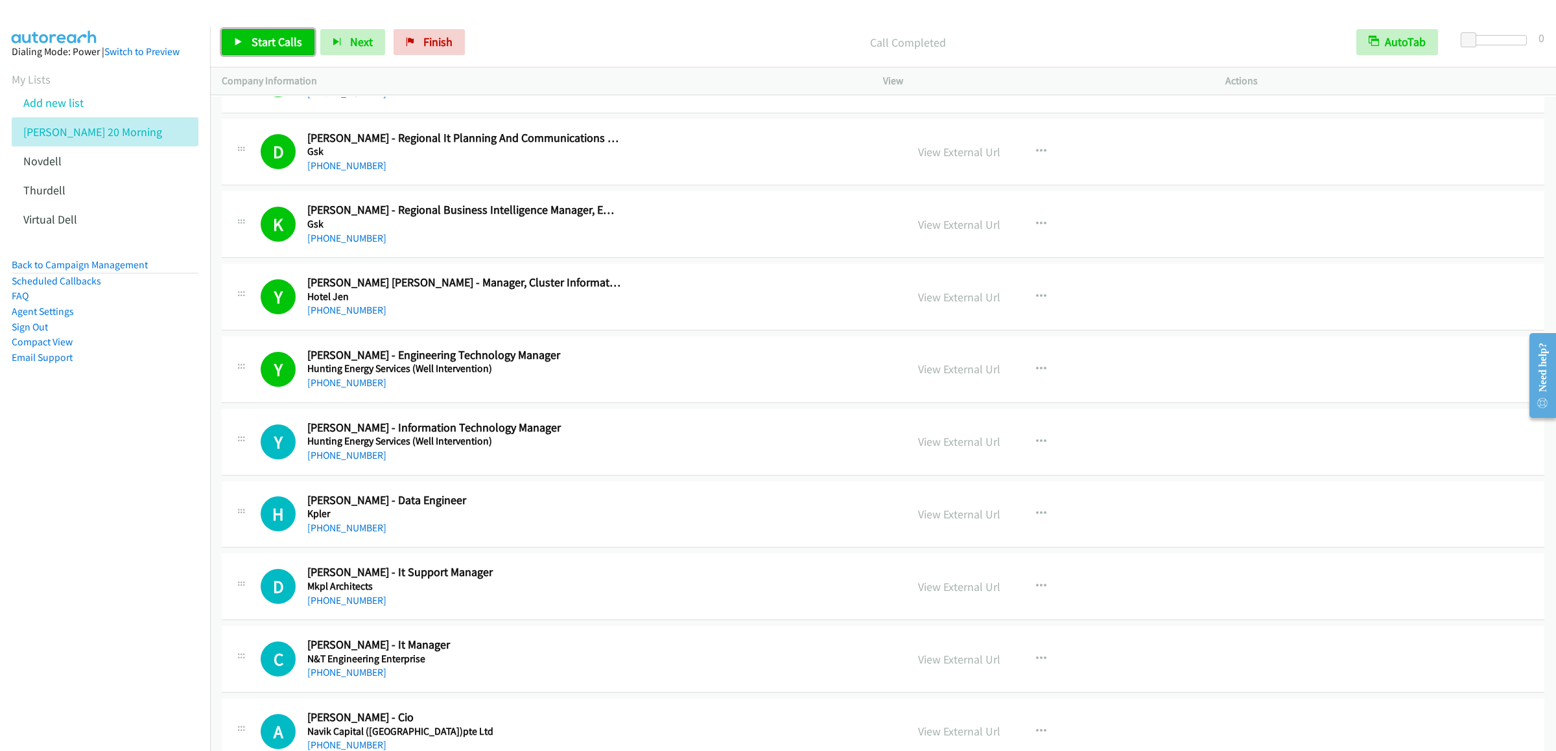
click at [283, 36] on span "Start Calls" at bounding box center [276, 41] width 51 height 15
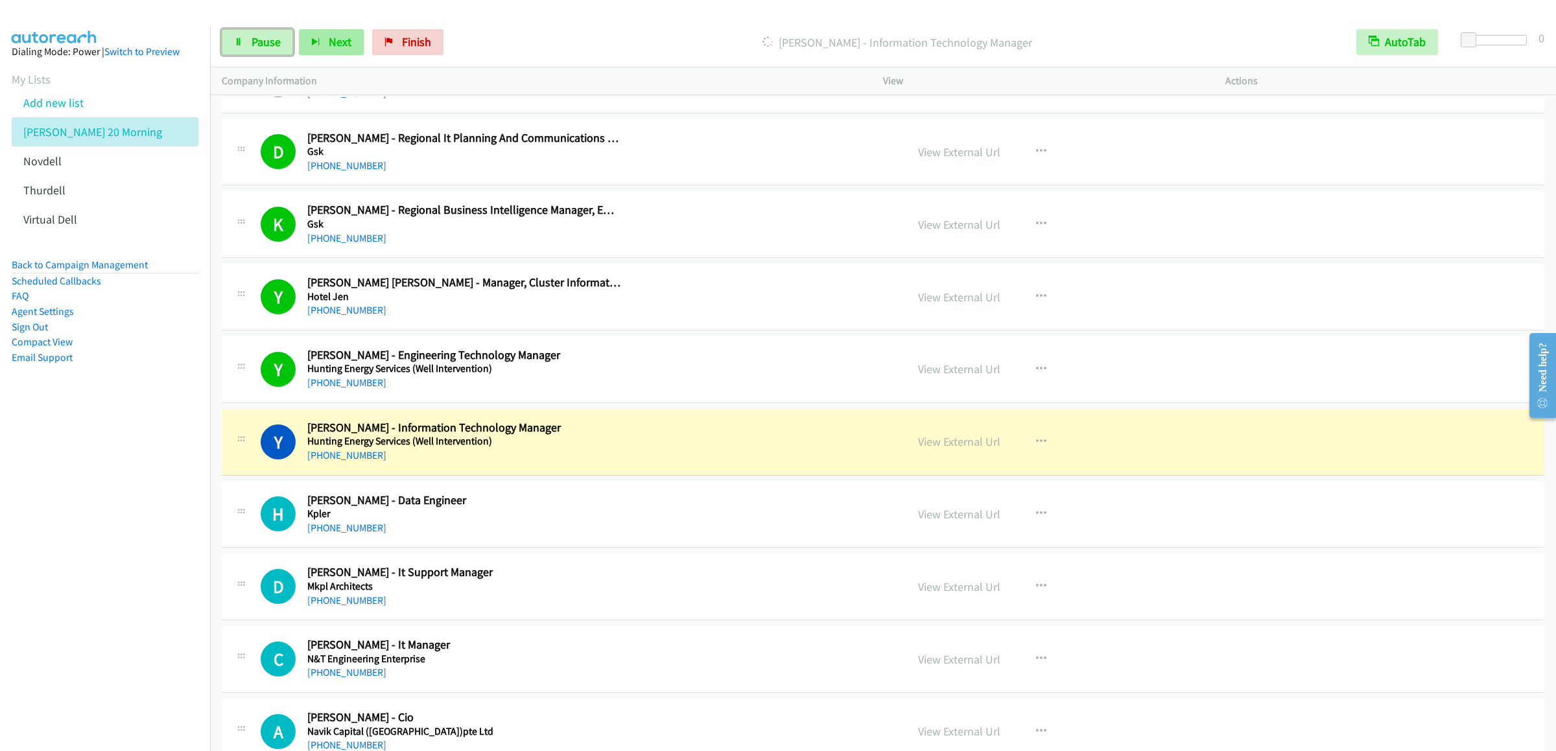
drag, startPoint x: 250, startPoint y: 34, endPoint x: 325, endPoint y: 29, distance: 76.0
click at [250, 34] on link "Pause" at bounding box center [257, 42] width 71 height 26
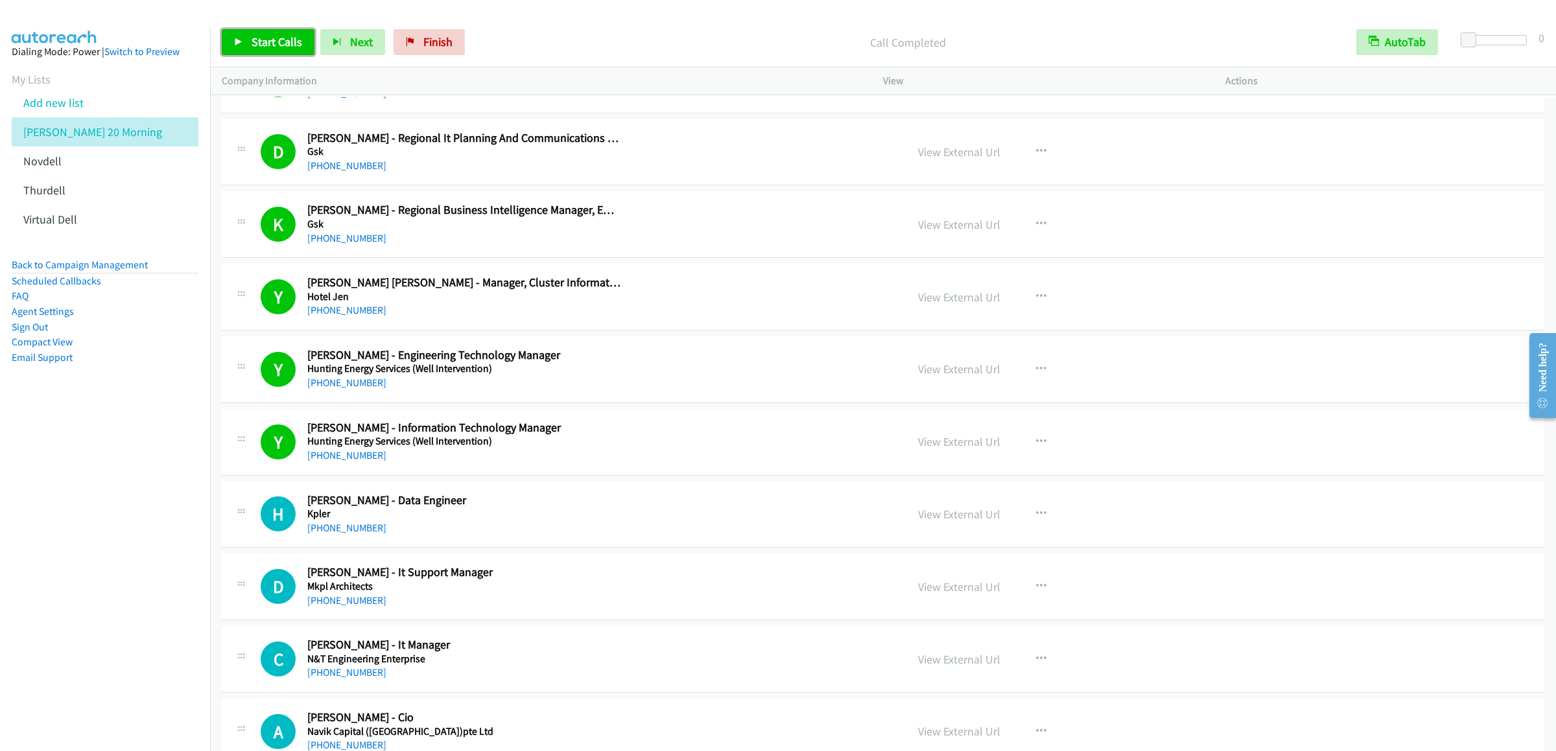
click at [261, 40] on span "Start Calls" at bounding box center [276, 41] width 51 height 15
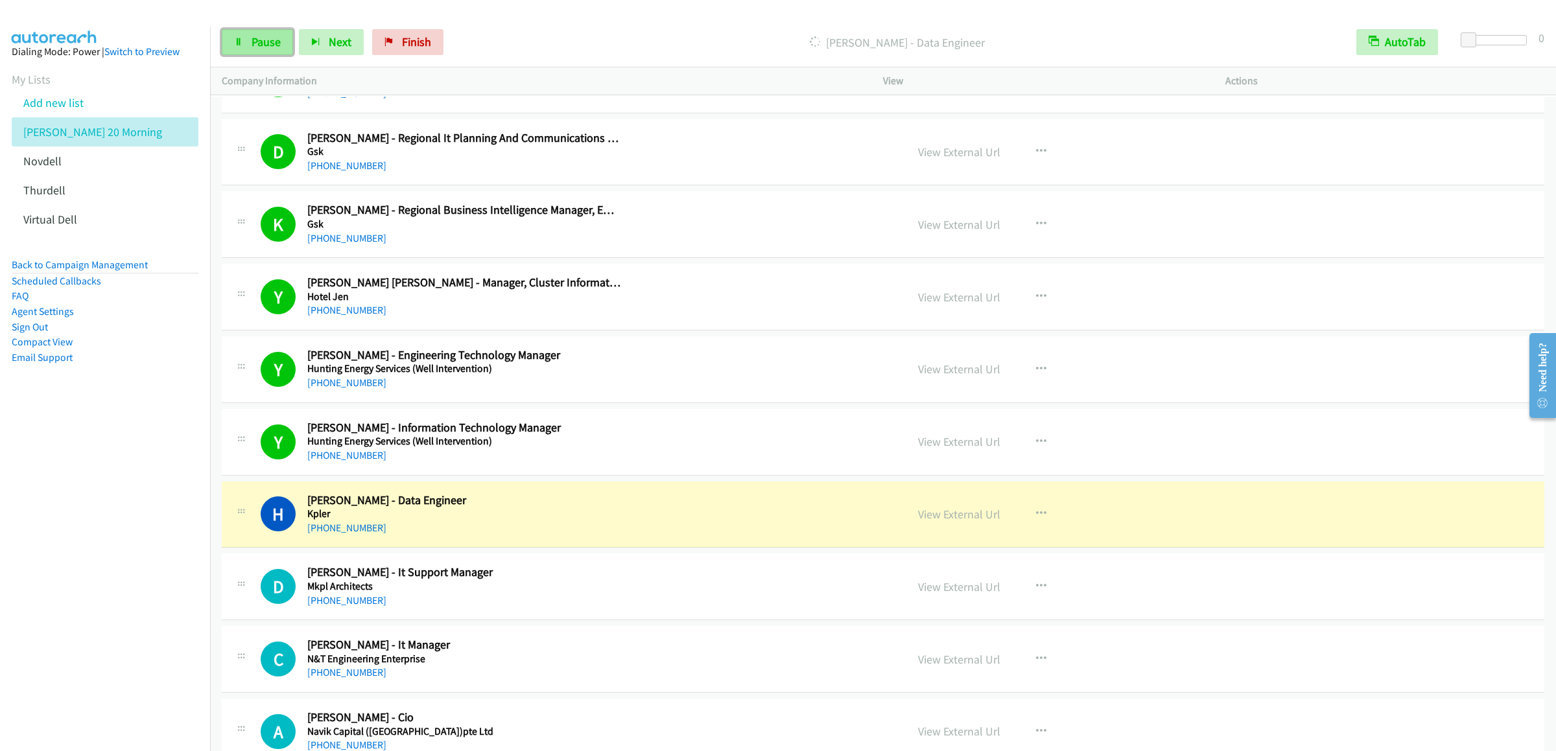
click at [245, 34] on link "Pause" at bounding box center [257, 42] width 71 height 26
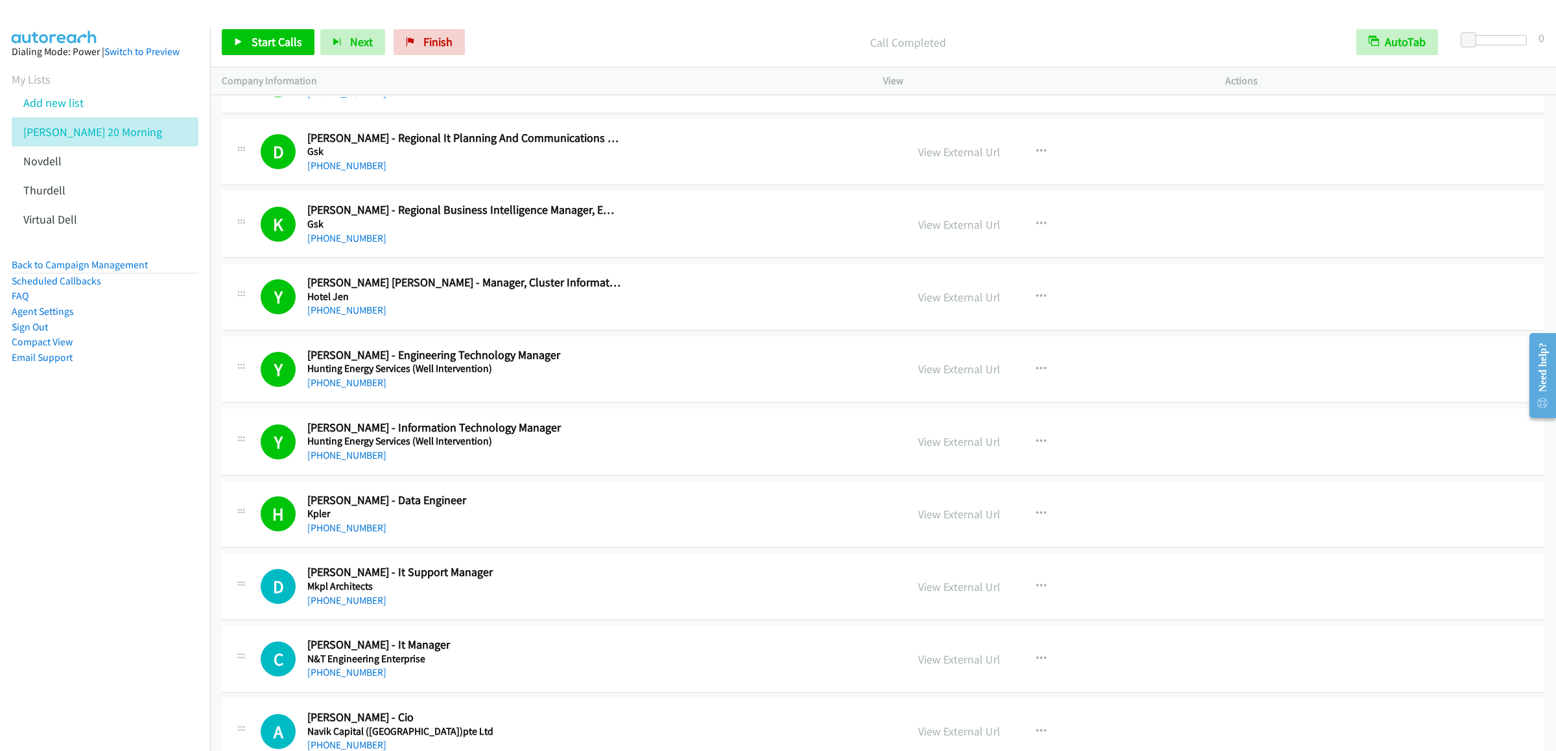
scroll to position [10371, 0]
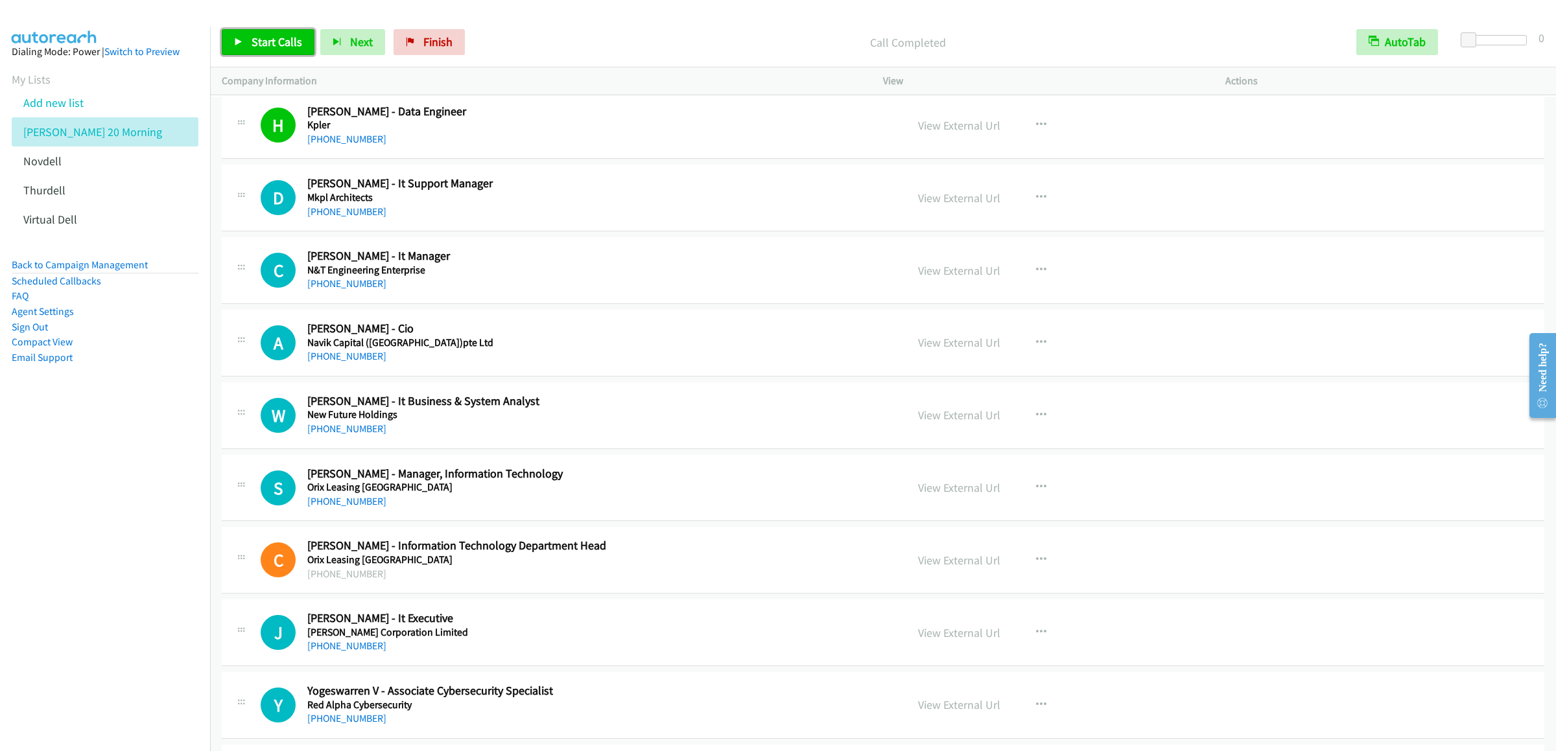
click at [265, 47] on span "Start Calls" at bounding box center [276, 41] width 51 height 15
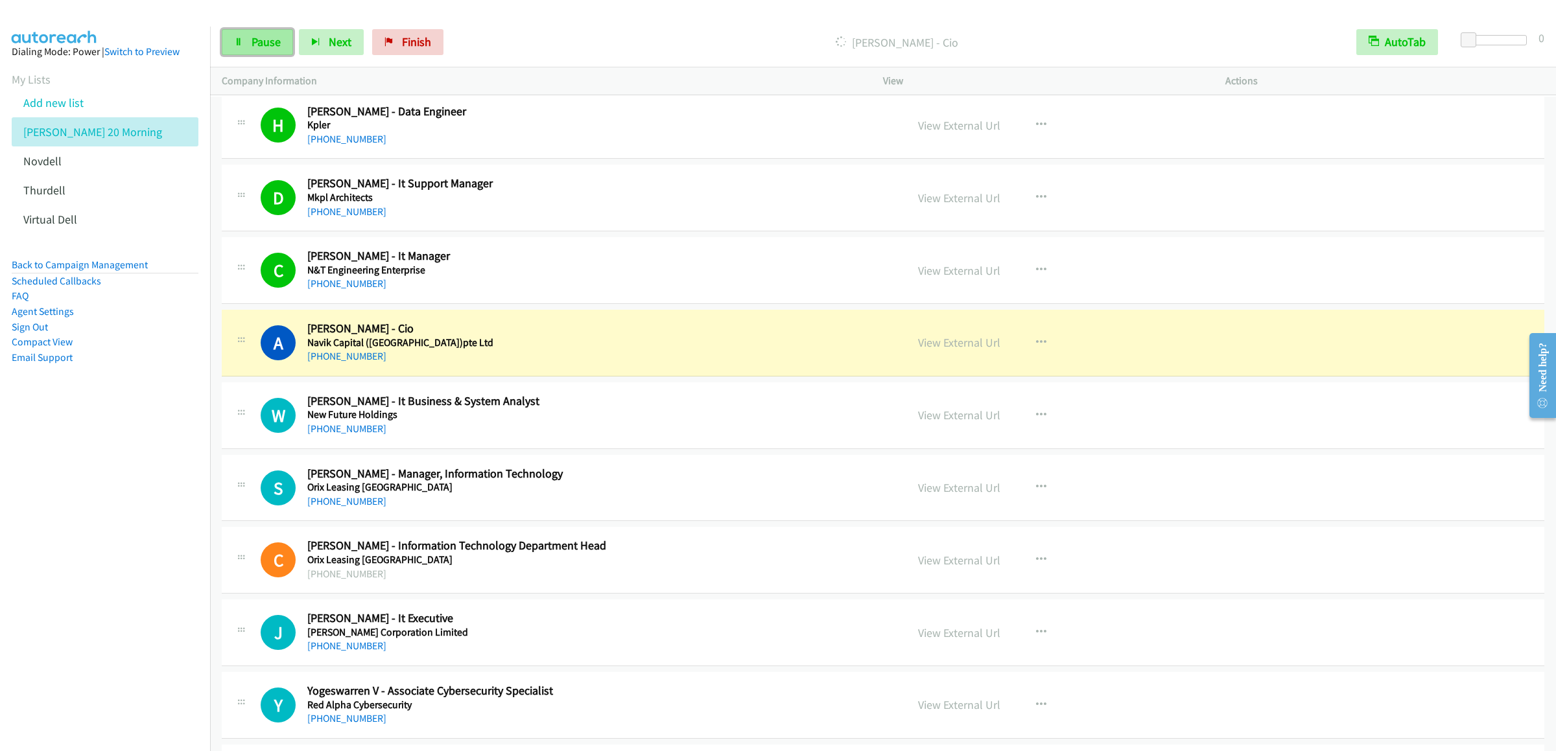
click at [246, 36] on link "Pause" at bounding box center [257, 42] width 71 height 26
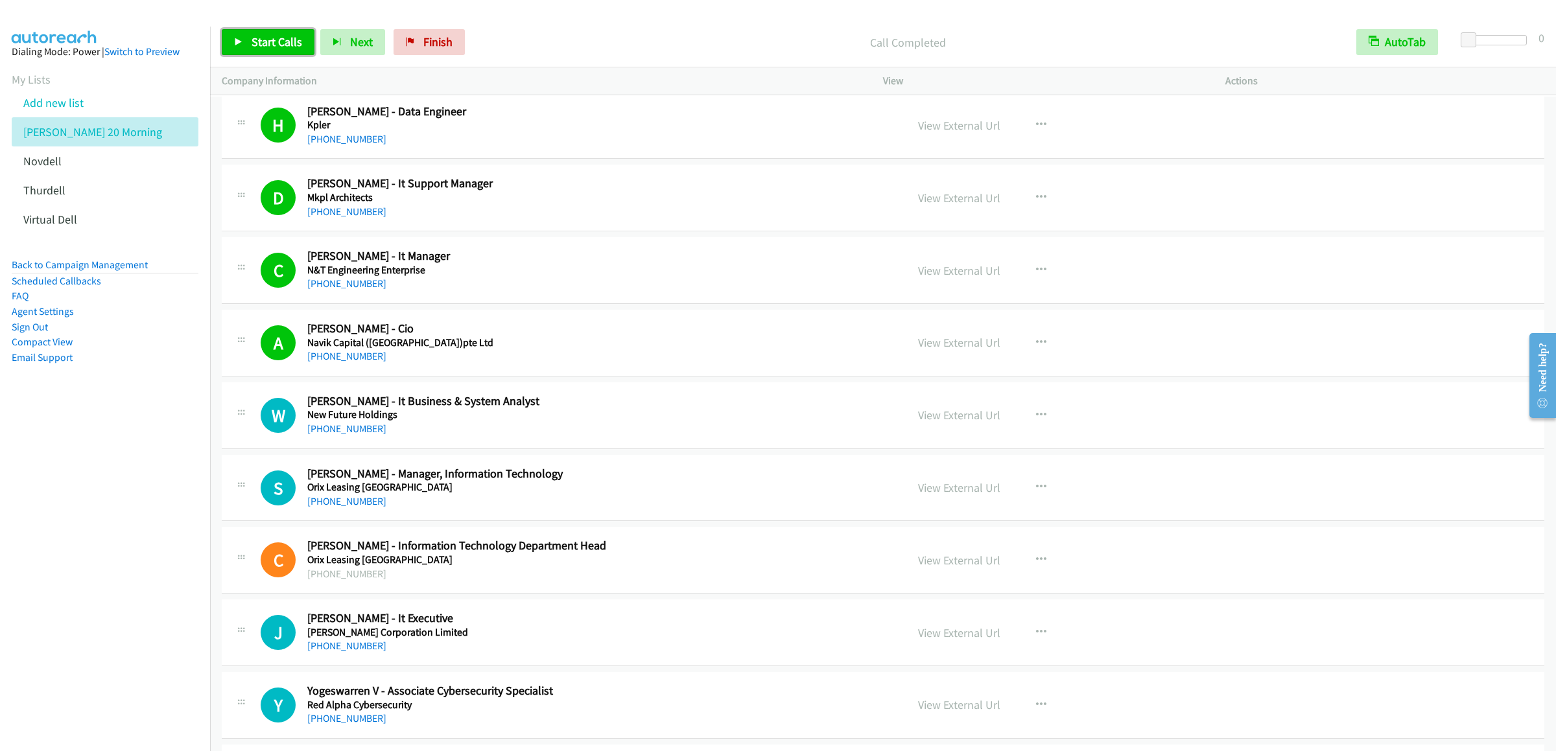
click at [278, 41] on span "Start Calls" at bounding box center [276, 41] width 51 height 15
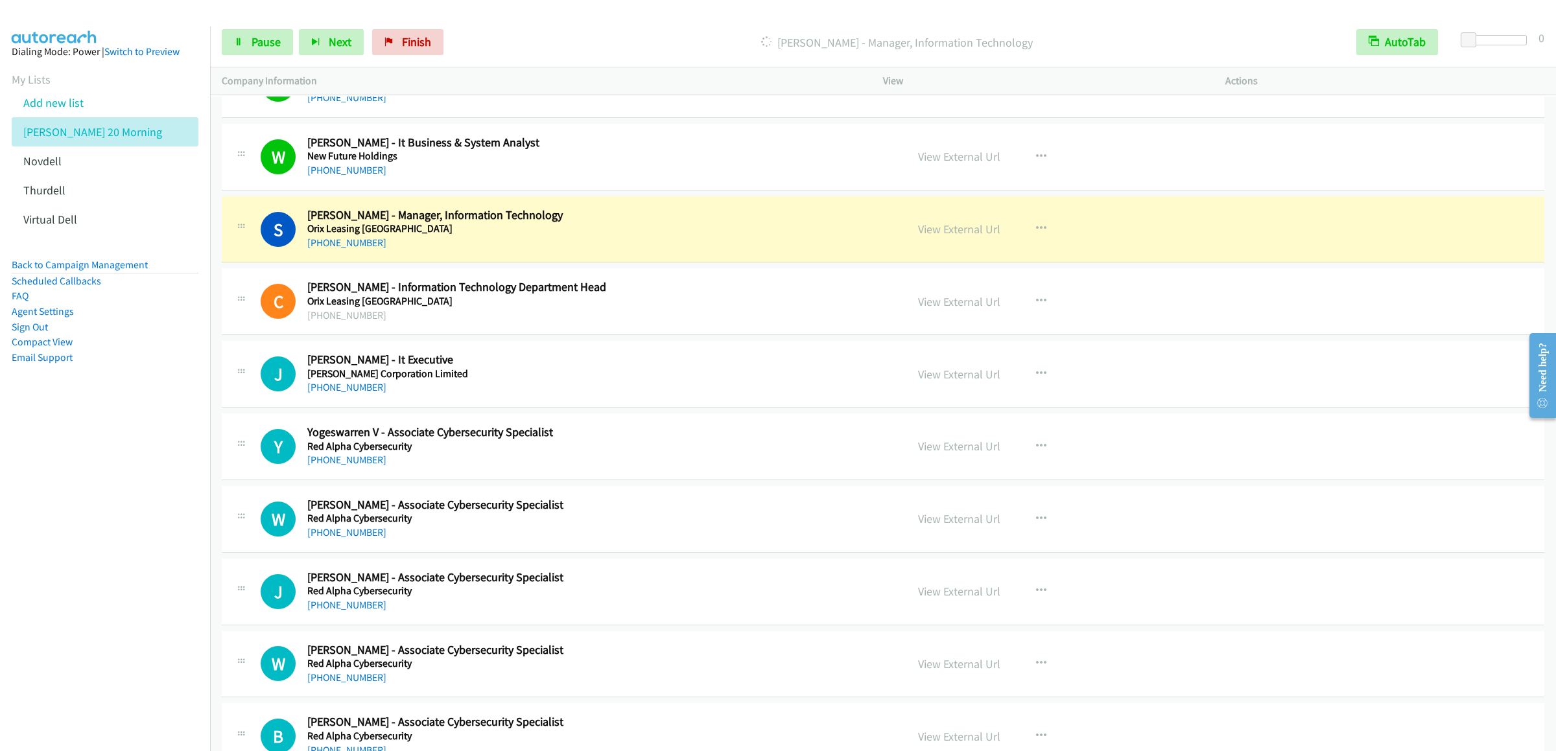
scroll to position [10760, 0]
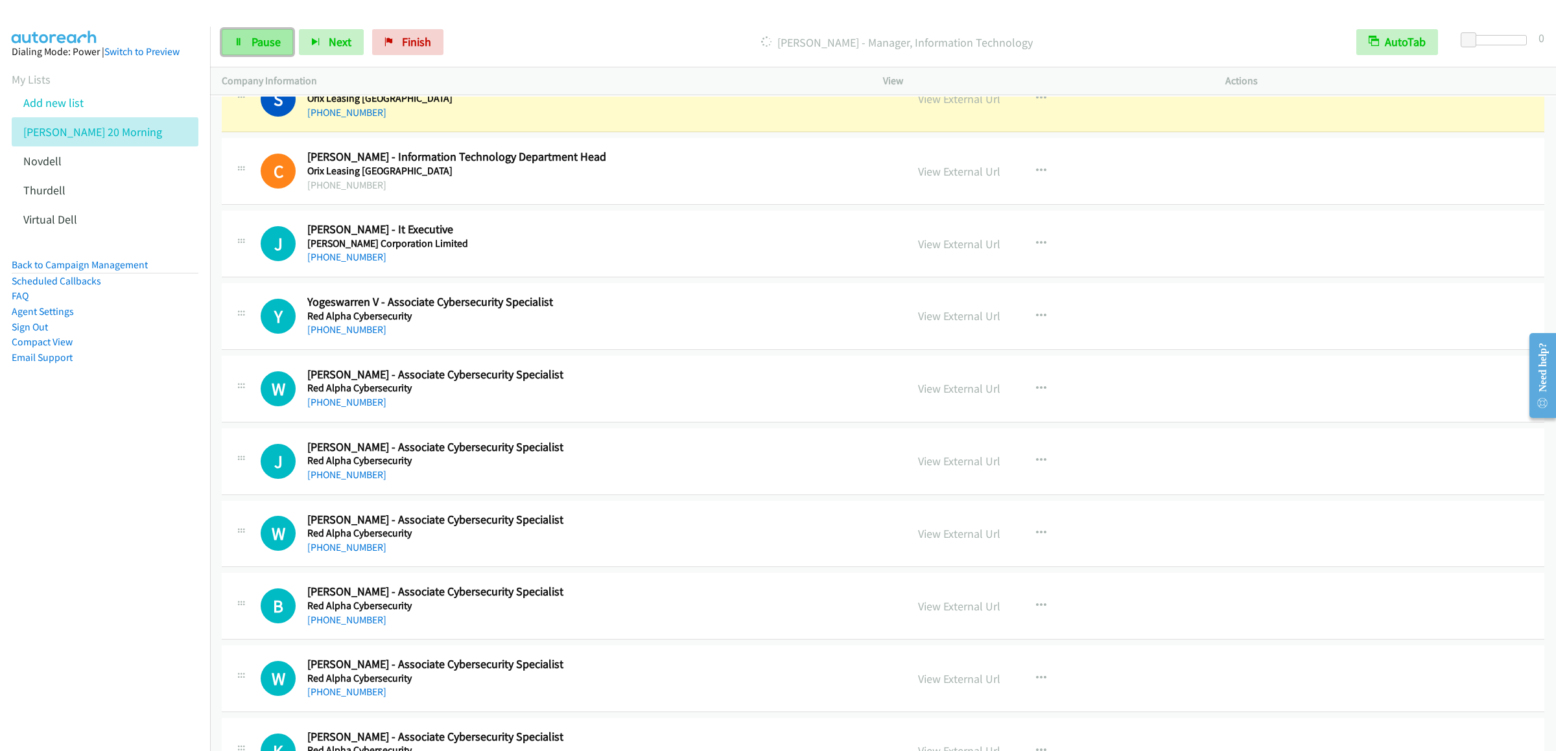
click at [273, 32] on link "Pause" at bounding box center [257, 42] width 71 height 26
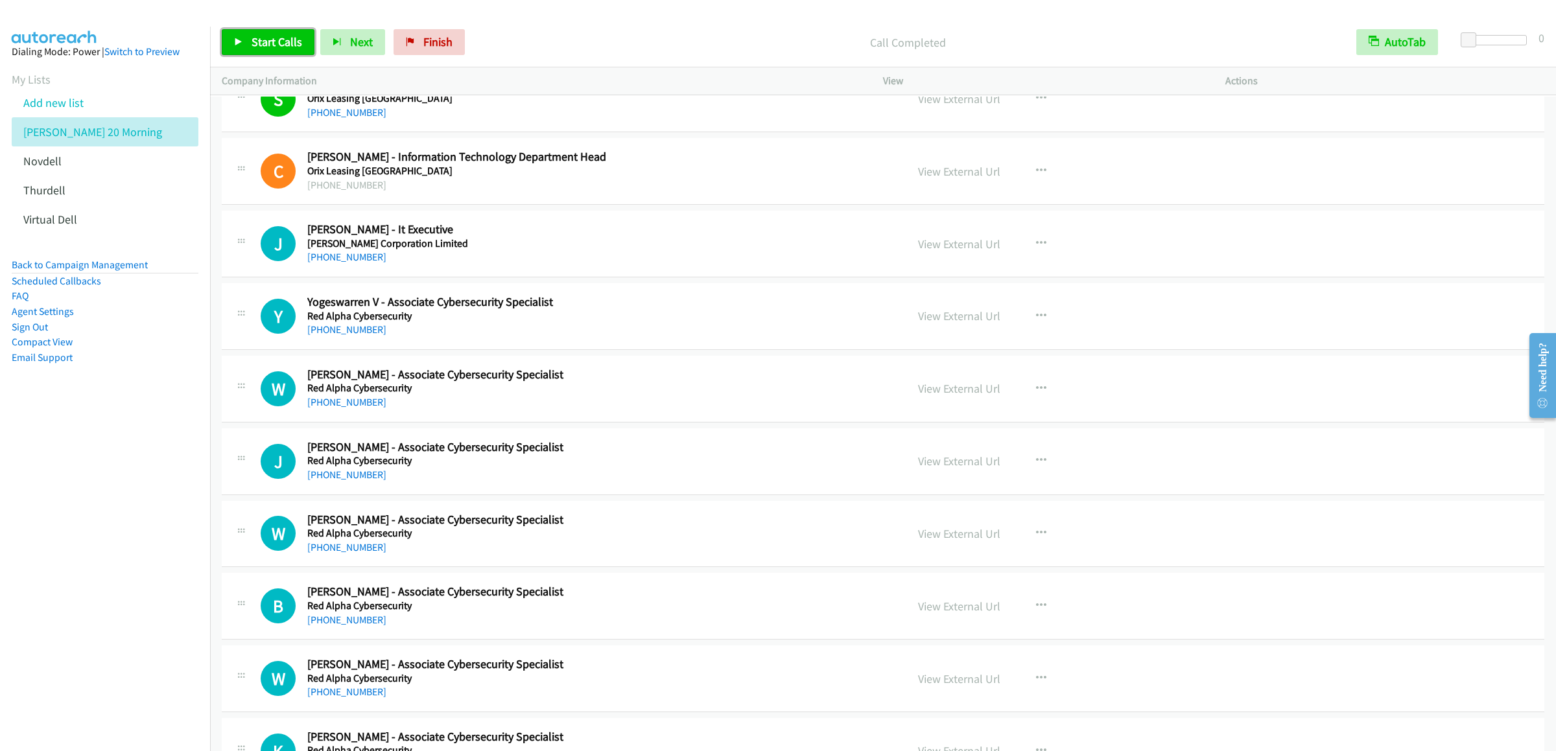
click at [263, 37] on span "Start Calls" at bounding box center [276, 41] width 51 height 15
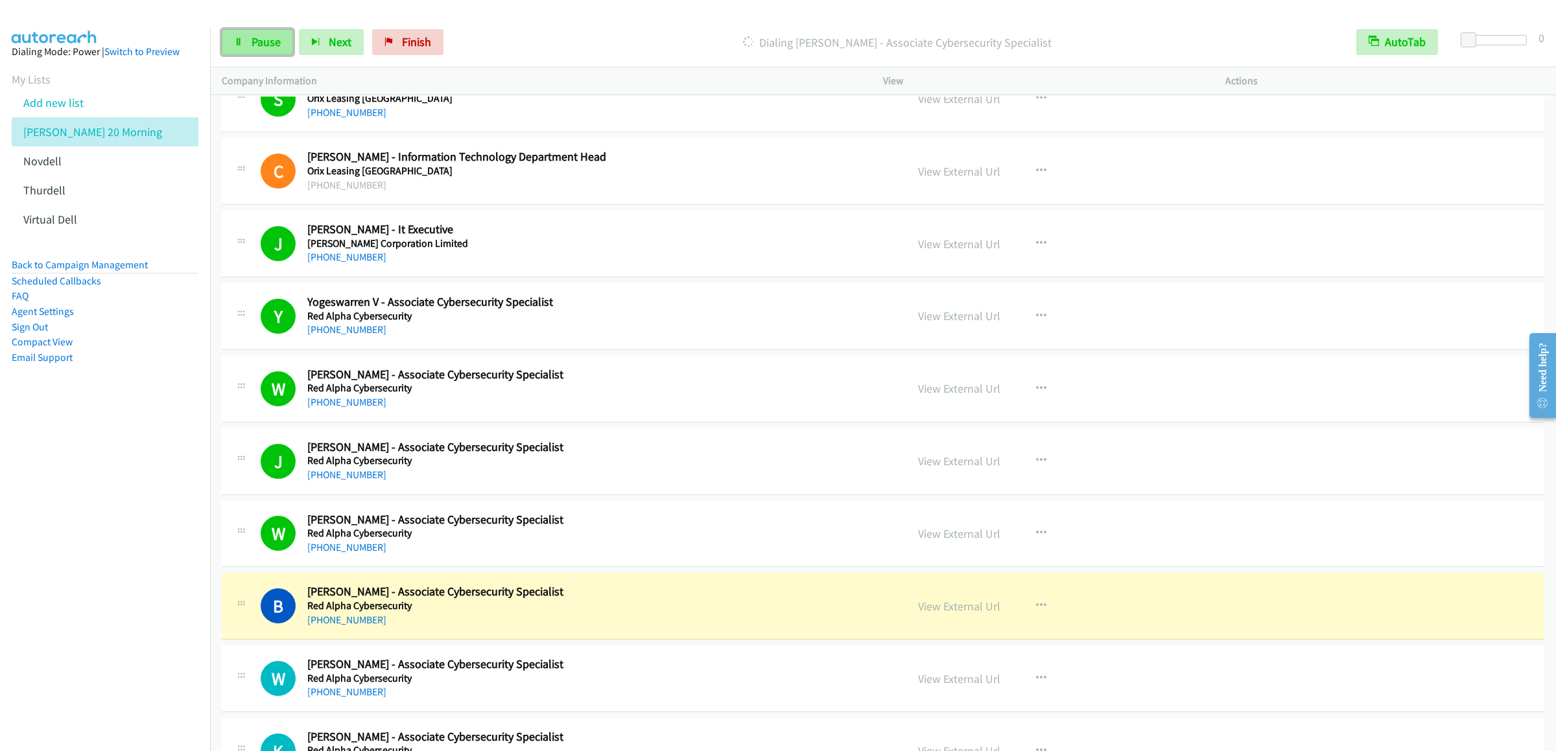
click at [261, 47] on span "Pause" at bounding box center [265, 41] width 29 height 15
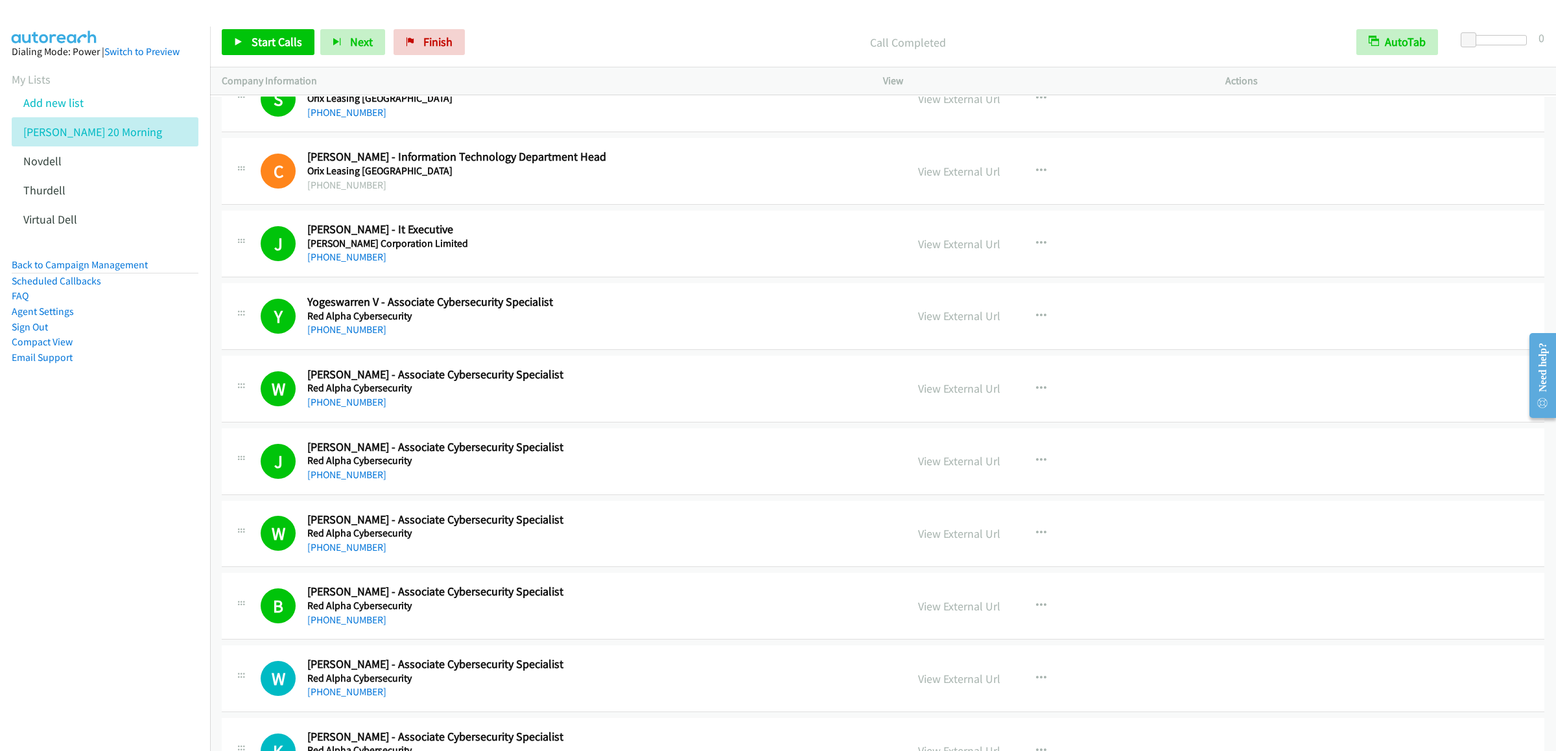
scroll to position [11278, 0]
